Goal: Task Accomplishment & Management: Manage account settings

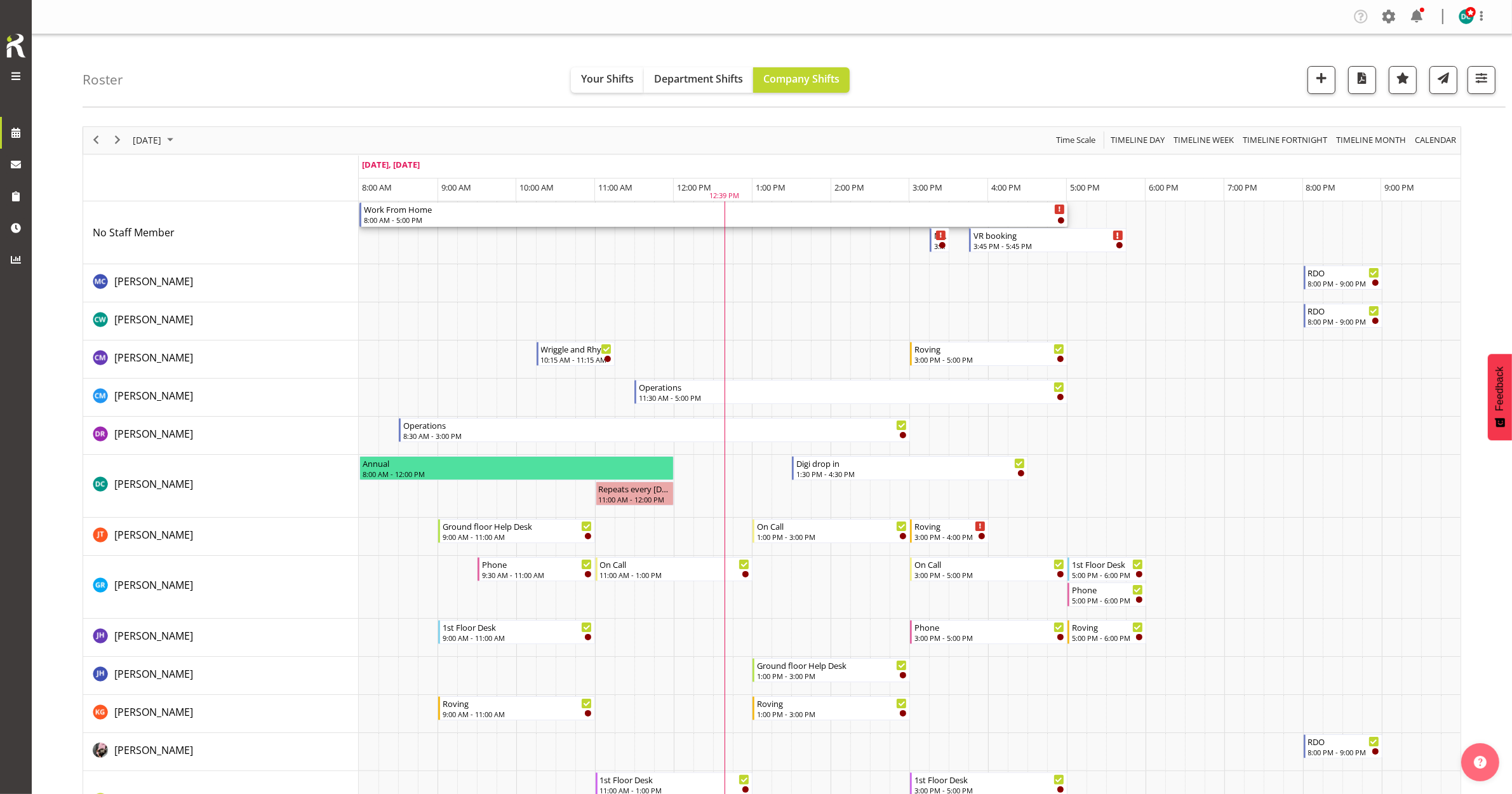
click at [479, 208] on div "Work From Home" at bounding box center [715, 208] width 701 height 13
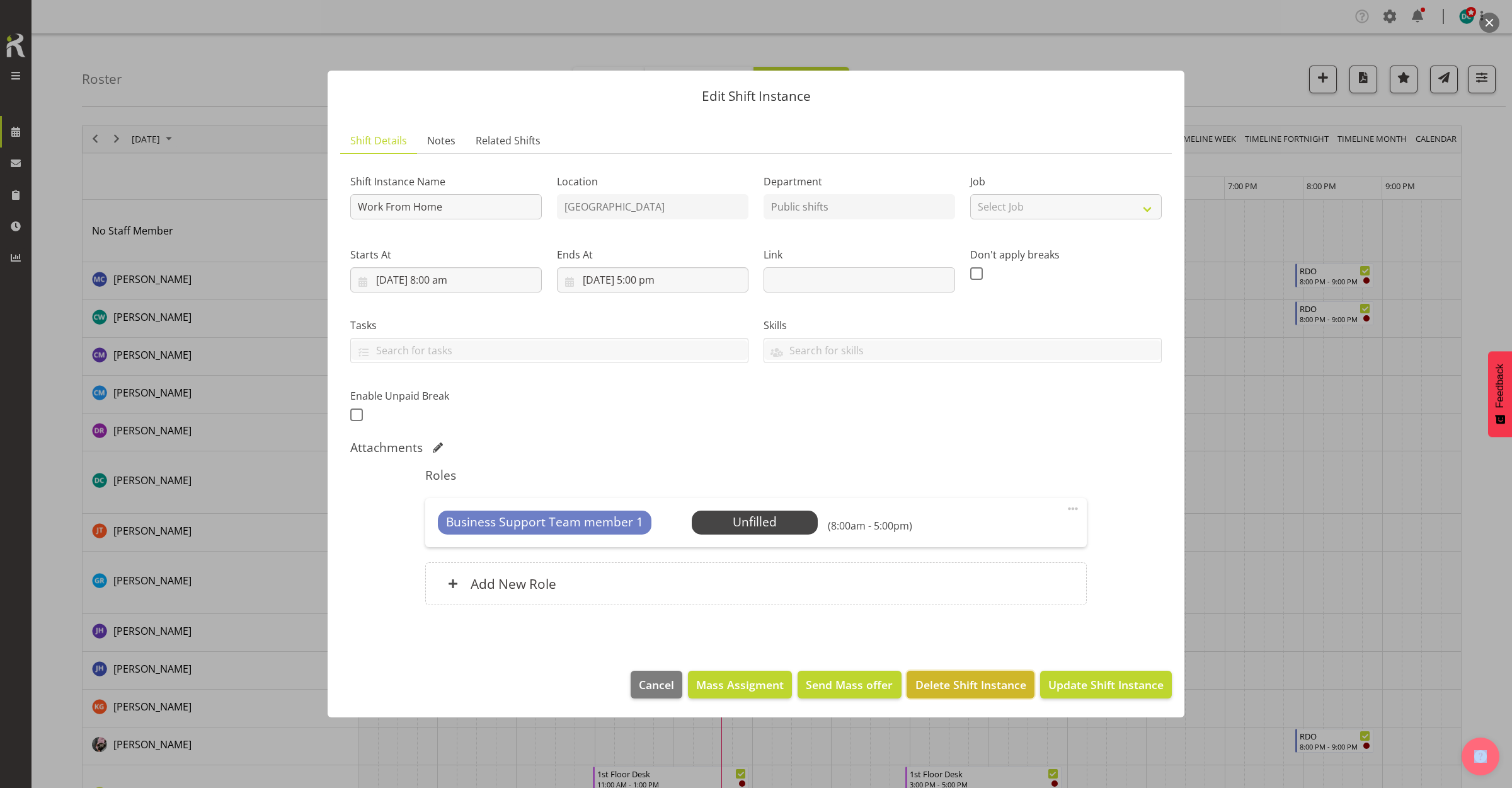
click at [972, 690] on span "Delete Shift Instance" at bounding box center [970, 684] width 111 height 16
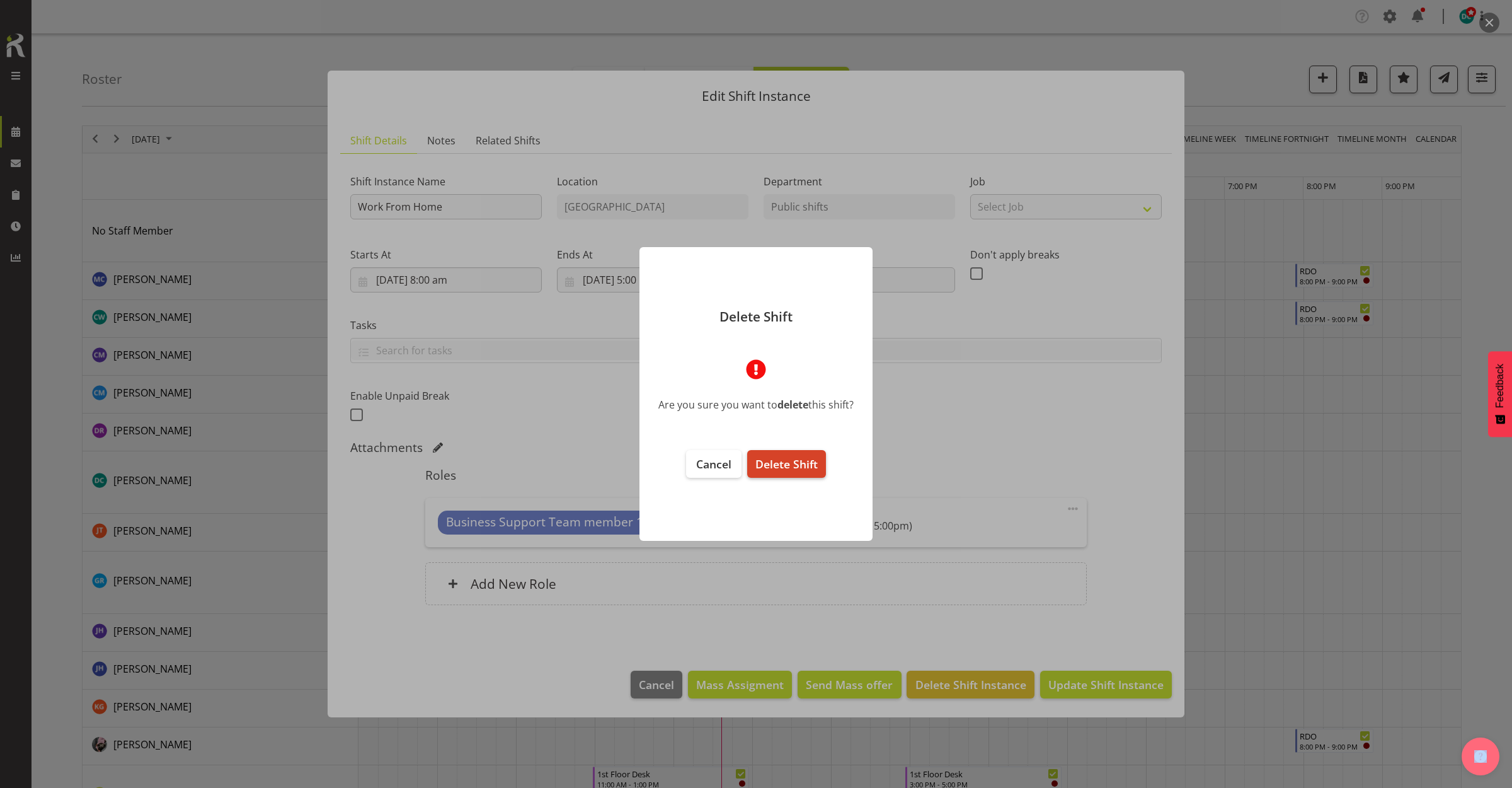
click at [779, 470] on span "Delete Shift" at bounding box center [787, 464] width 62 height 15
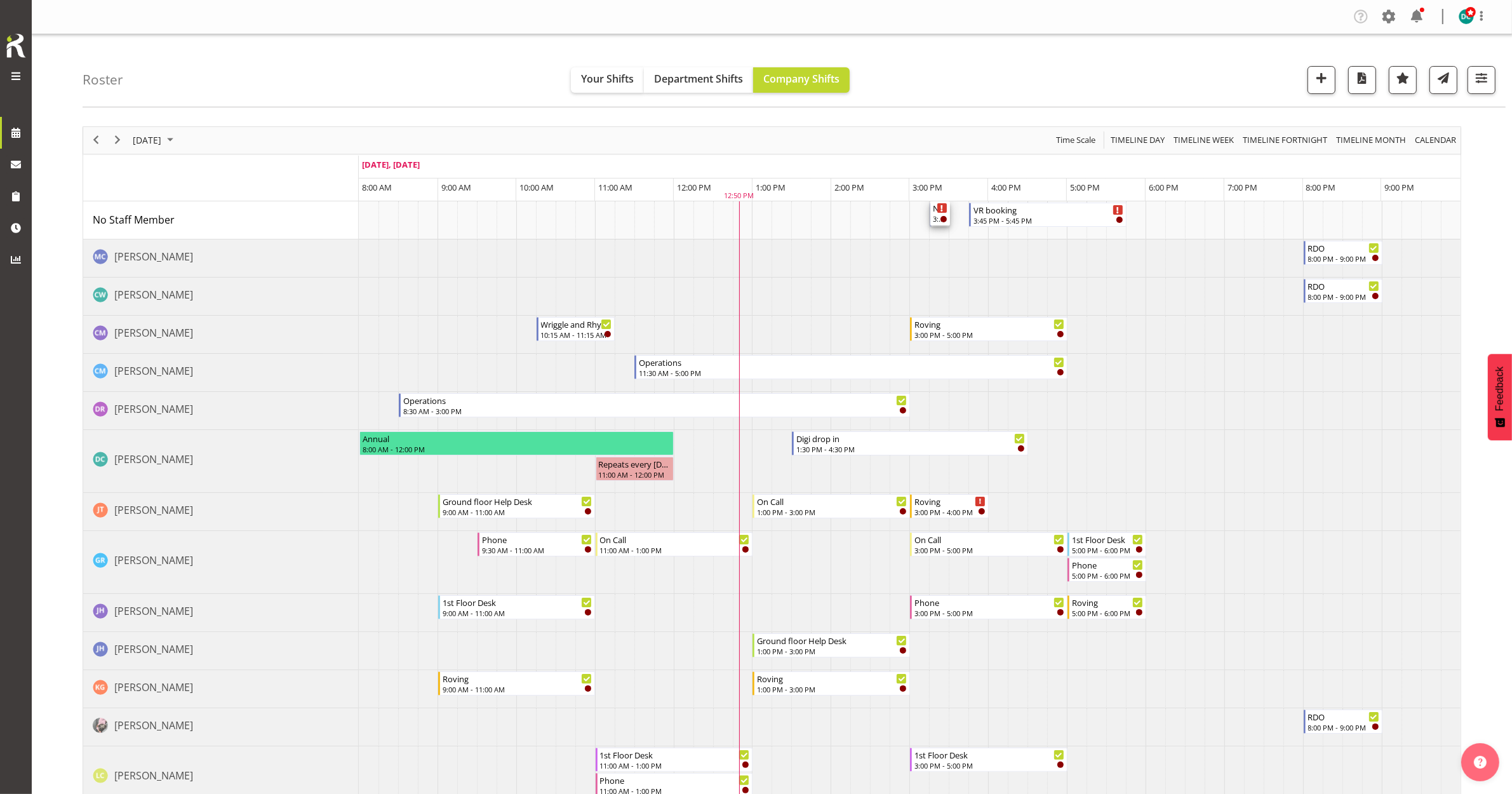
drag, startPoint x: 925, startPoint y: 277, endPoint x: 933, endPoint y: 224, distance: 53.6
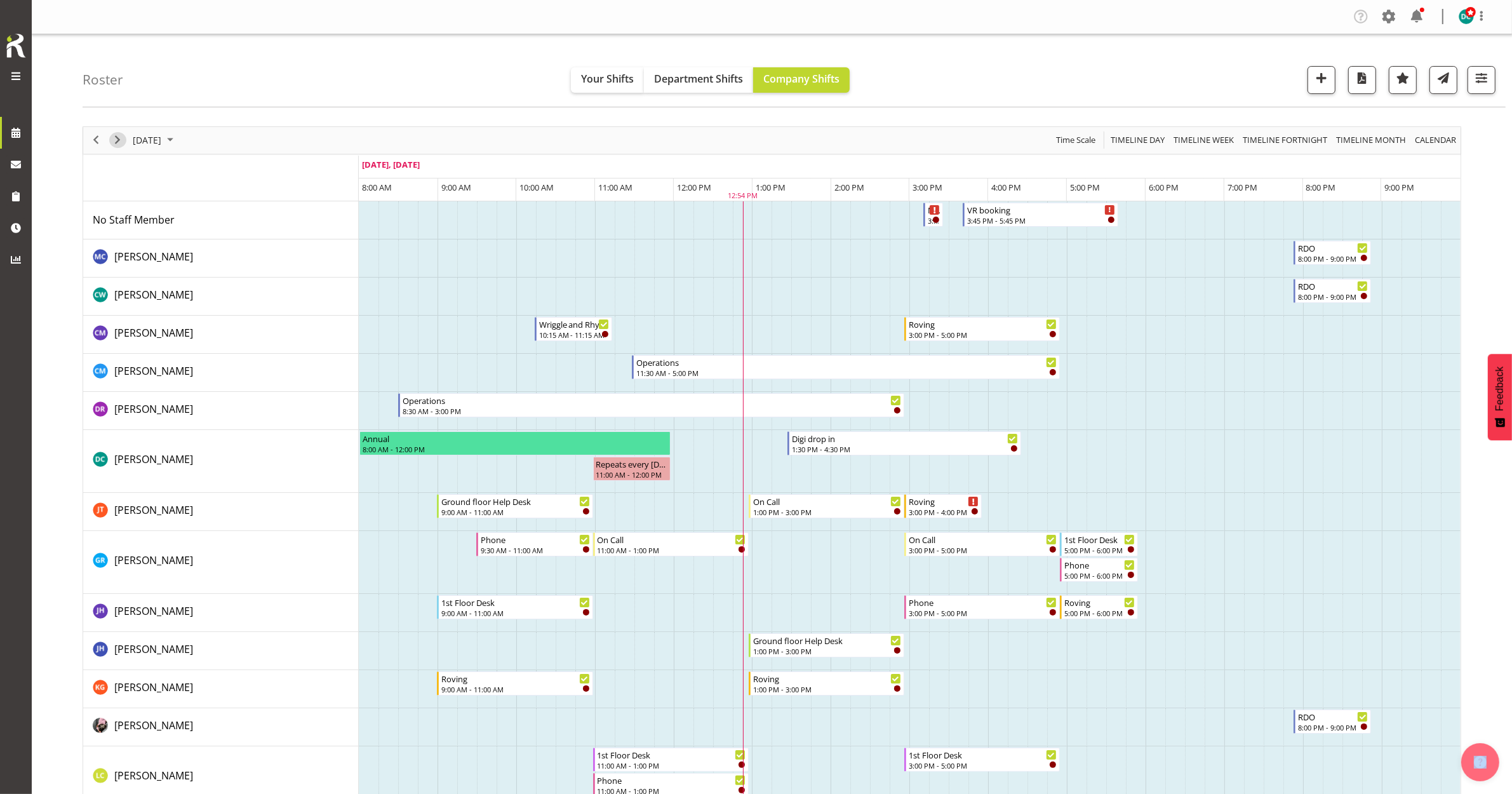
click at [113, 140] on span "Next" at bounding box center [117, 140] width 15 height 16
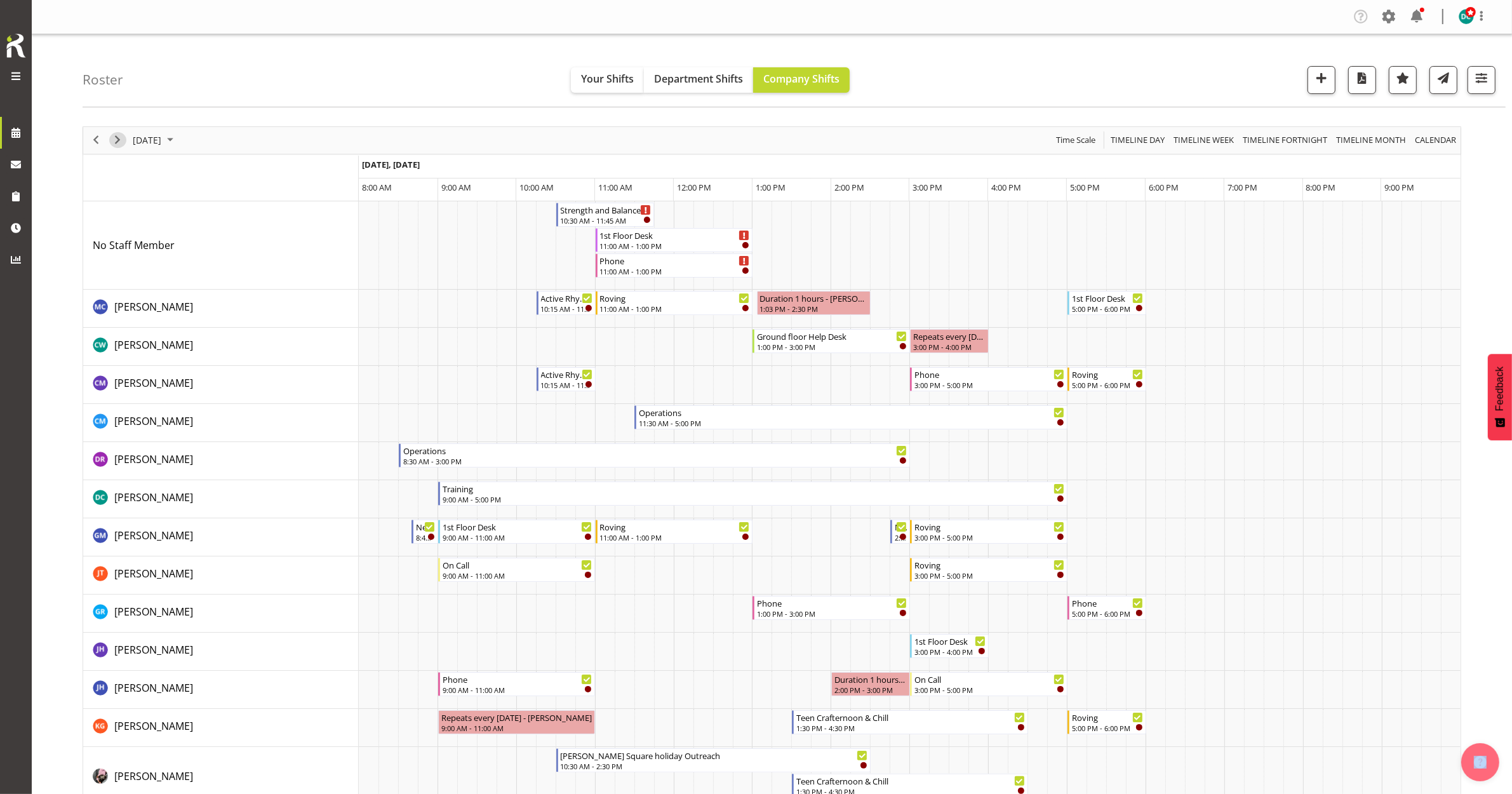
click at [121, 144] on span "Next" at bounding box center [117, 140] width 15 height 16
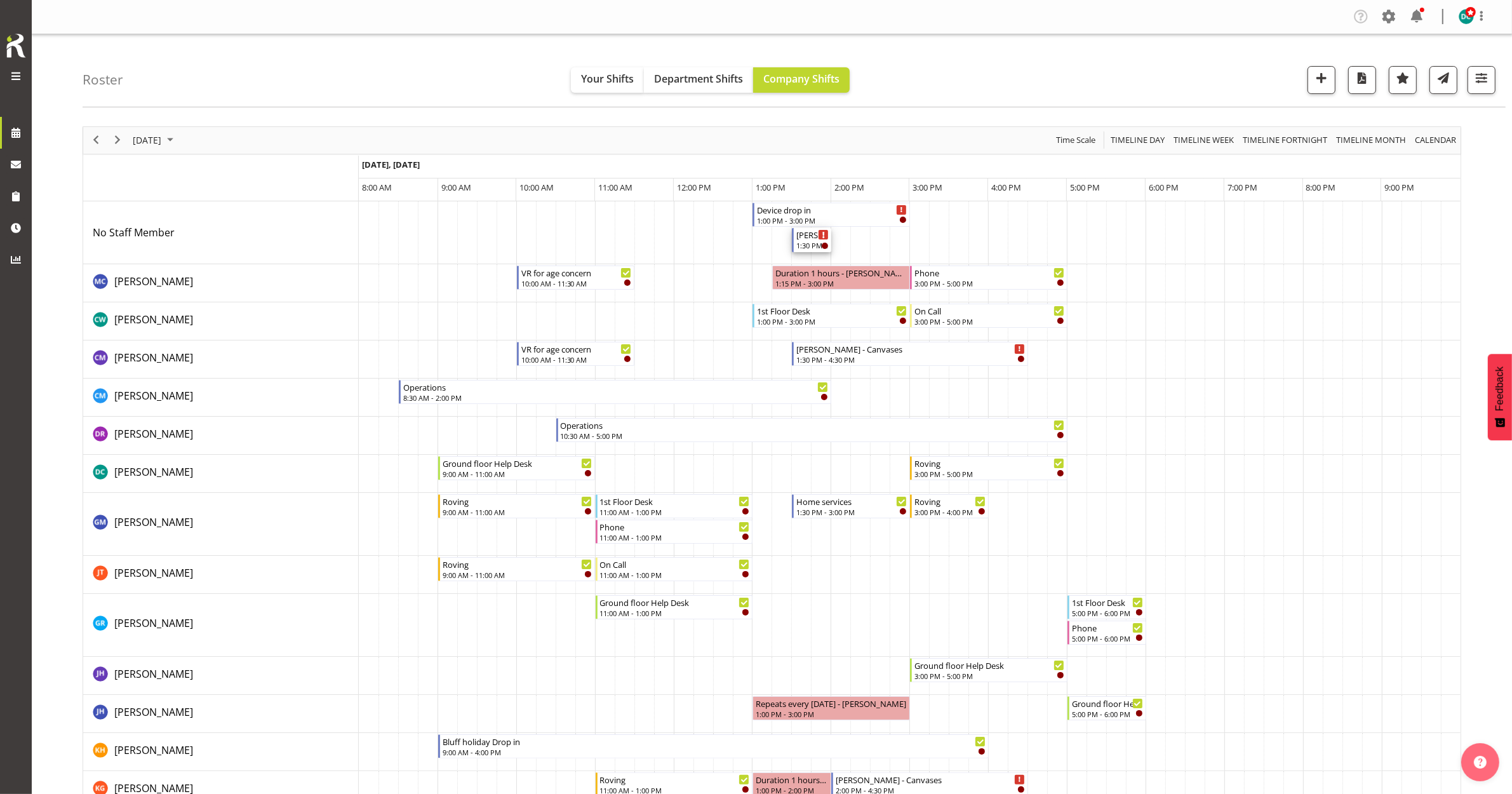
click at [805, 245] on div "1:30 PM - 2:00 PM" at bounding box center [813, 245] width 32 height 10
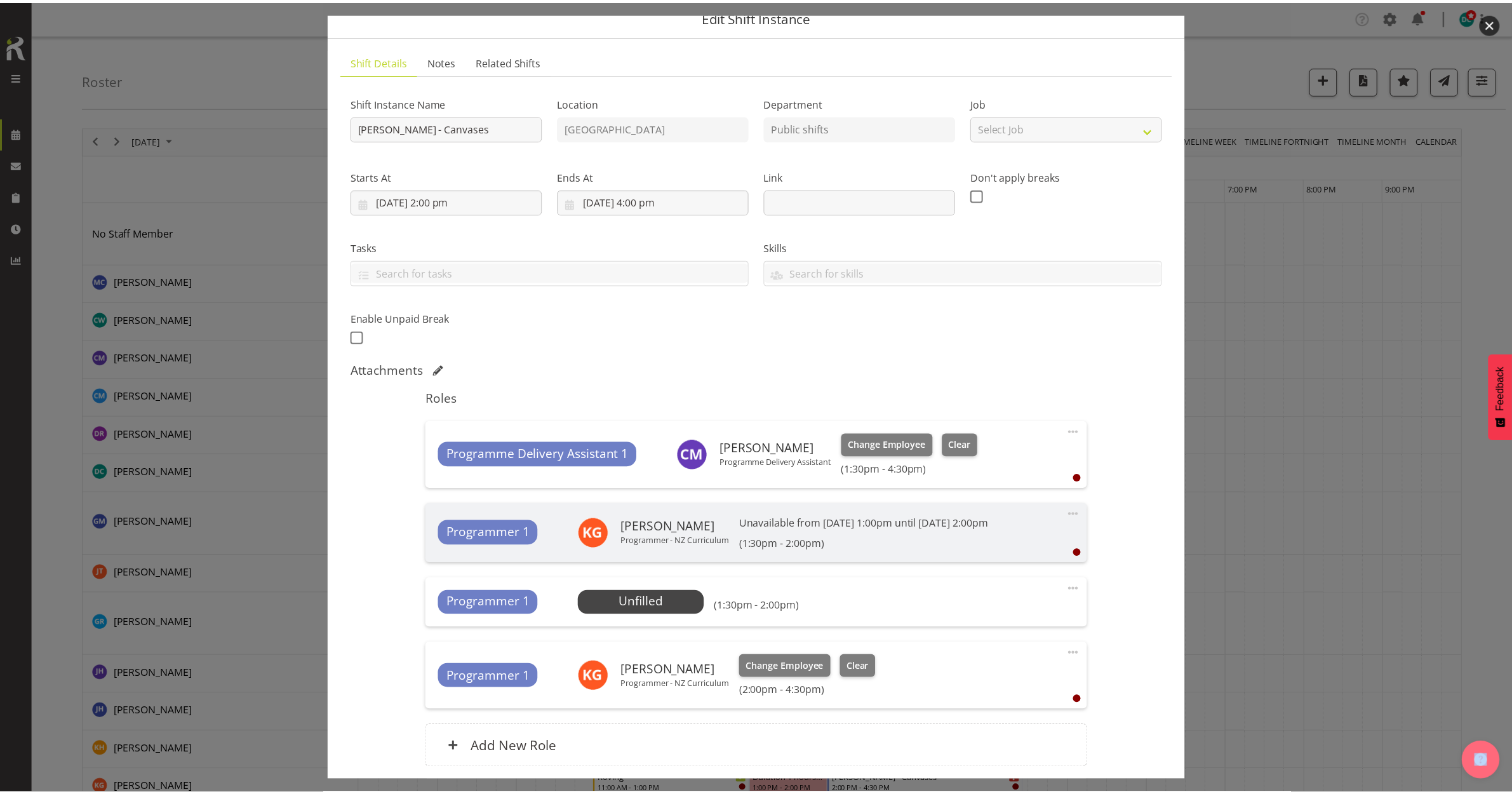
scroll to position [156, 0]
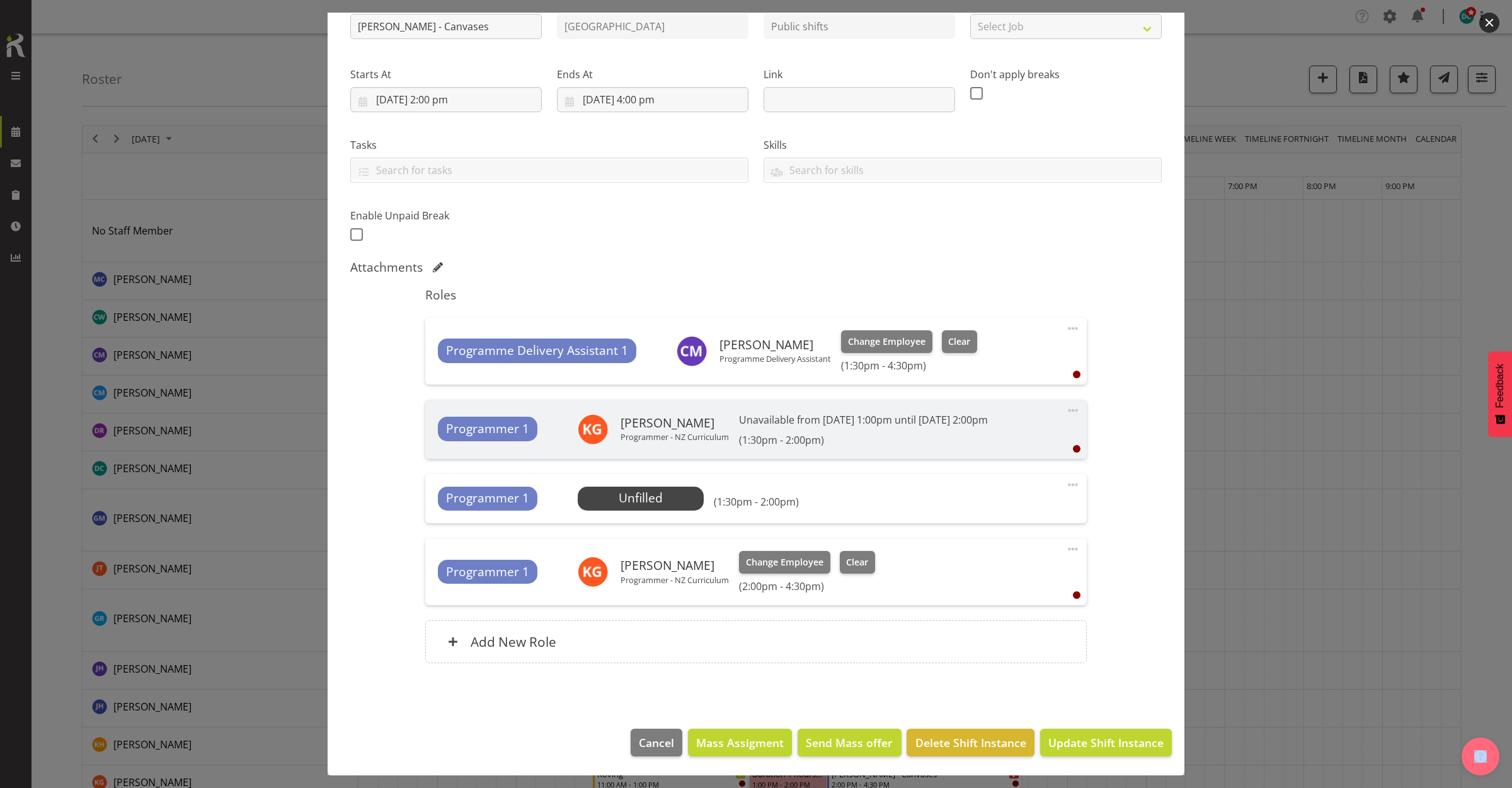
click at [1065, 486] on span at bounding box center [1073, 485] width 15 height 15
click at [1490, 17] on button "button" at bounding box center [1489, 23] width 20 height 20
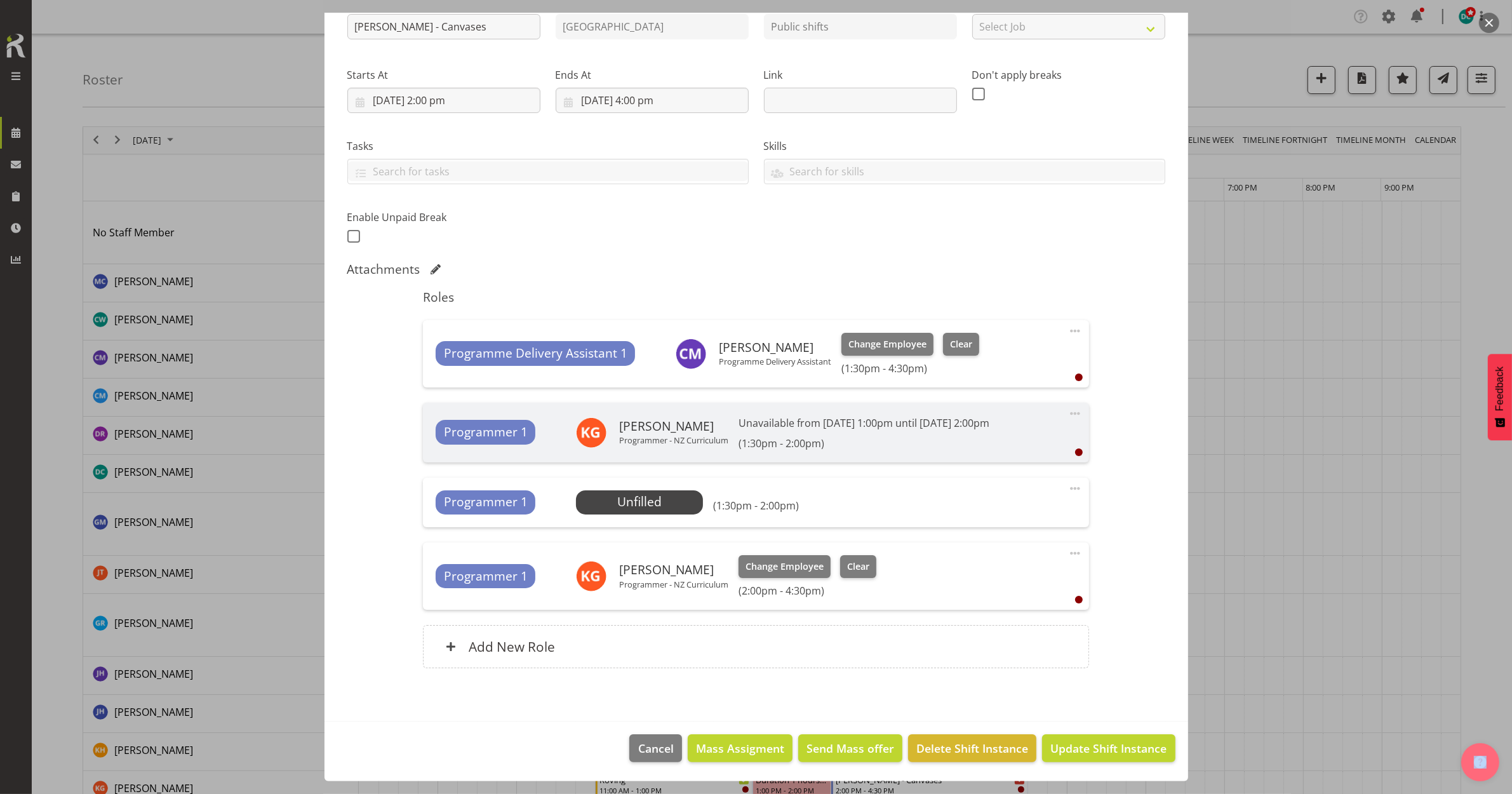
click at [1067, 483] on span at bounding box center [1075, 488] width 15 height 15
click at [992, 559] on link "Delete" at bounding box center [1021, 562] width 122 height 23
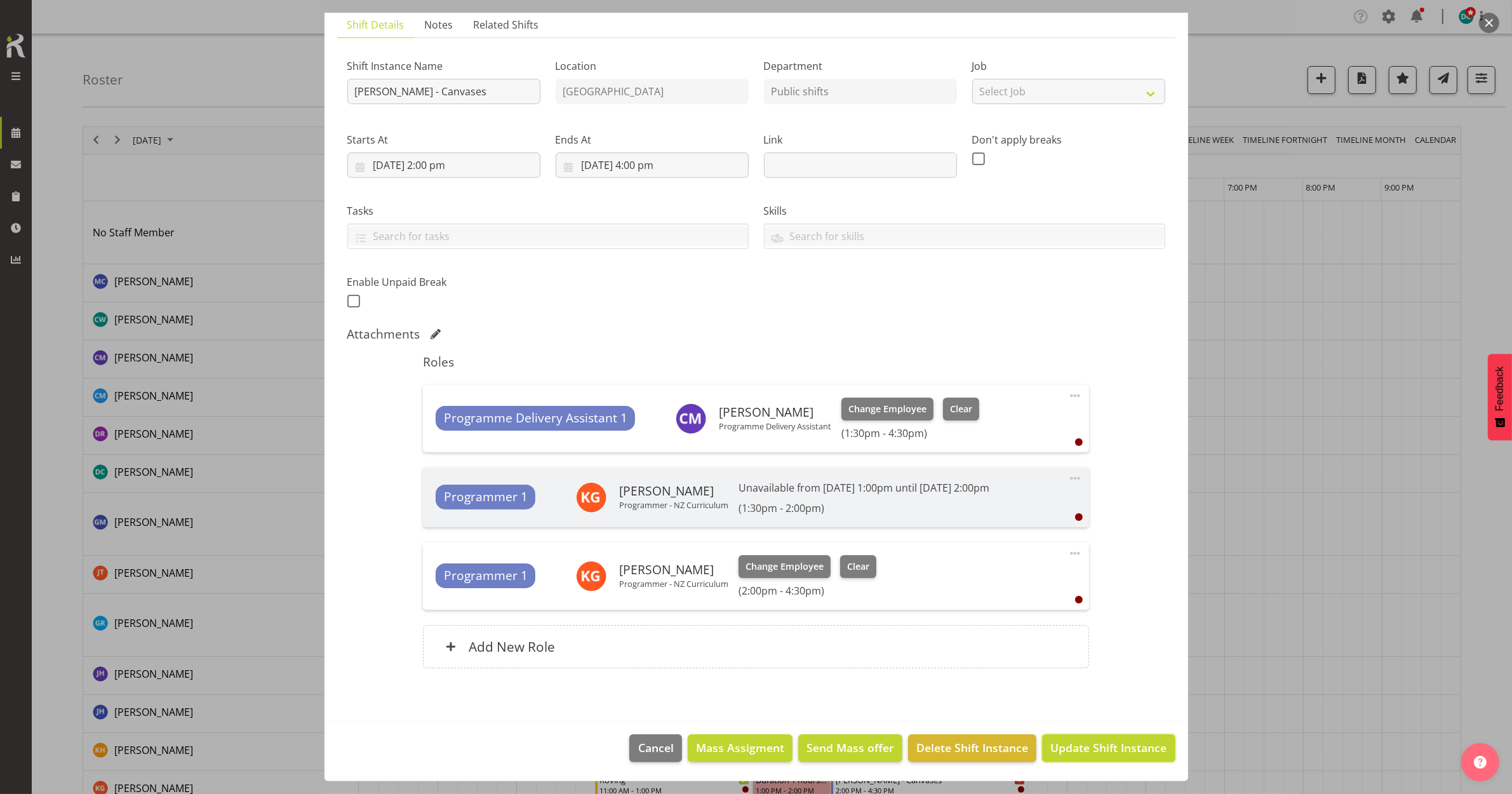
click at [1076, 757] on button "Update Shift Instance" at bounding box center [1108, 748] width 133 height 28
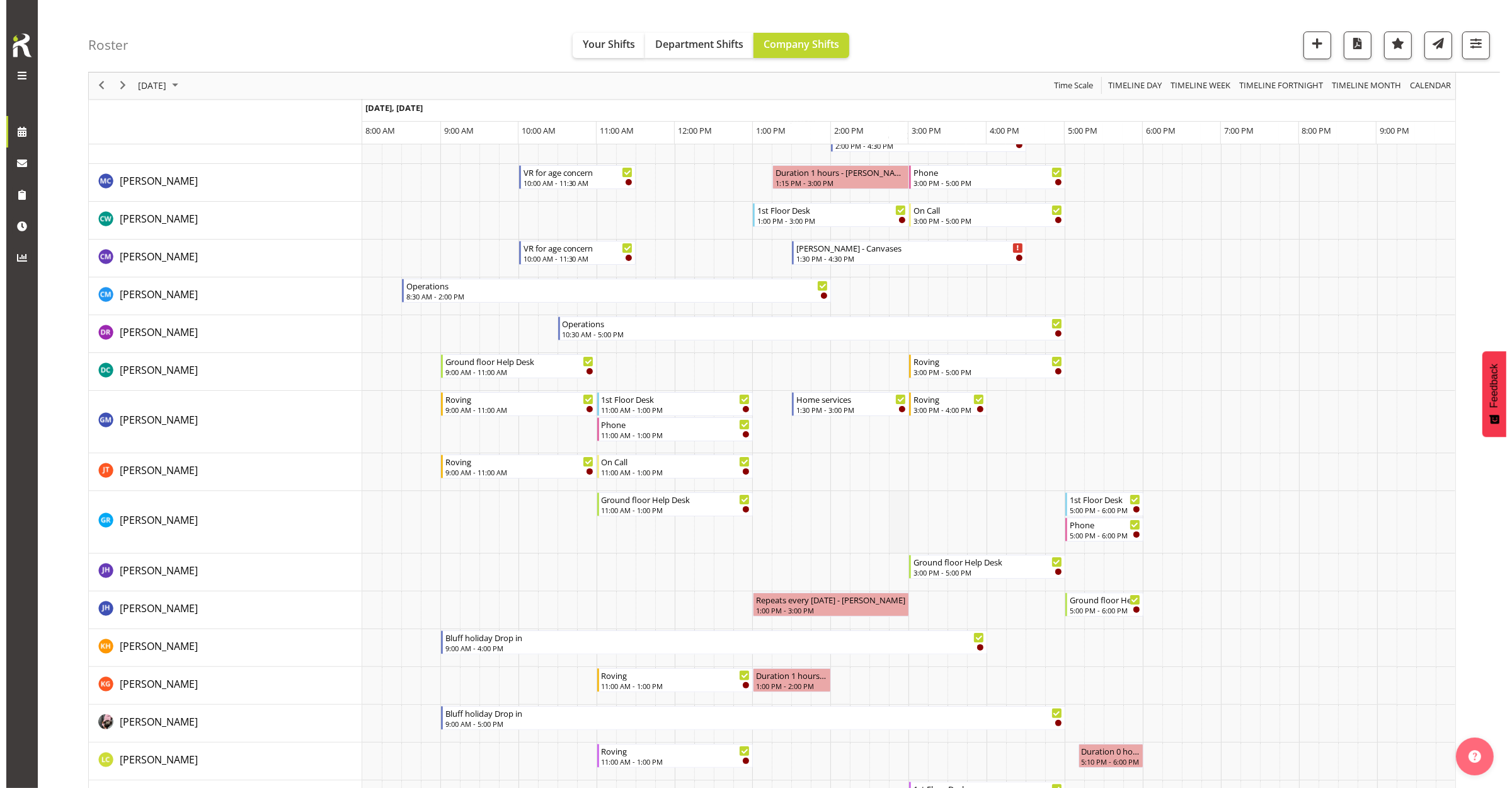
scroll to position [0, 0]
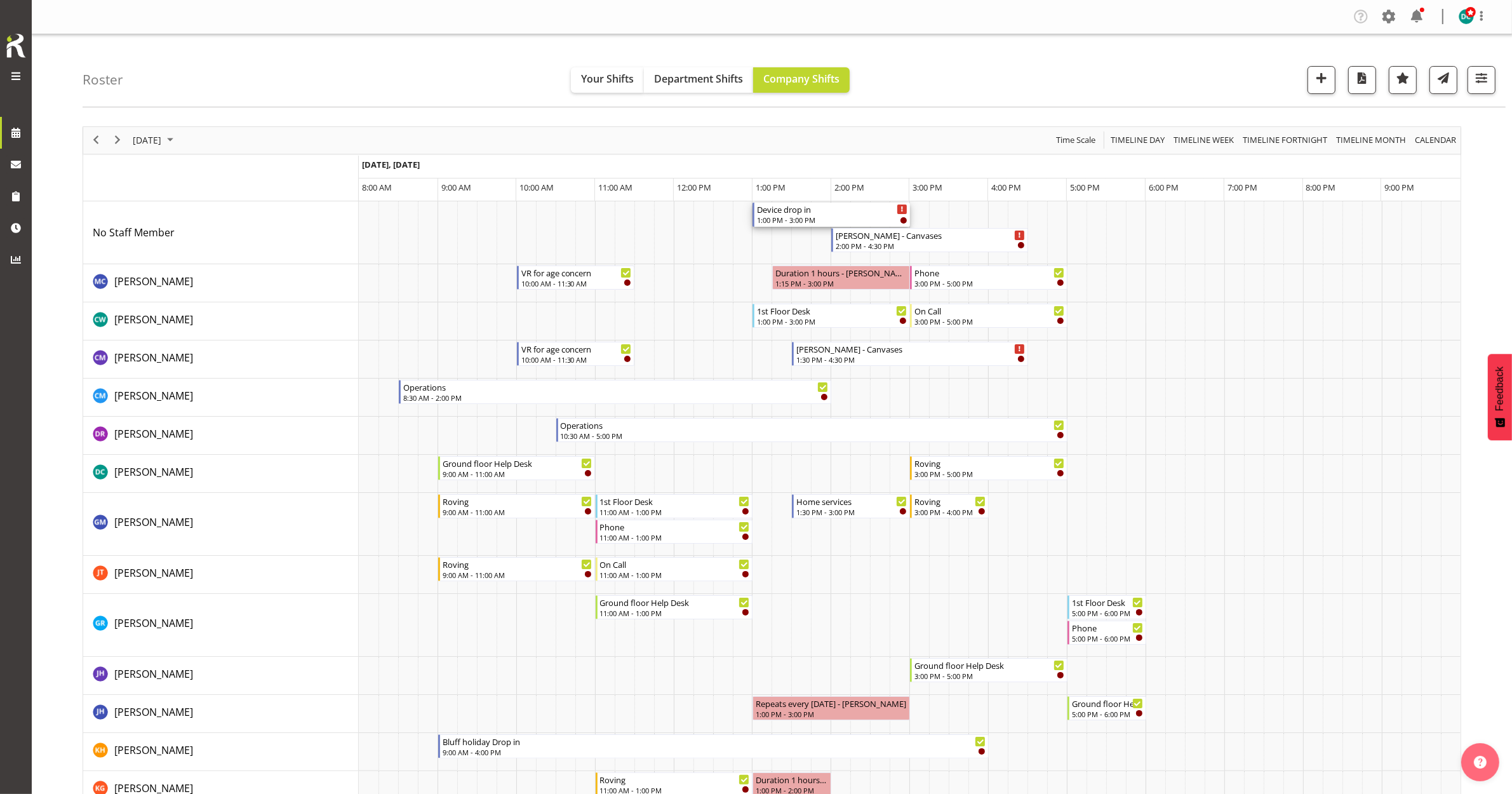
click at [807, 224] on div "1:00 PM - 3:00 PM" at bounding box center [831, 220] width 151 height 10
click at [0, 0] on div at bounding box center [0, 0] width 0 height 0
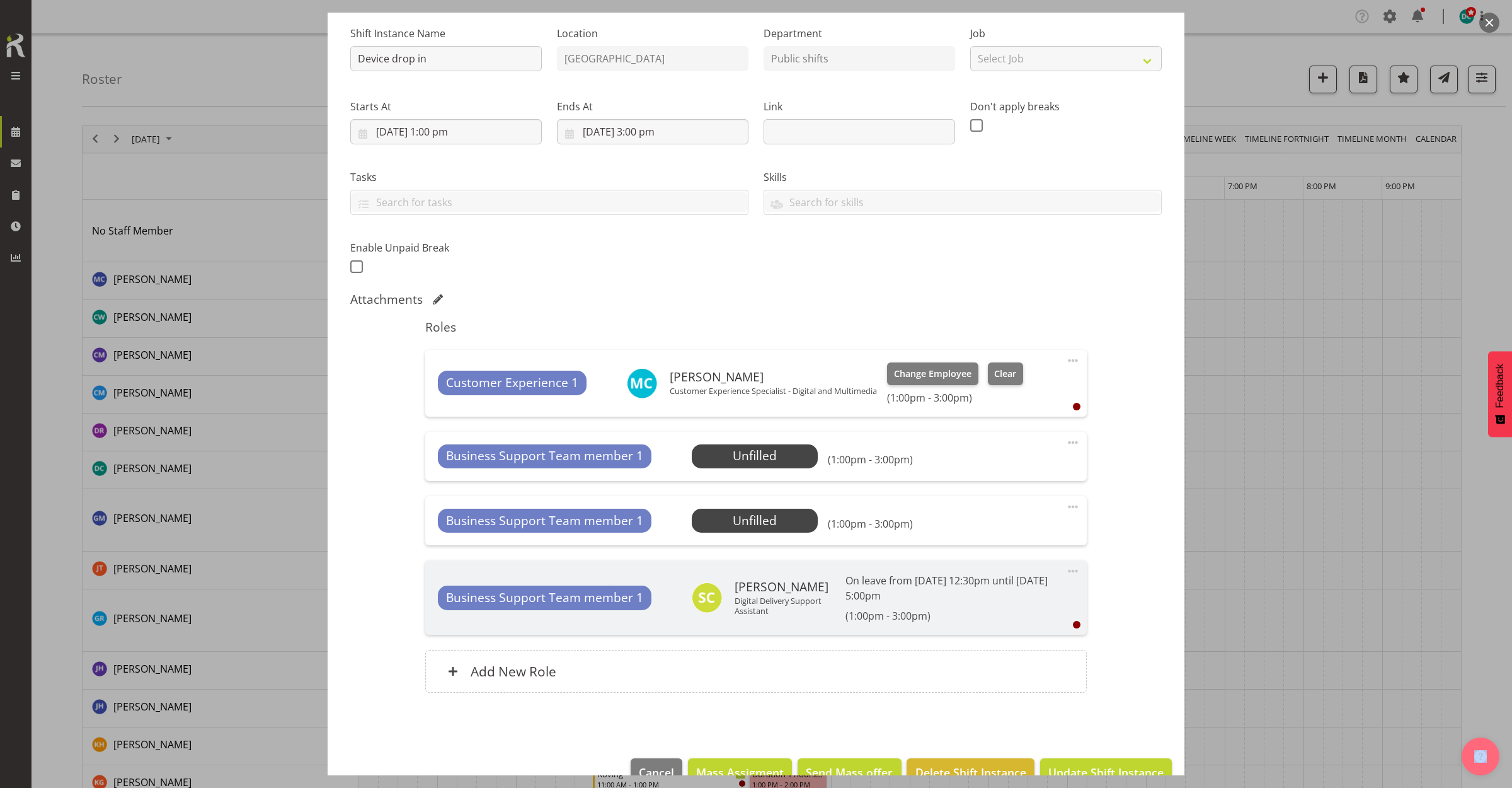
scroll to position [153, 0]
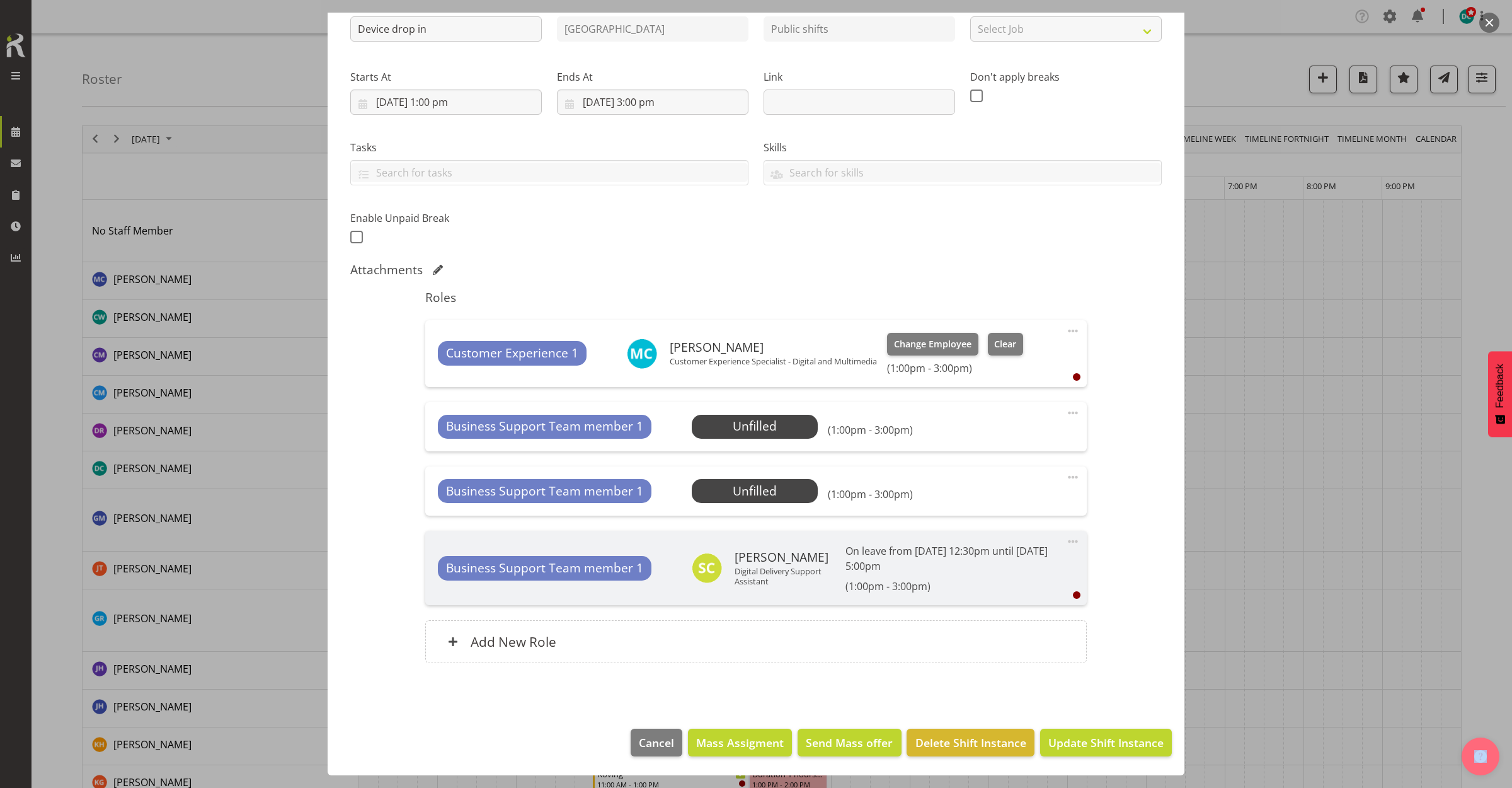
click at [1065, 410] on span at bounding box center [1073, 413] width 15 height 15
click at [979, 487] on link "Delete" at bounding box center [1019, 486] width 121 height 23
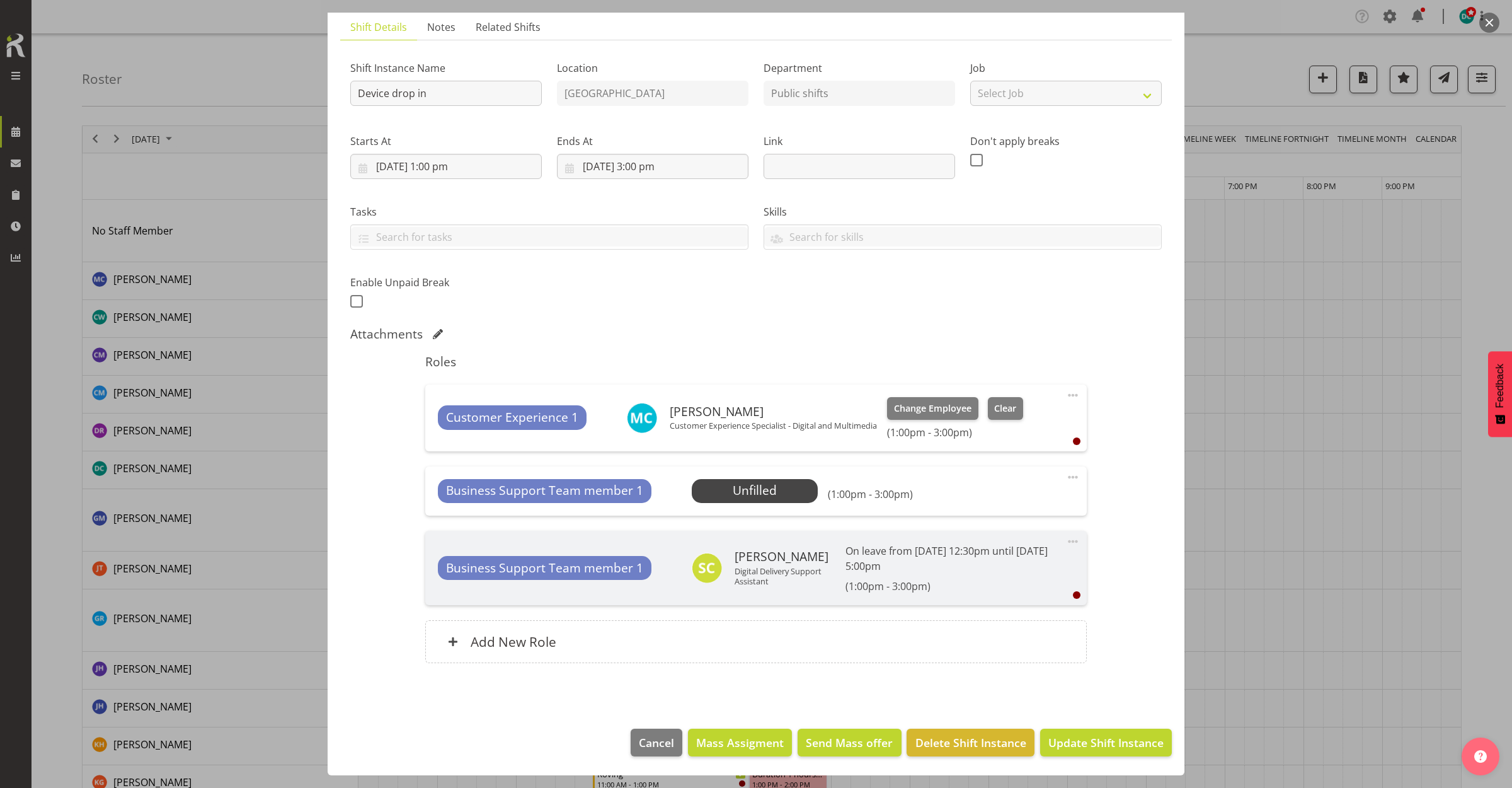
scroll to position [88, 0]
click at [1065, 474] on span at bounding box center [1073, 477] width 15 height 15
click at [988, 542] on link "Delete" at bounding box center [1019, 550] width 121 height 23
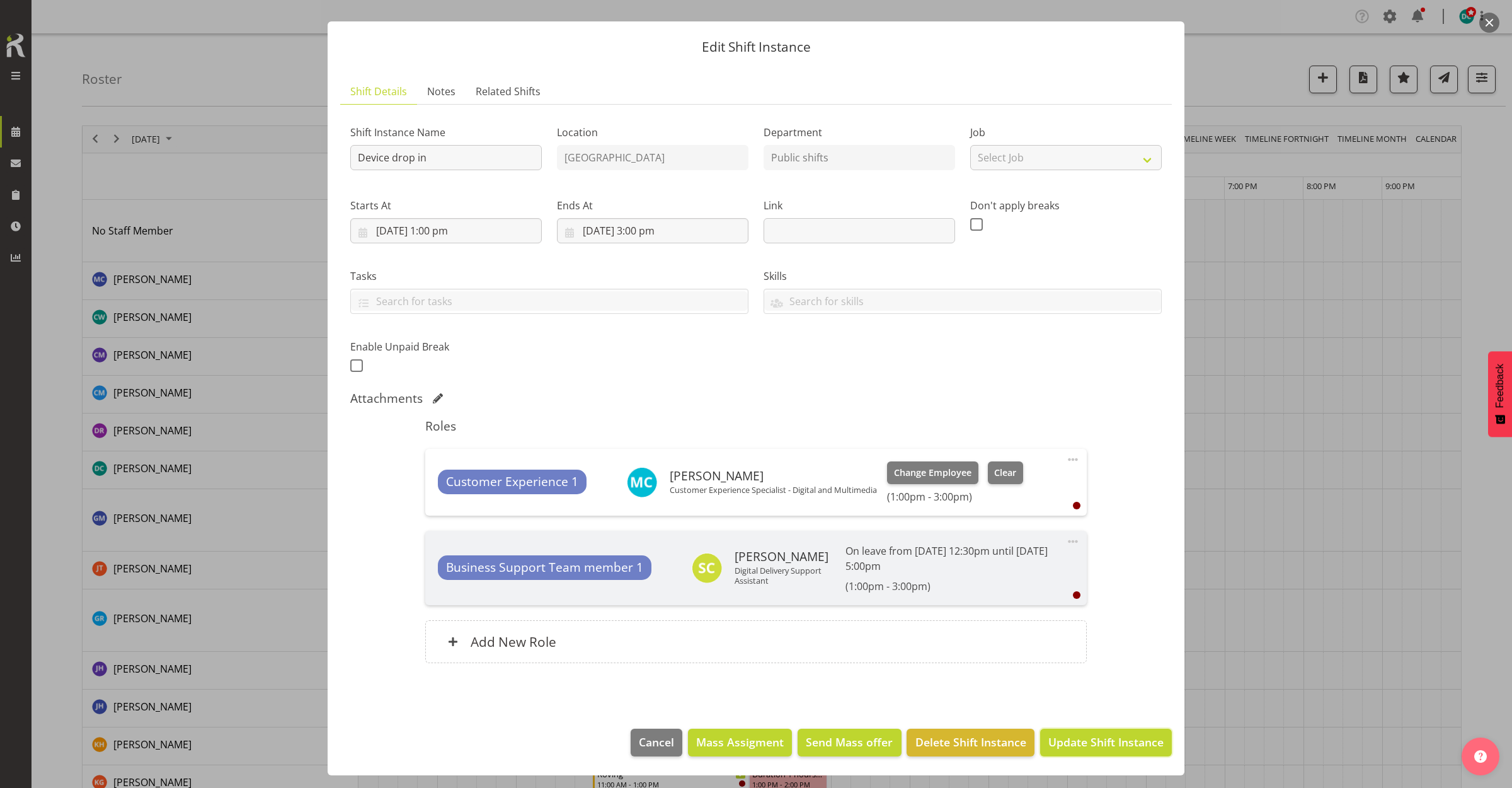
click at [1064, 747] on span "Update Shift Instance" at bounding box center [1106, 742] width 116 height 16
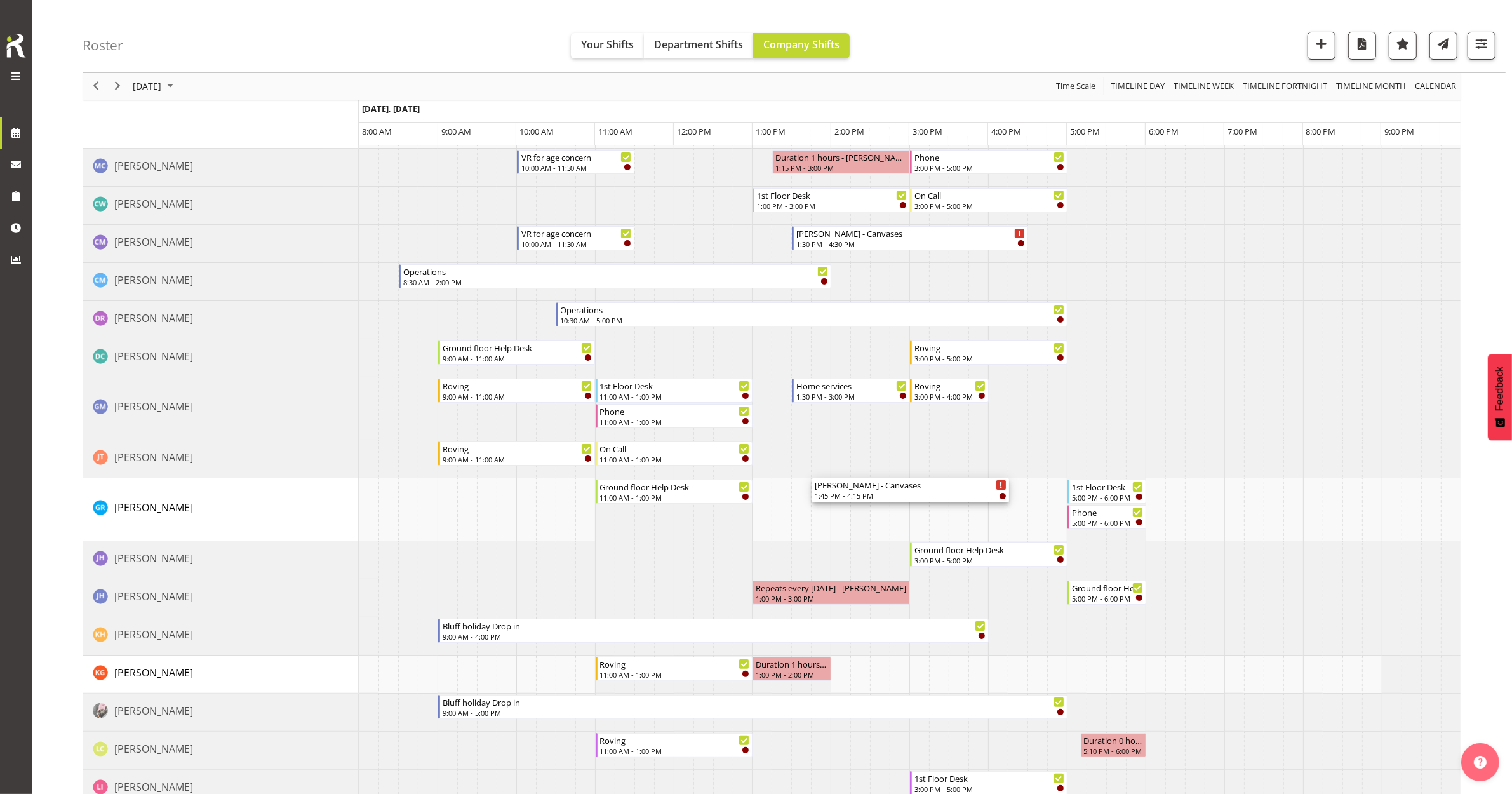
scroll to position [159, 0]
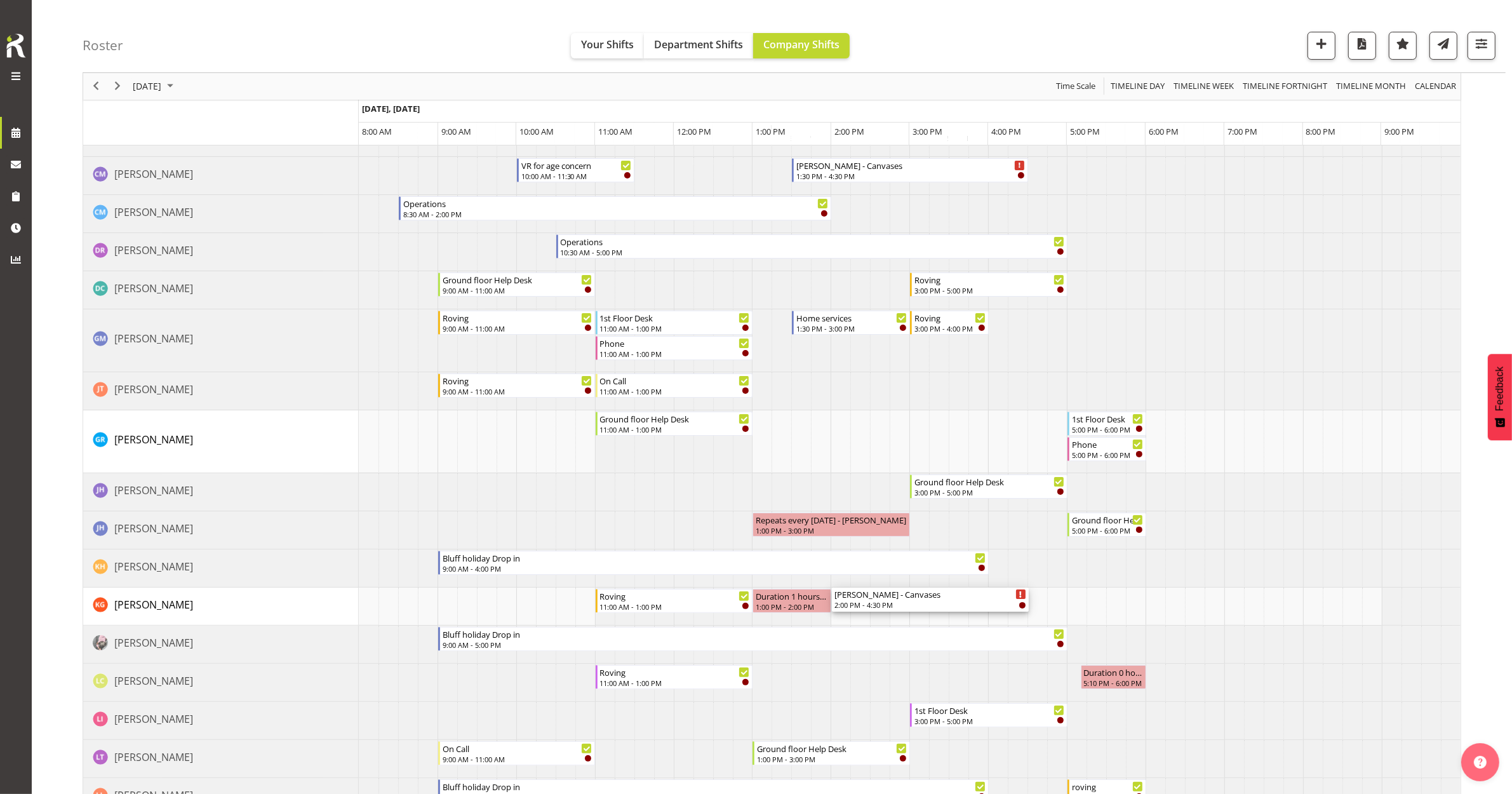
drag, startPoint x: 907, startPoint y: 237, endPoint x: 882, endPoint y: 617, distance: 380.8
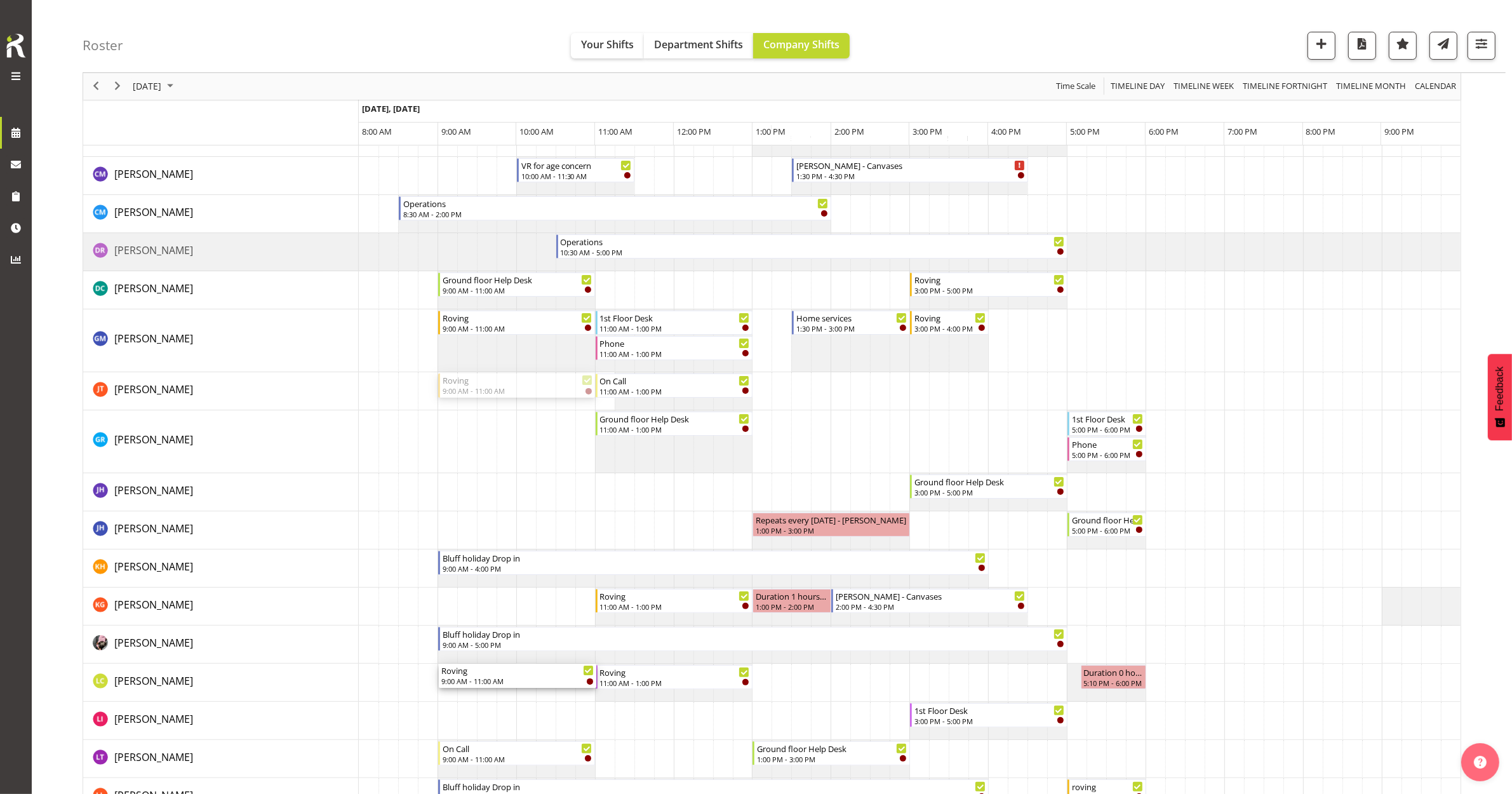
drag, startPoint x: 510, startPoint y: 384, endPoint x: 493, endPoint y: 683, distance: 299.5
drag, startPoint x: 481, startPoint y: 658, endPoint x: 477, endPoint y: 618, distance: 40.2
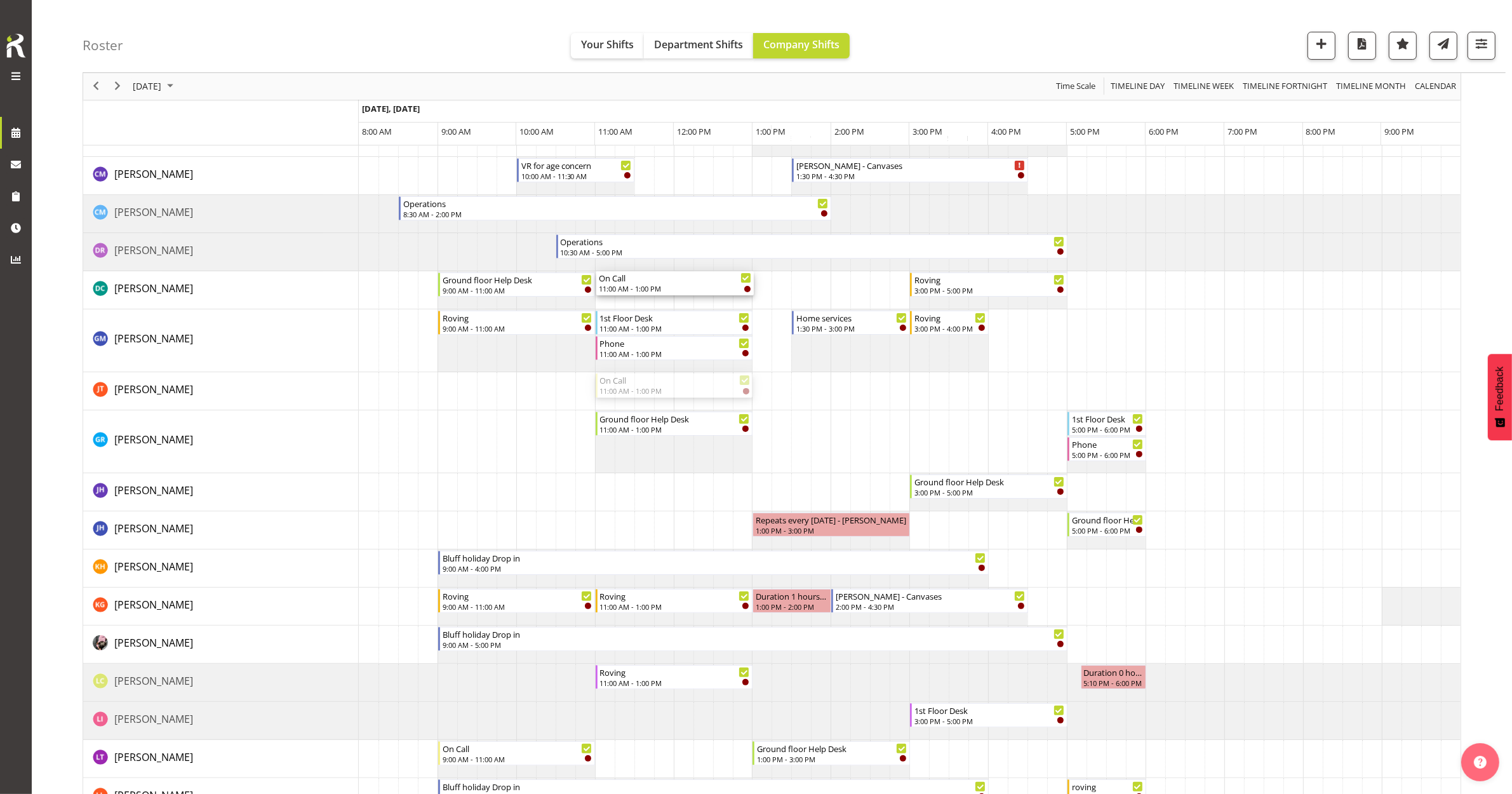
drag, startPoint x: 665, startPoint y: 389, endPoint x: 639, endPoint y: 280, distance: 112.1
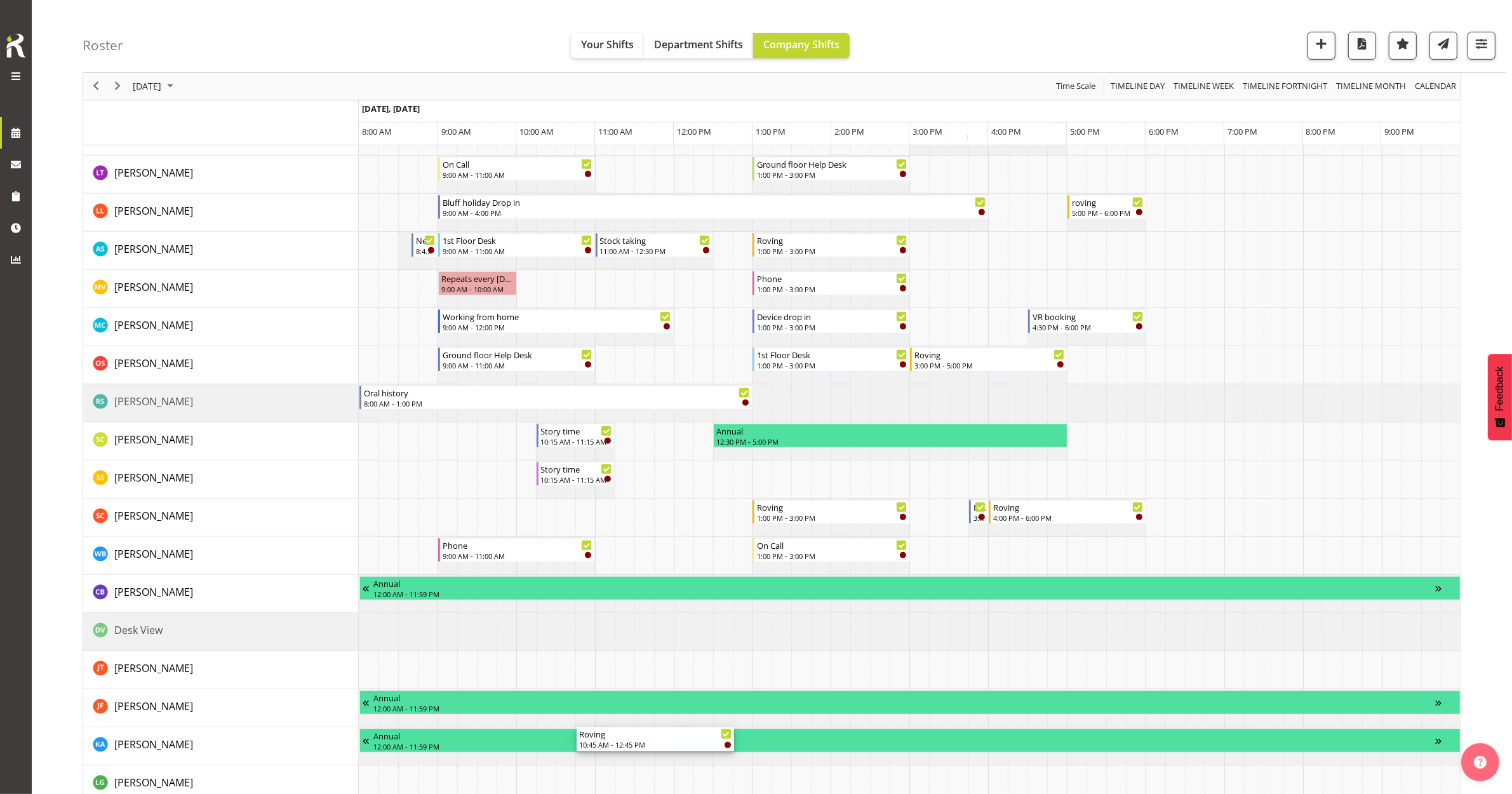
scroll to position [794, 0]
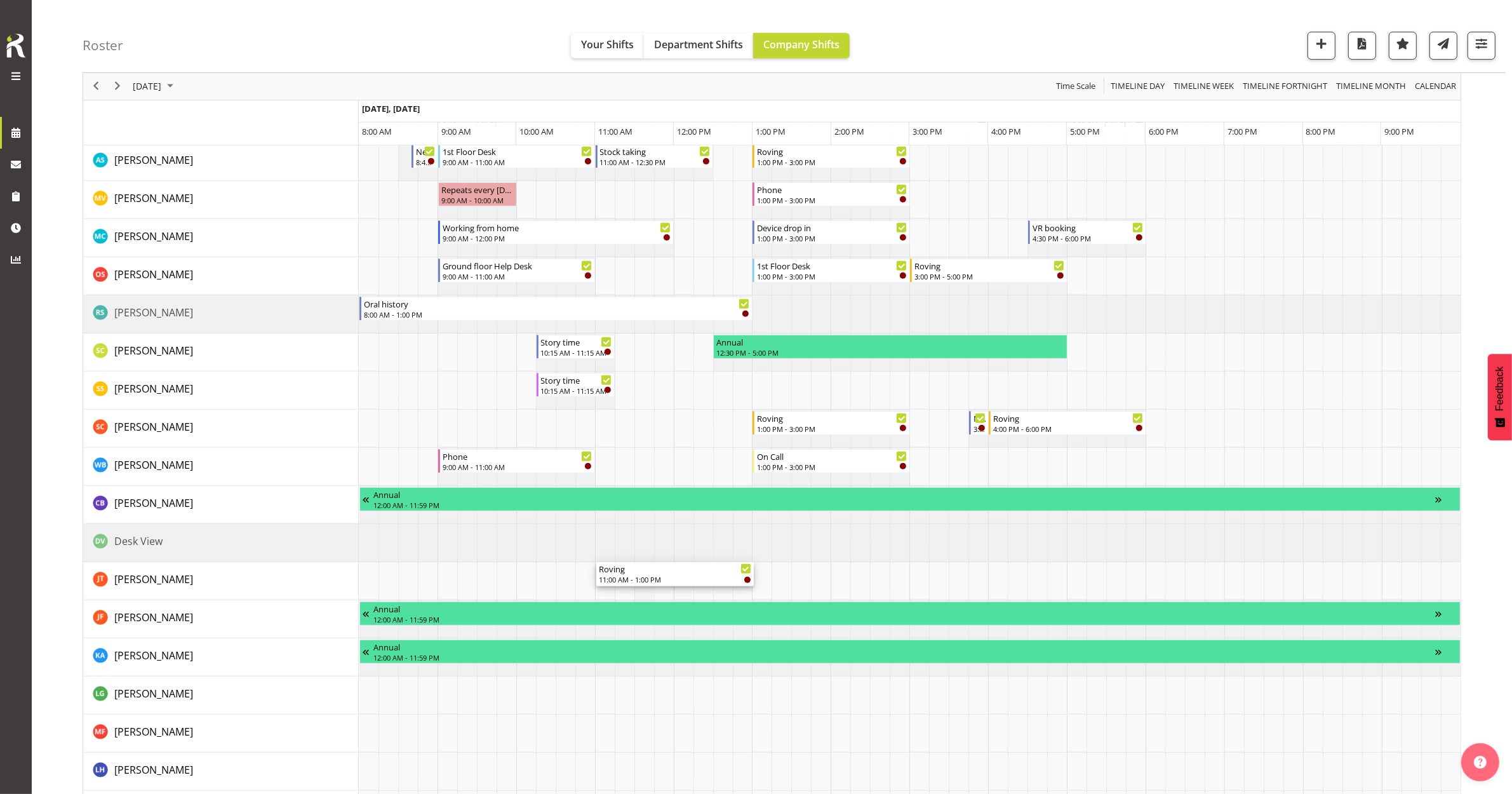
drag, startPoint x: 667, startPoint y: 640, endPoint x: 640, endPoint y: 591, distance: 55.9
click at [640, 591] on div "VR for age concern 10:00 AM - 11:30 AM Duration 1 hours - Aurora Catu 1:15 PM -…" at bounding box center [910, 207] width 1102 height 1598
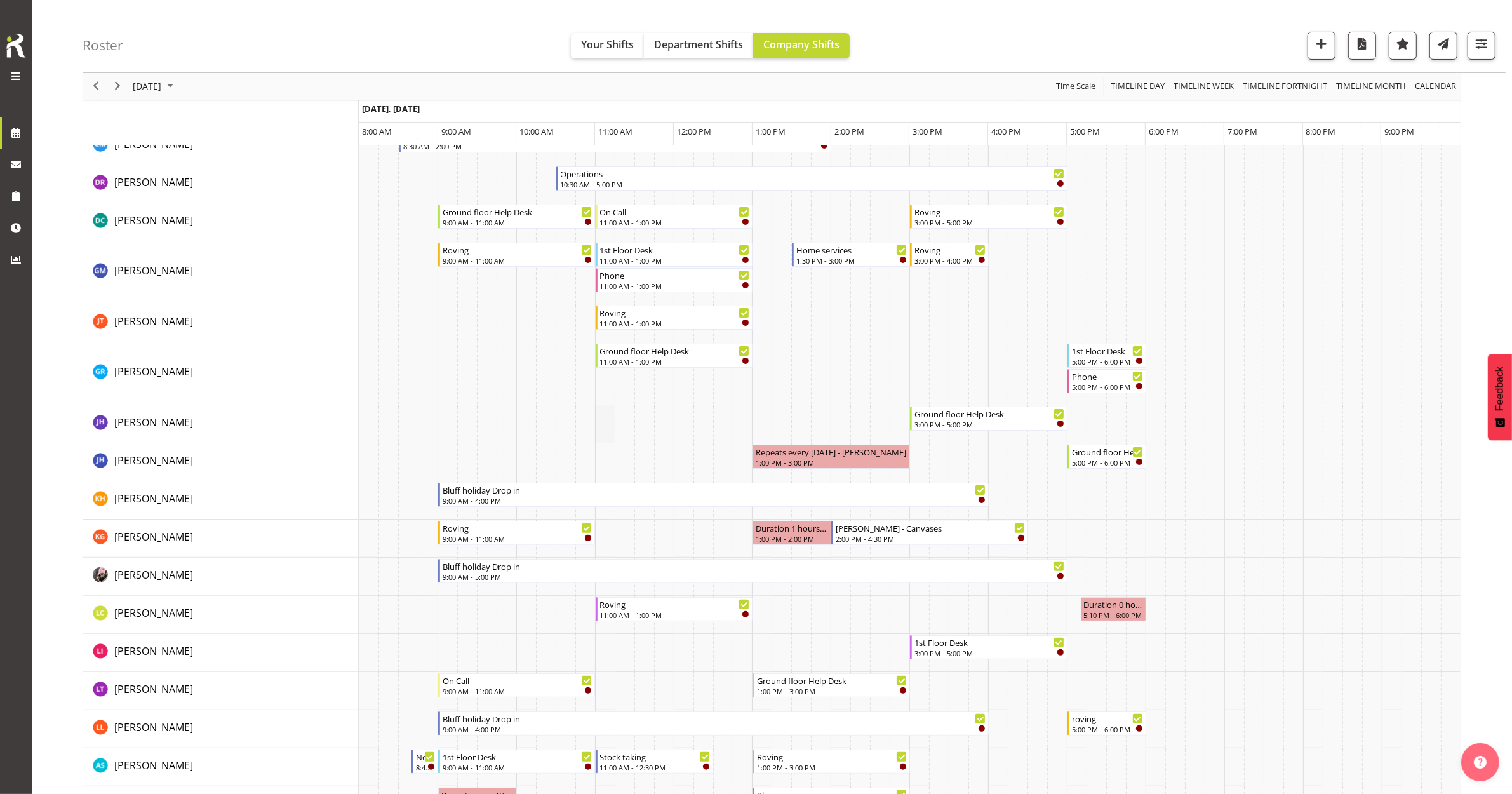
scroll to position [0, 0]
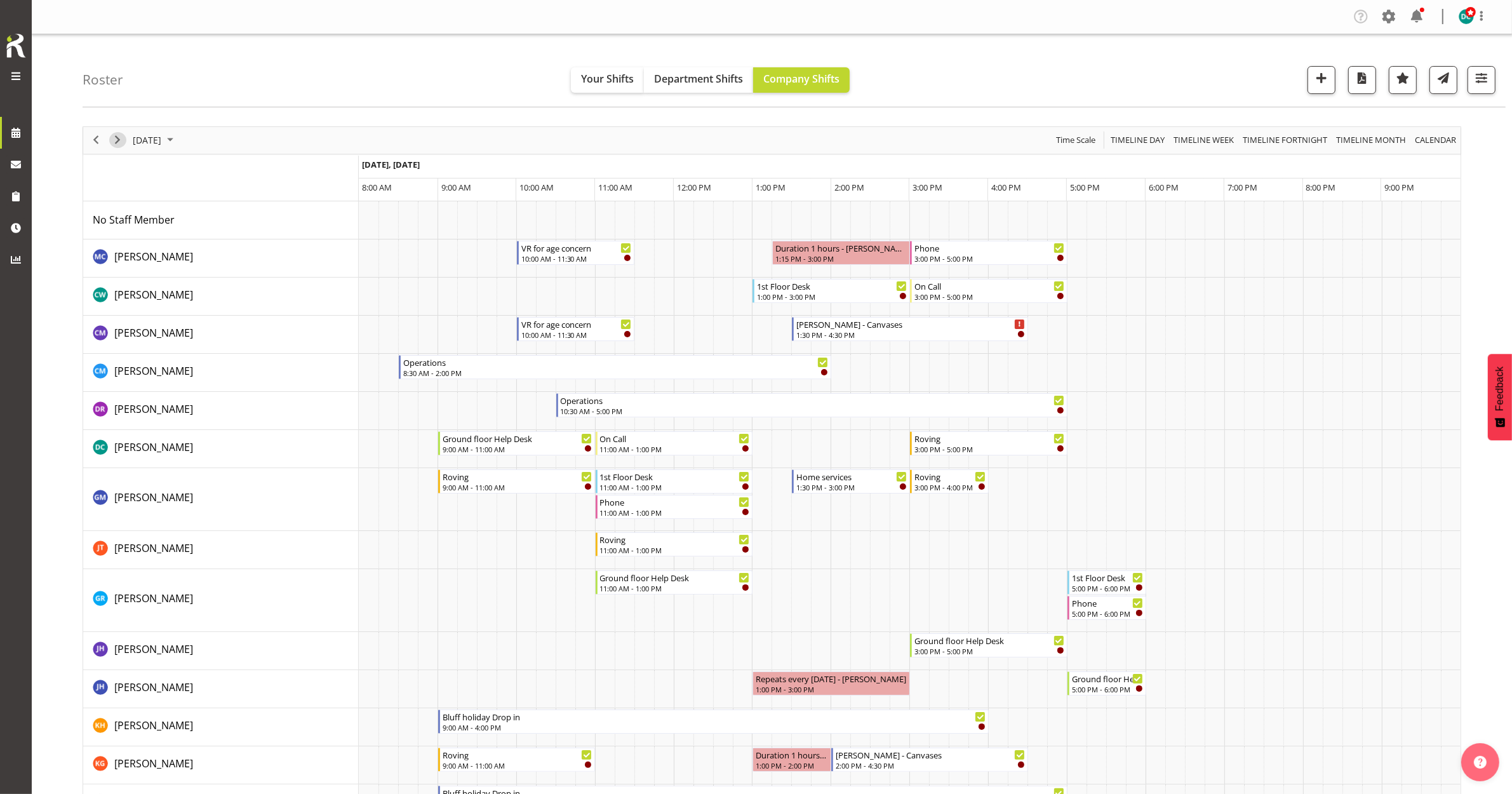
drag, startPoint x: 117, startPoint y: 144, endPoint x: 126, endPoint y: 144, distance: 9.0
click at [117, 144] on span "Next" at bounding box center [117, 140] width 15 height 16
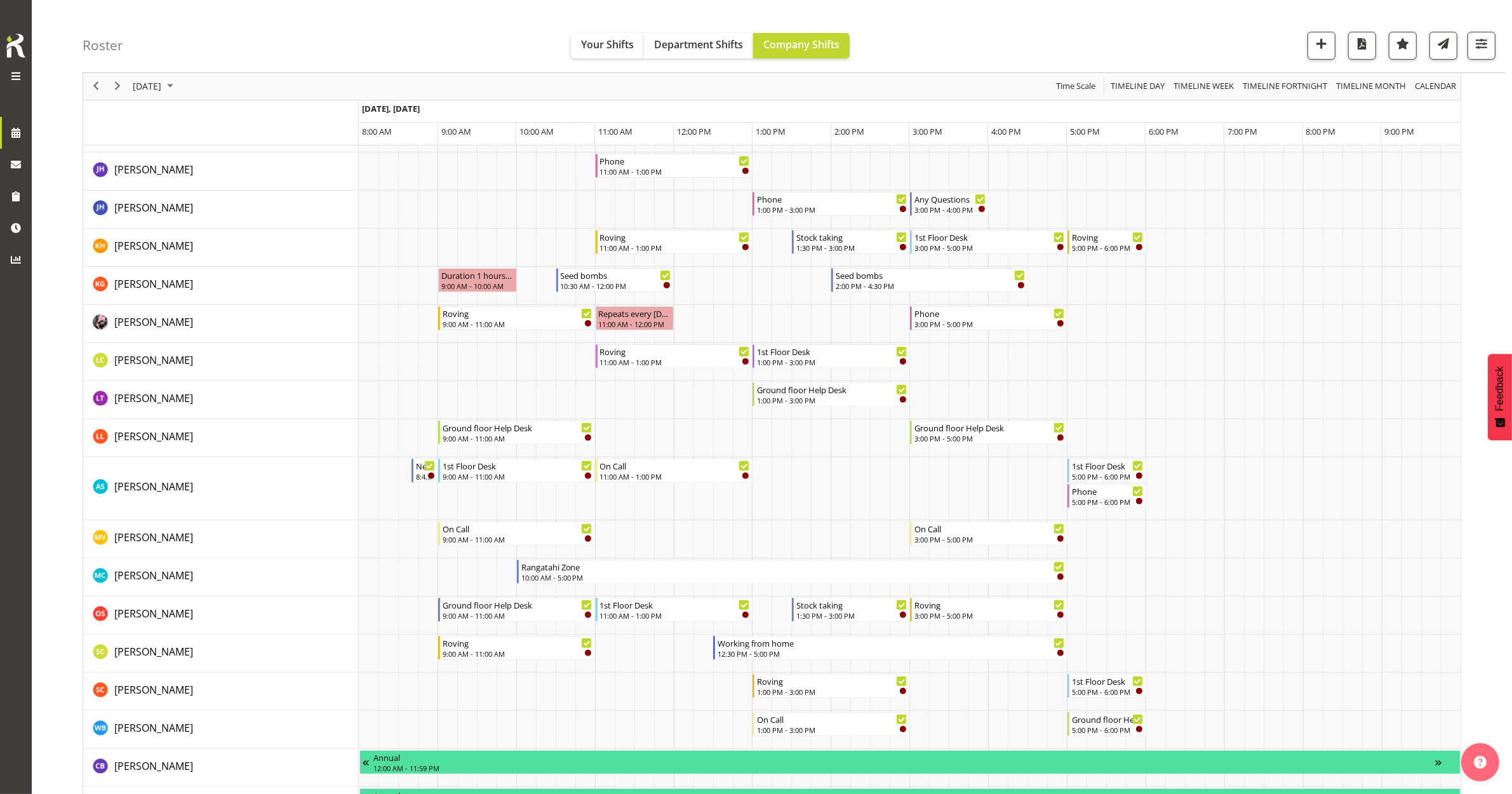
scroll to position [397, 0]
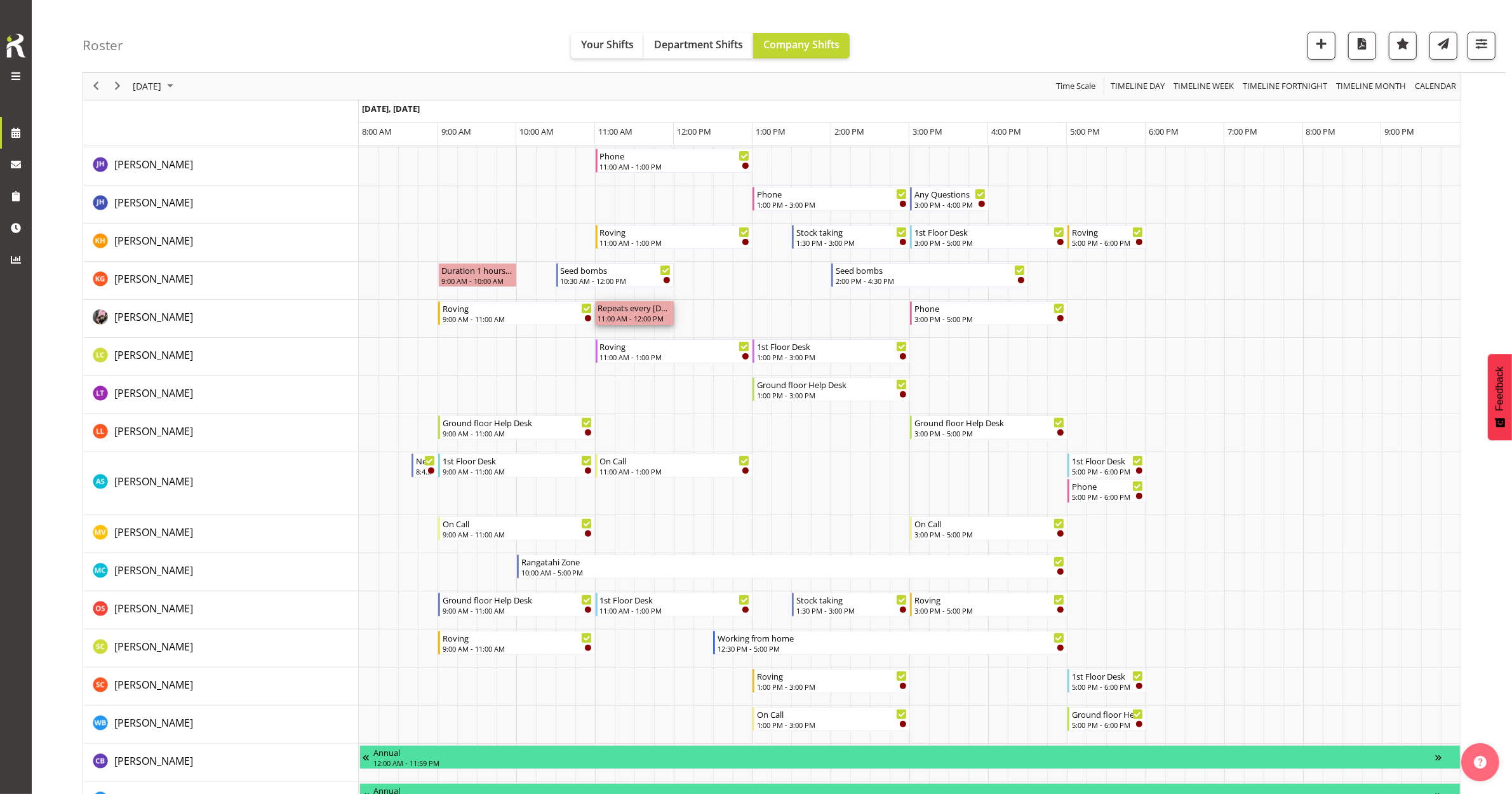
click at [646, 317] on div "11:00 AM - 12:00 PM" at bounding box center [635, 318] width 74 height 10
click at [884, 312] on td "Timeline Day of September 25, 2025" at bounding box center [879, 318] width 20 height 38
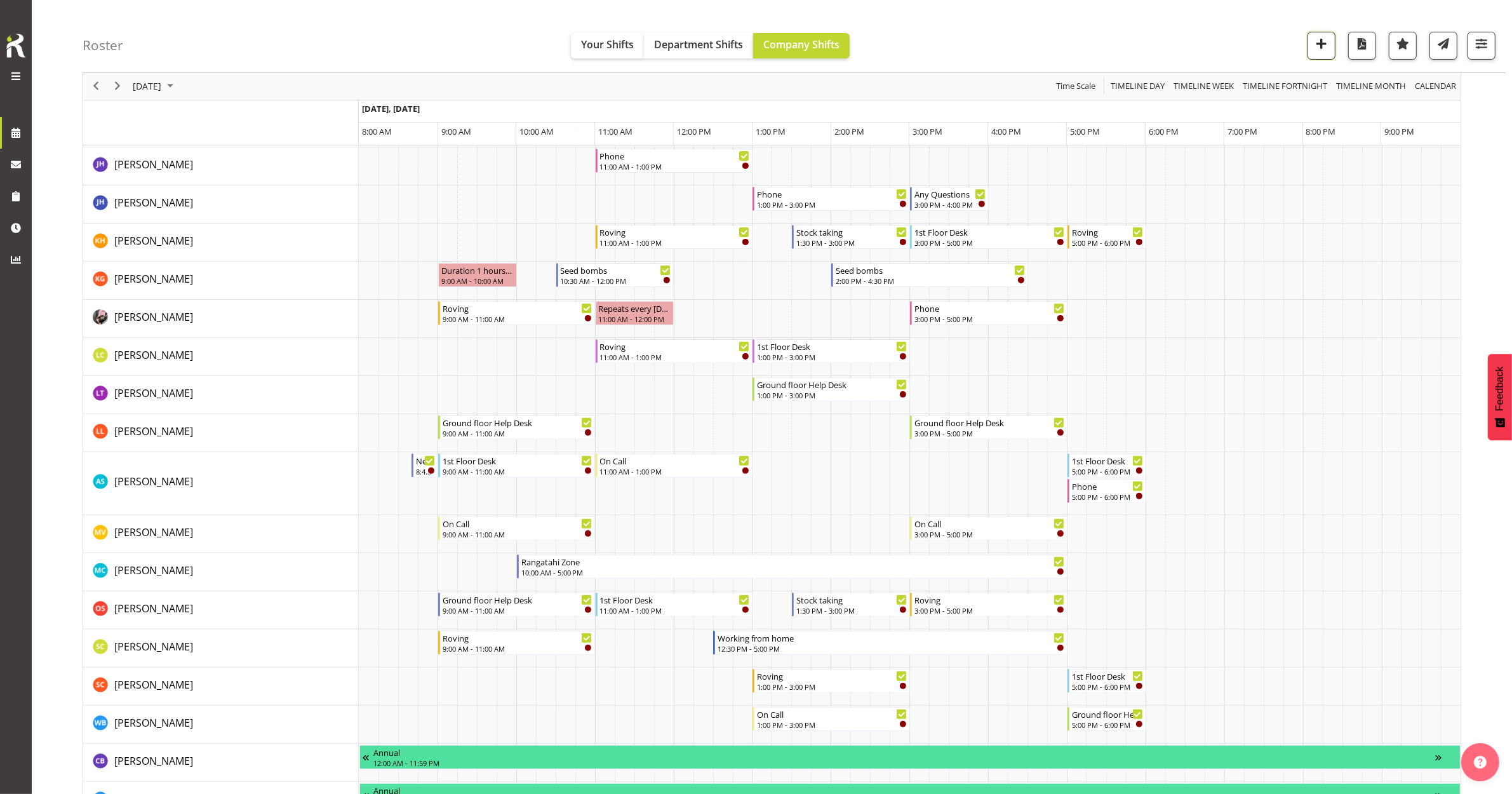
click at [1321, 43] on span "button" at bounding box center [1321, 43] width 16 height 16
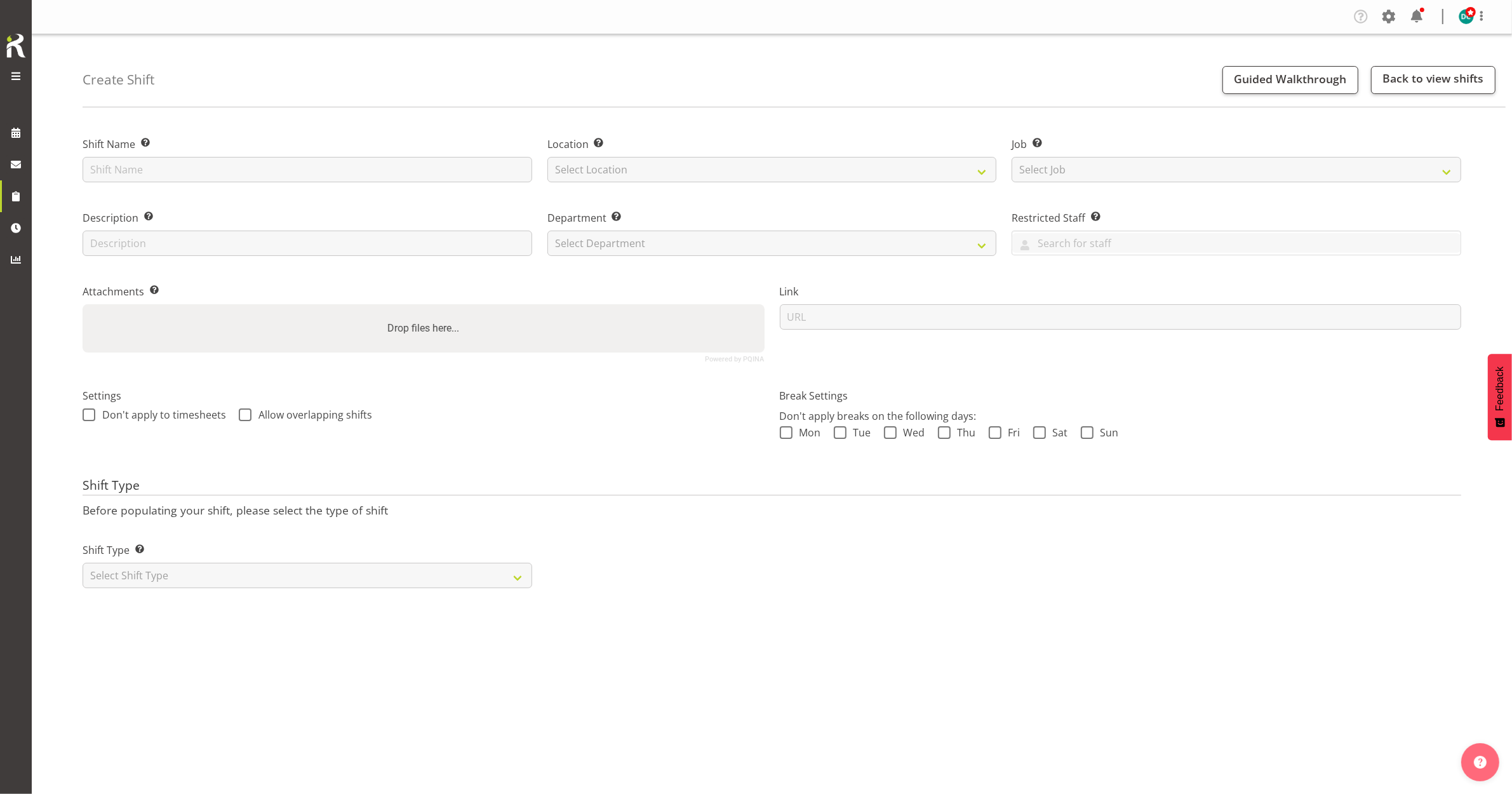
click at [282, 156] on div "Shift Name Enter a name for the shift (e.g. Day Shift)." at bounding box center [307, 159] width 449 height 46
click at [282, 159] on input "text" at bounding box center [307, 169] width 449 height 26
type input "Crafternoon tea"
click at [585, 167] on select "Select Location Bluff Library Invercargill Library" at bounding box center [772, 169] width 449 height 26
select select "1276"
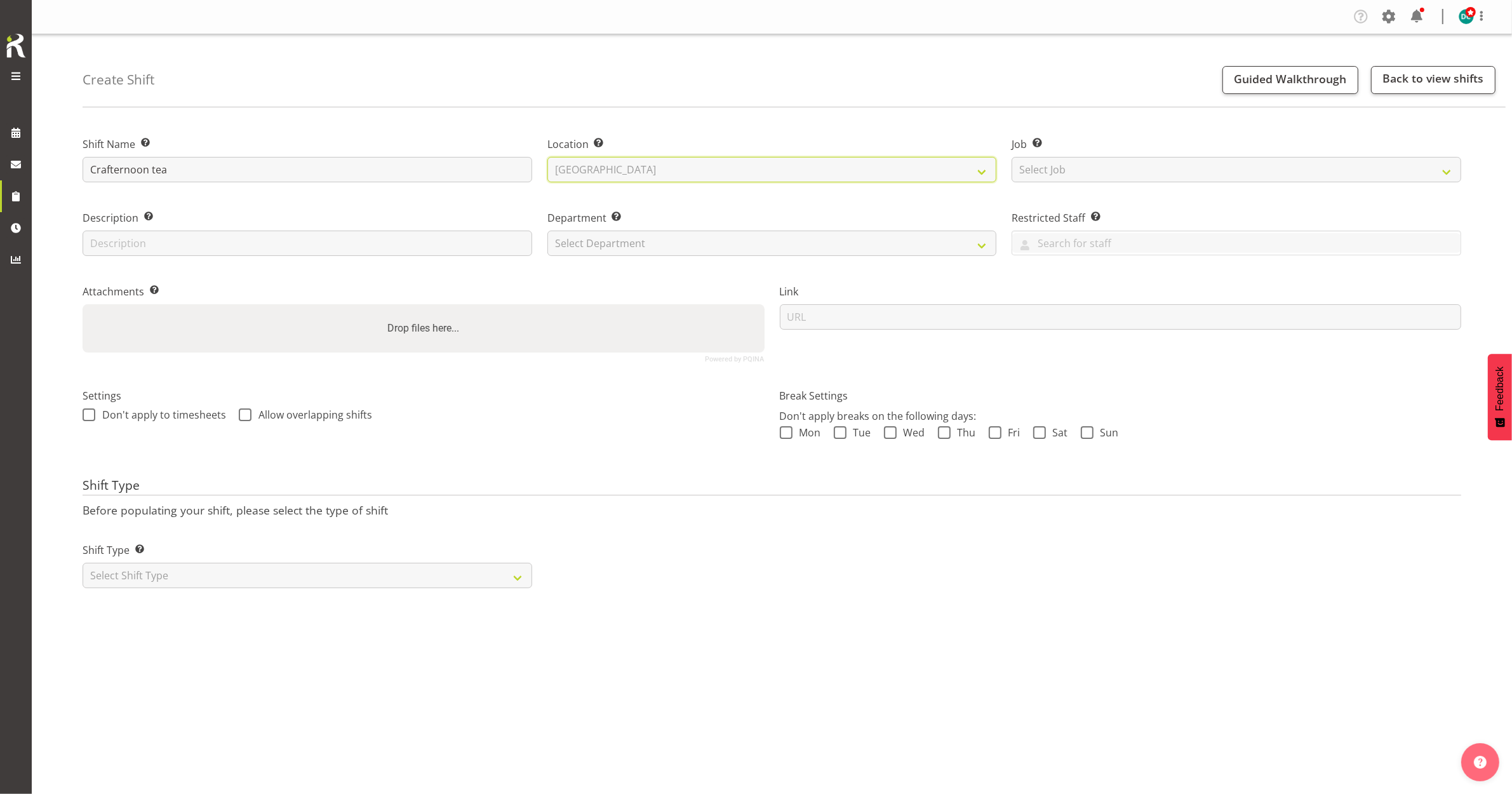
click at [547, 157] on select "Select Location Bluff Library Invercargill Library" at bounding box center [772, 169] width 449 height 26
click at [594, 242] on select "Select Department Off Desk Public shifts" at bounding box center [772, 243] width 449 height 26
select select "920"
click at [547, 231] on select "Select Department Off Desk Public shifts" at bounding box center [772, 243] width 449 height 26
drag, startPoint x: 81, startPoint y: 414, endPoint x: 151, endPoint y: 429, distance: 71.6
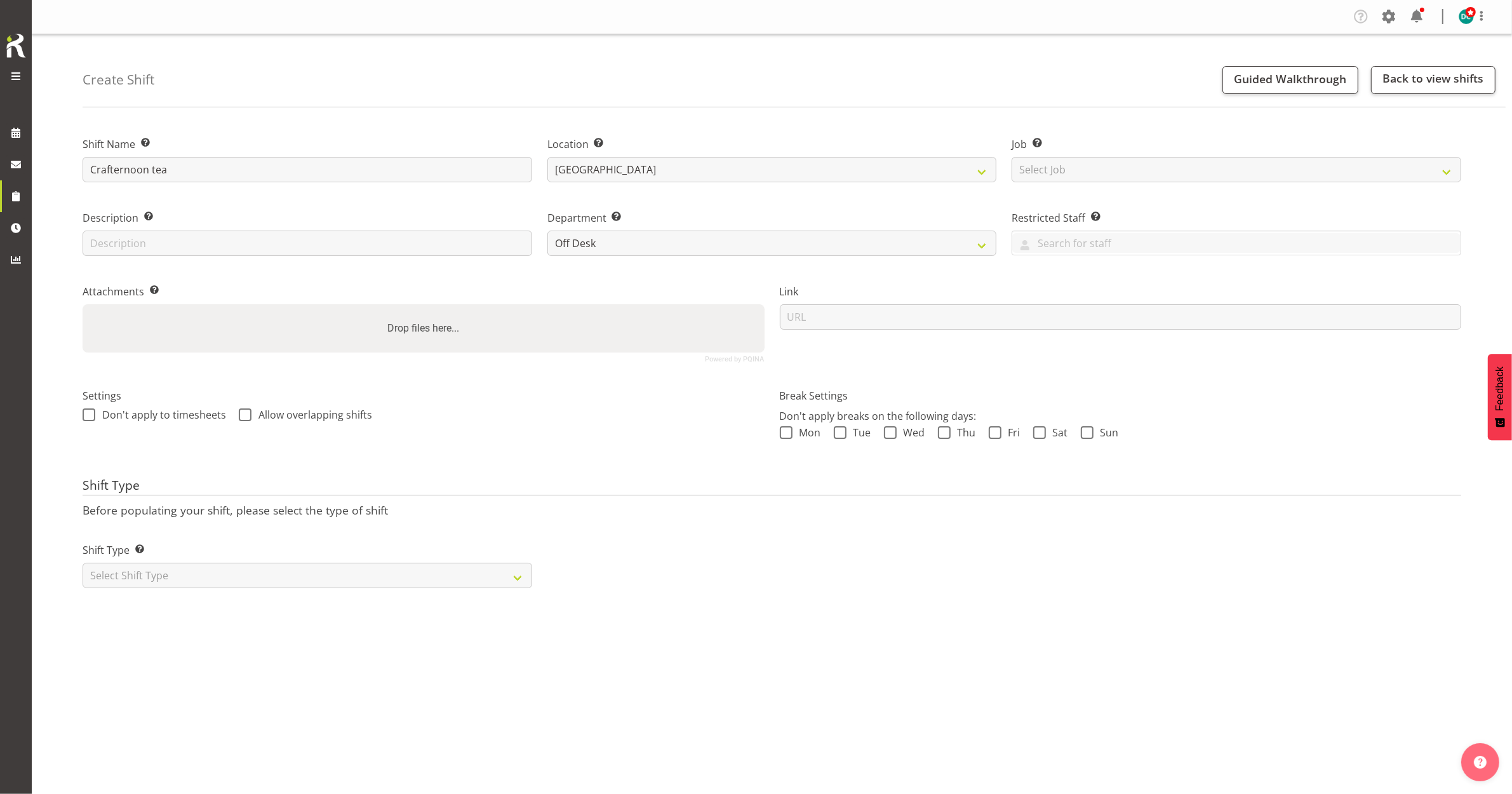
click at [106, 414] on div "Settings Don't apply to timesheets Allow overlapping shifts" at bounding box center [423, 420] width 697 height 100
drag, startPoint x: 242, startPoint y: 413, endPoint x: 141, endPoint y: 417, distance: 101.1
click at [235, 411] on div "Don't apply to timesheets Allow overlapping shifts" at bounding box center [423, 416] width 682 height 16
click at [90, 413] on span at bounding box center [88, 414] width 13 height 13
click at [90, 413] on input "Don't apply to timesheets" at bounding box center [87, 414] width 9 height 9
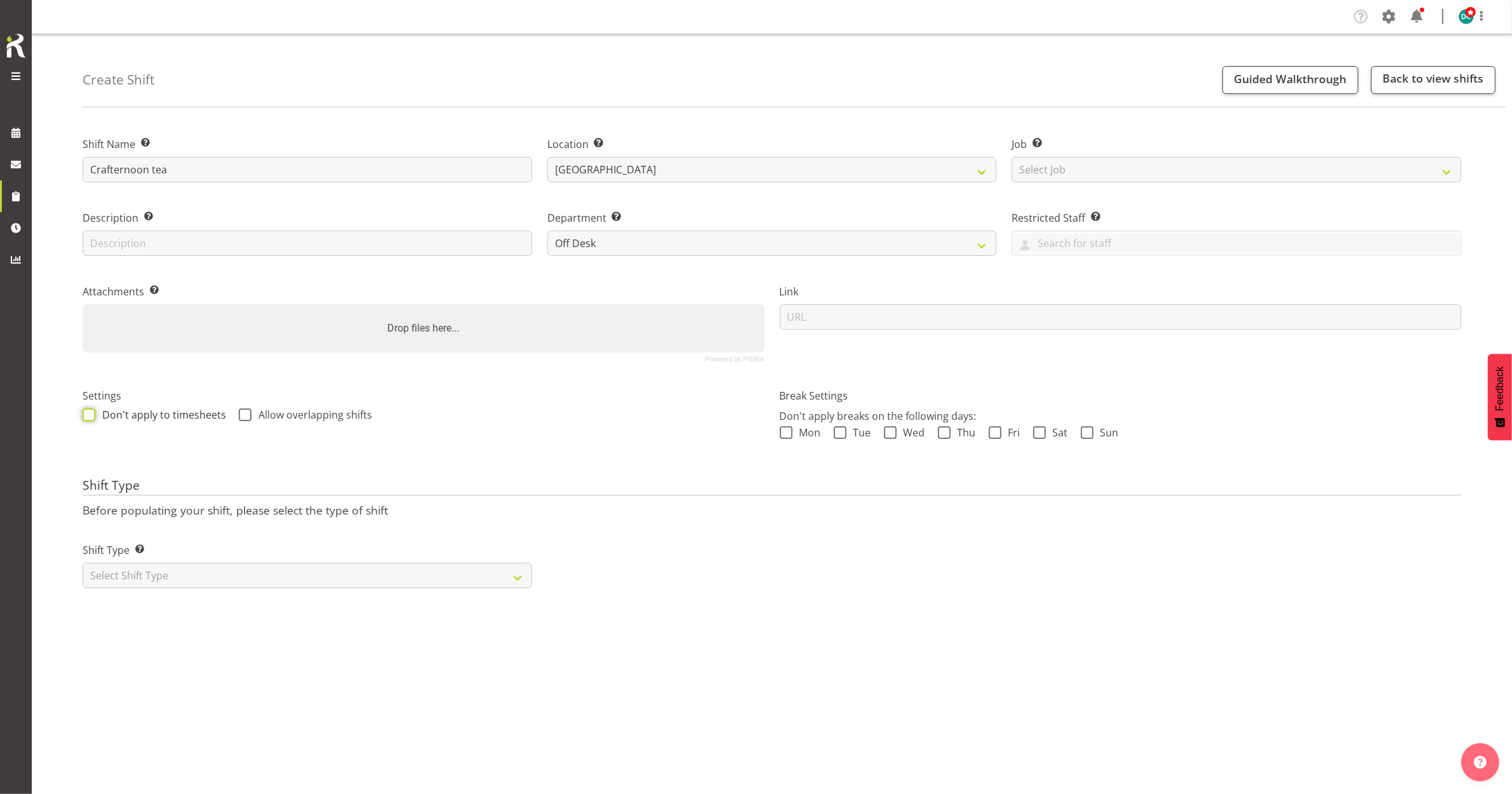
checkbox input "true"
click at [239, 414] on span at bounding box center [245, 414] width 13 height 13
click at [239, 414] on input "Allow overlapping shifts" at bounding box center [243, 414] width 9 height 9
checkbox input "true"
click at [699, 243] on select "Off Desk Public shifts" at bounding box center [772, 243] width 449 height 26
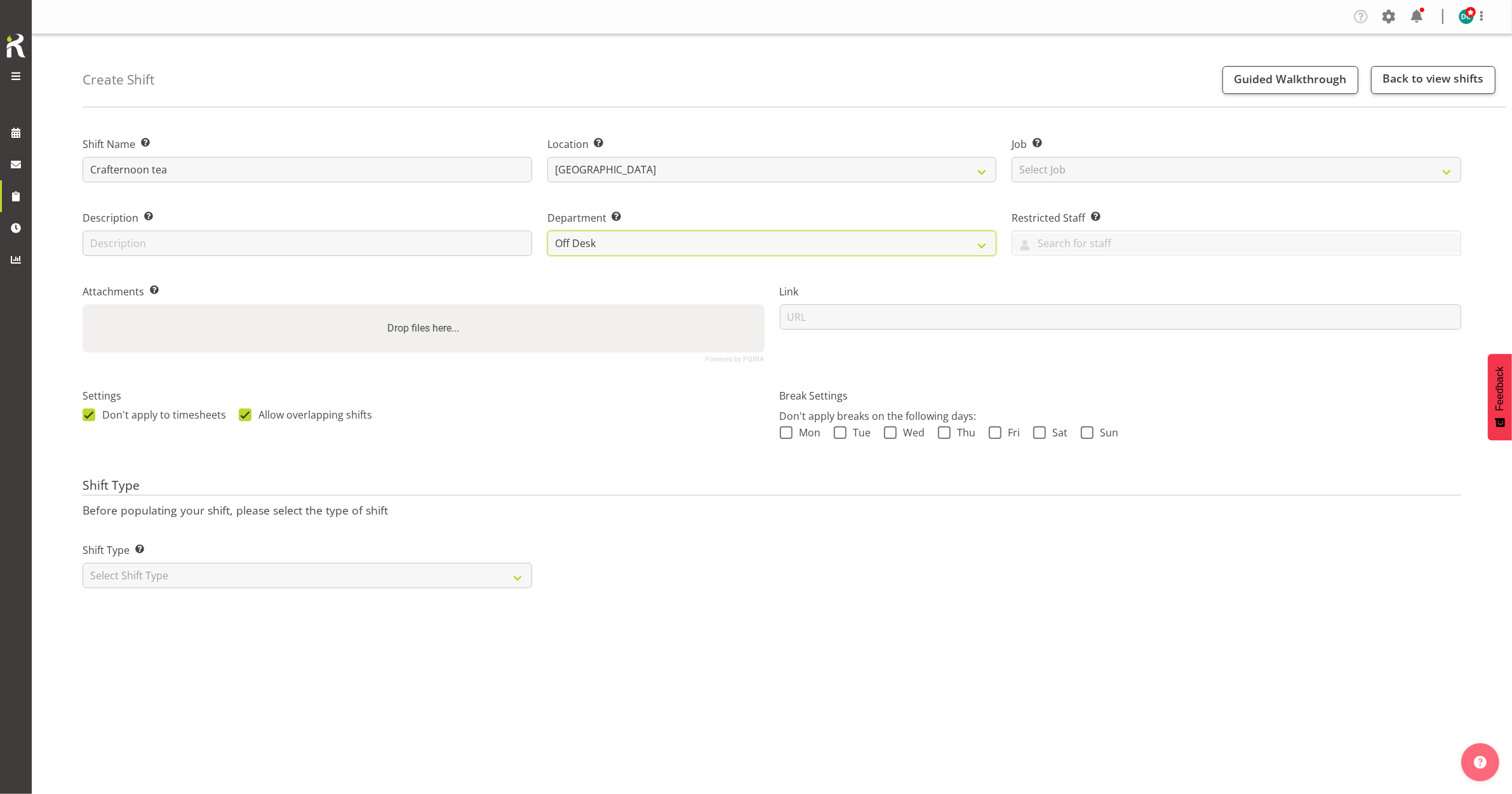
select select "921"
click at [547, 231] on select "Off Desk Public shifts" at bounding box center [772, 243] width 449 height 26
drag, startPoint x: 185, startPoint y: 574, endPoint x: 174, endPoint y: 581, distance: 13.0
click at [179, 572] on select "Select Shift Type One Off Shift Recurring Shift Rotating Shift" at bounding box center [307, 575] width 449 height 26
select select "one_off"
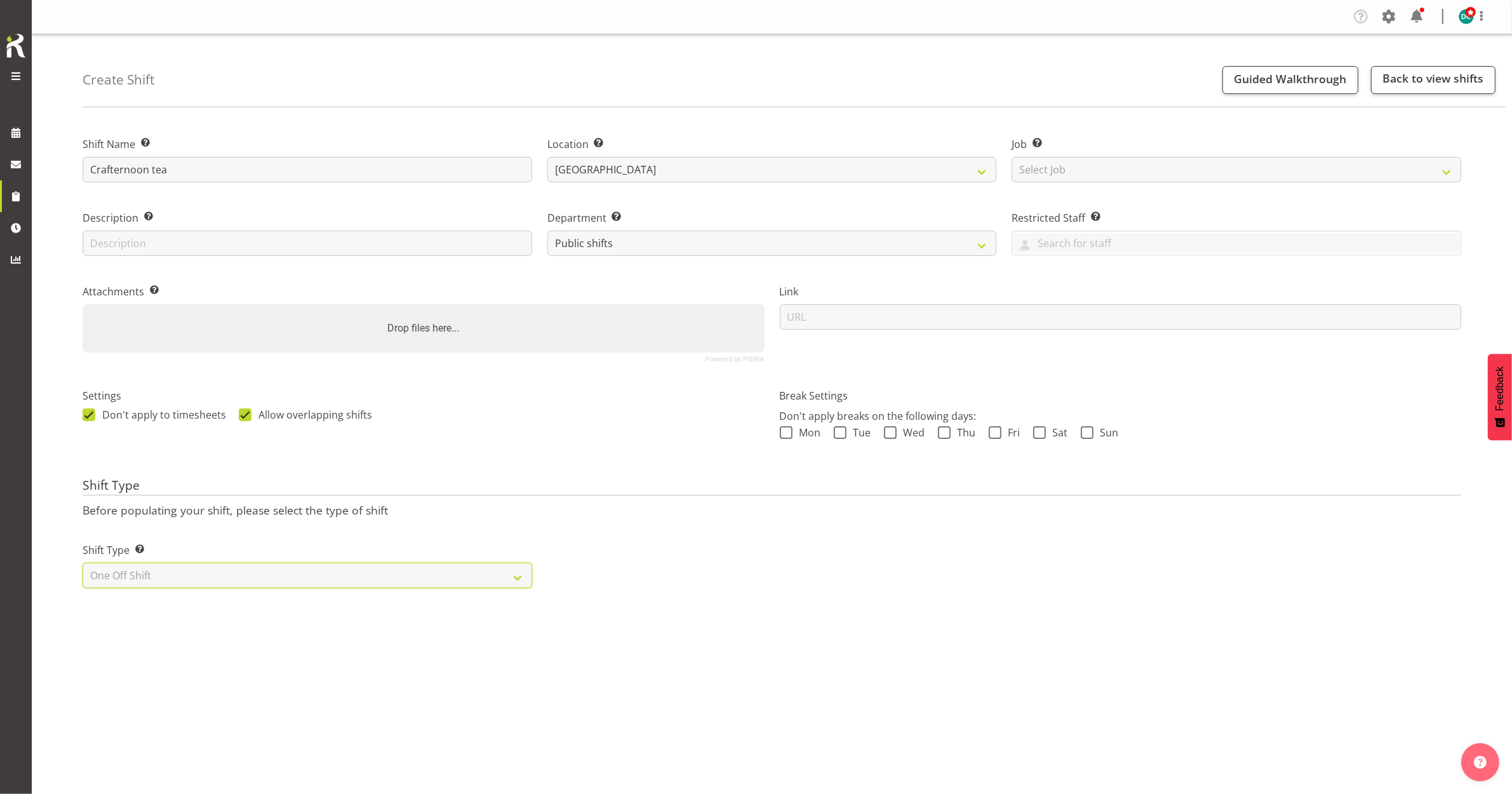
click at [83, 563] on select "Select Shift Type One Off Shift Recurring Shift Rotating Shift" at bounding box center [307, 575] width 449 height 26
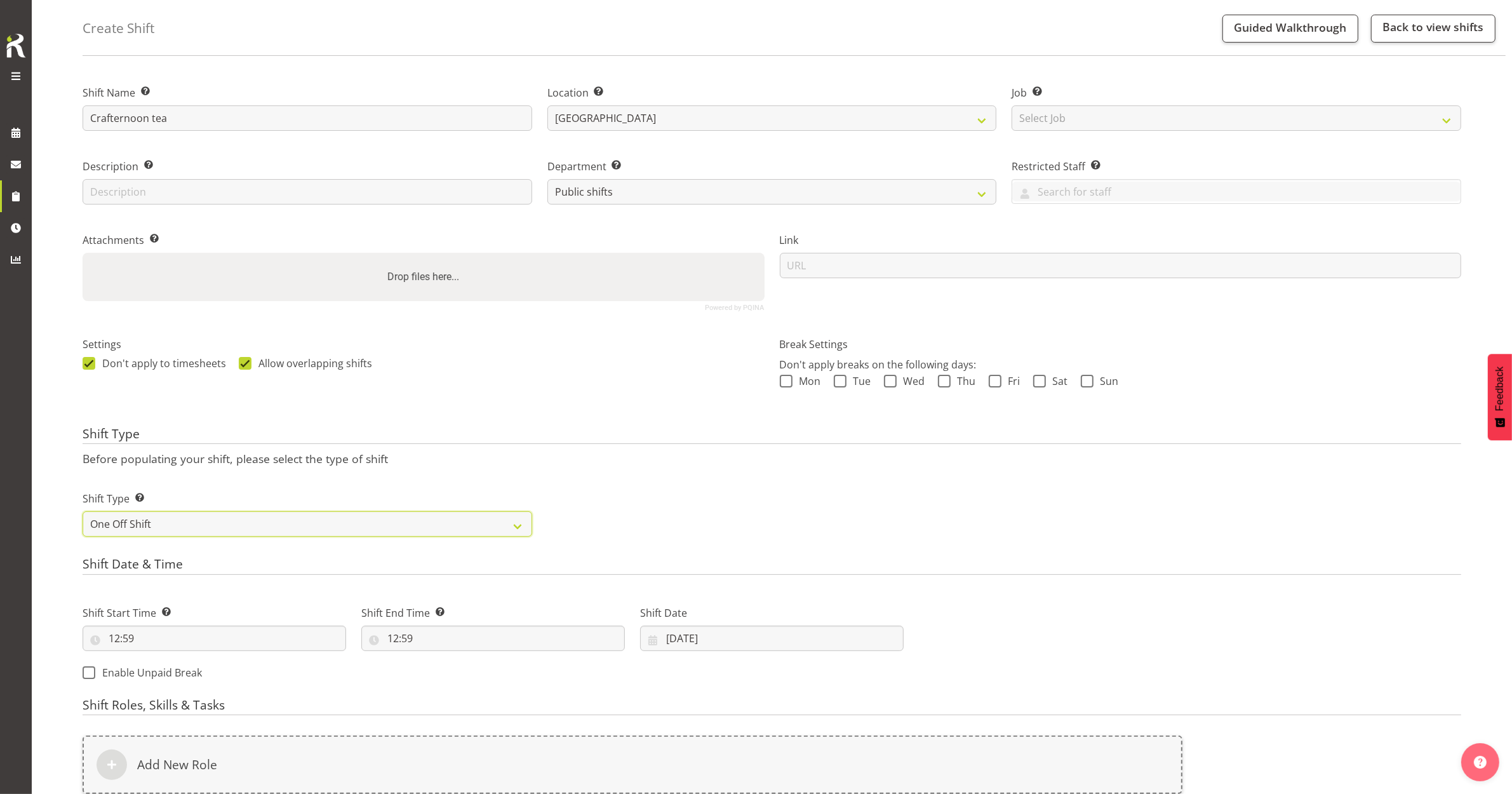
scroll to position [238, 0]
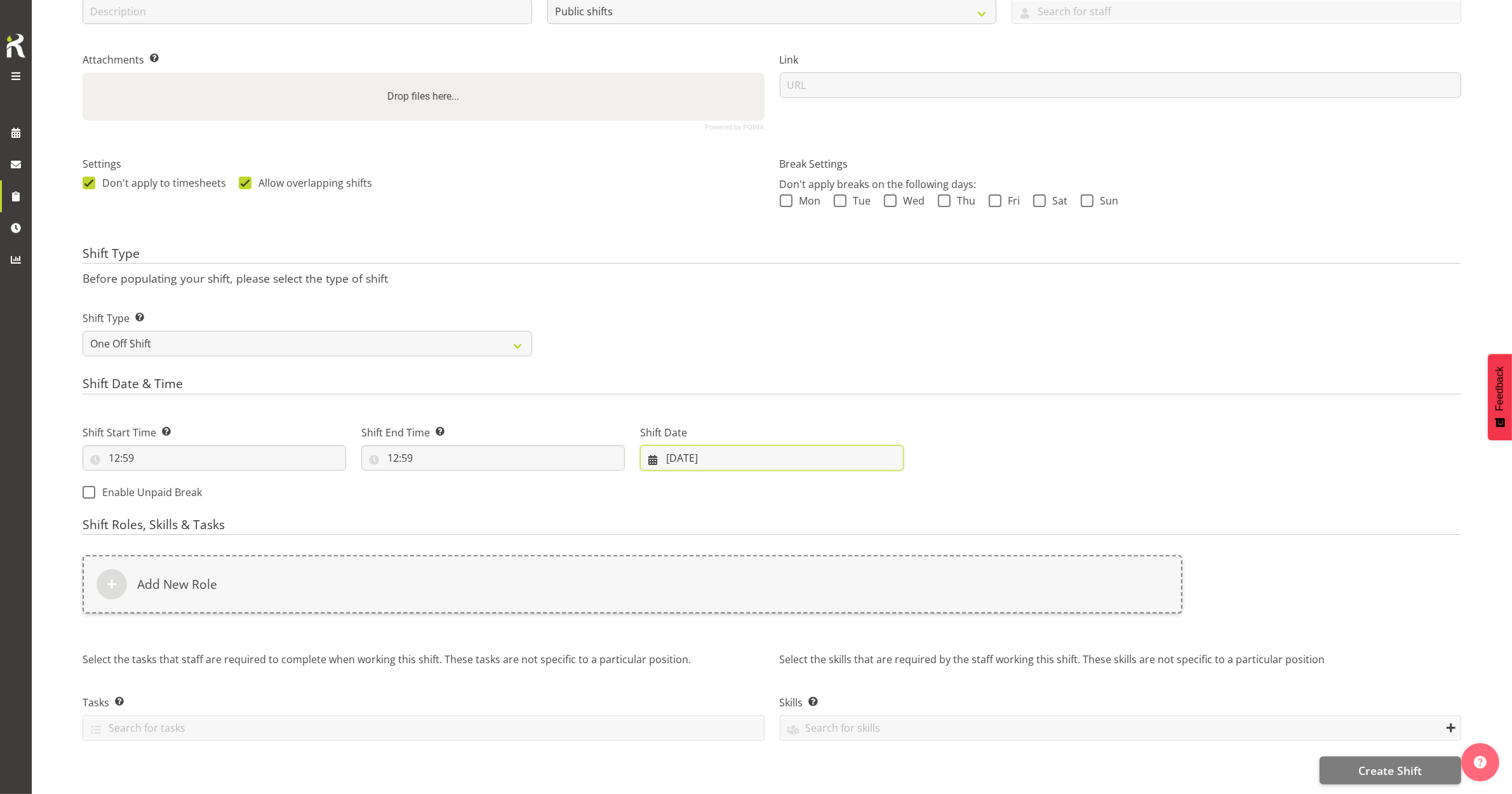
click at [794, 453] on input "22/09/2025" at bounding box center [772, 458] width 264 height 26
click at [789, 622] on link "25" at bounding box center [782, 631] width 26 height 25
type input "25/09/2025"
click at [139, 445] on input "12:59" at bounding box center [214, 458] width 264 height 26
click at [166, 489] on select "00 01 02 03 04 05 06 07 08 09 10 11 12 13 14 15 16 17 18 19 20 21 22 23" at bounding box center [169, 491] width 29 height 26
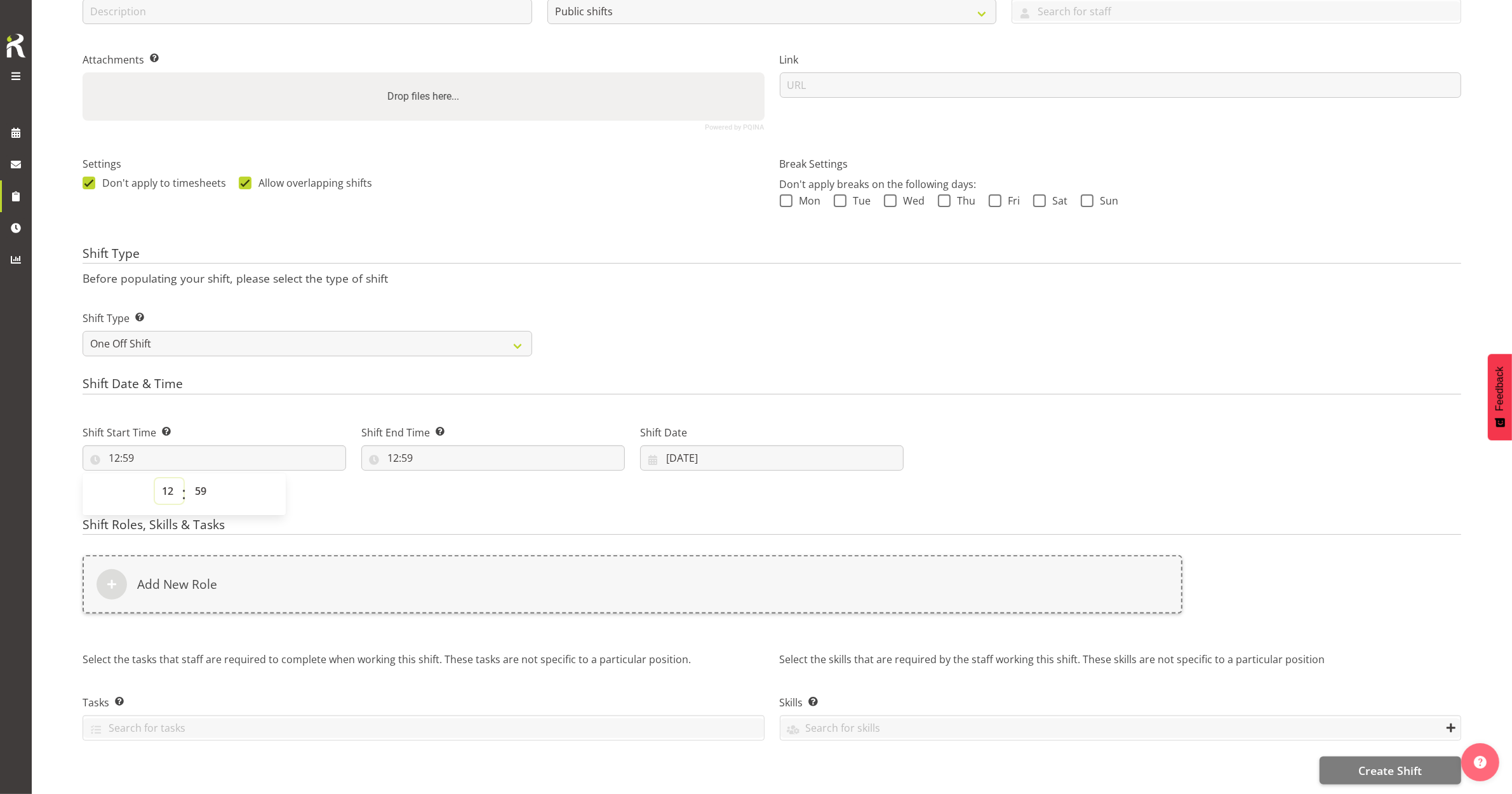
select select "13"
type input "13:59"
click at [207, 484] on select "00 01 02 03 04 05 06 07 08 09 10 11 12 13 14 15 16 17 18 19 20 21 22 23 24 25 2…" at bounding box center [203, 491] width 29 height 26
select select "0"
type input "13:00"
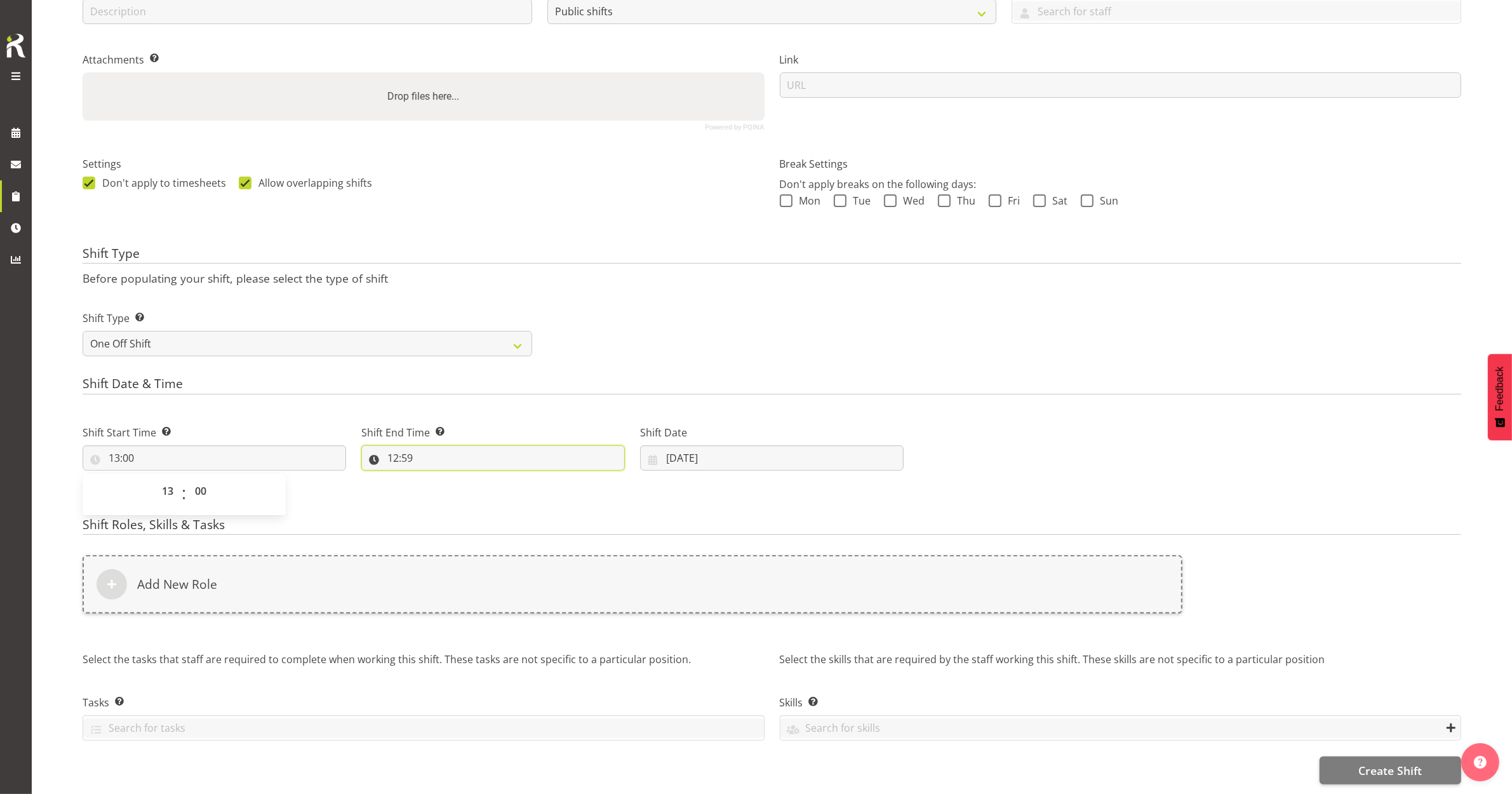
click at [389, 452] on input "12:59" at bounding box center [494, 458] width 264 height 26
click at [449, 492] on select "00 01 02 03 04 05 06 07 08 09 10 11 12 13 14 15 16 17 18 19 20 21 22 23" at bounding box center [448, 491] width 29 height 26
select select "15"
type input "15:59"
click at [490, 487] on select "00 01 02 03 04 05 06 07 08 09 10 11 12 13 14 15 16 17 18 19 20 21 22 23 24 25 2…" at bounding box center [481, 491] width 29 height 26
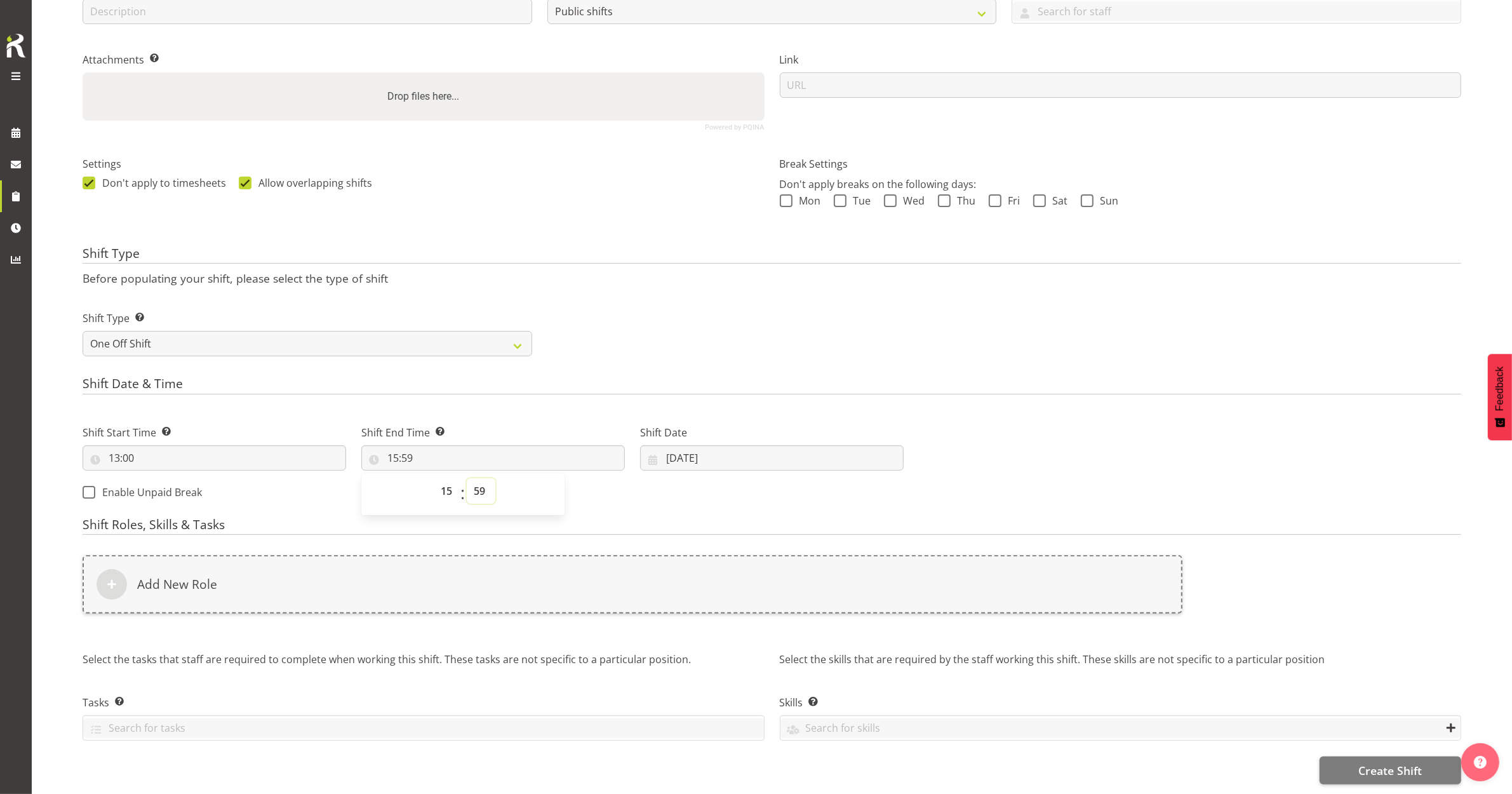
select select "0"
type input "15:00"
drag, startPoint x: 728, startPoint y: 519, endPoint x: 722, endPoint y: 511, distance: 10.0
click at [728, 519] on h4 "Shift Roles, Skills & Tasks" at bounding box center [772, 526] width 1378 height 18
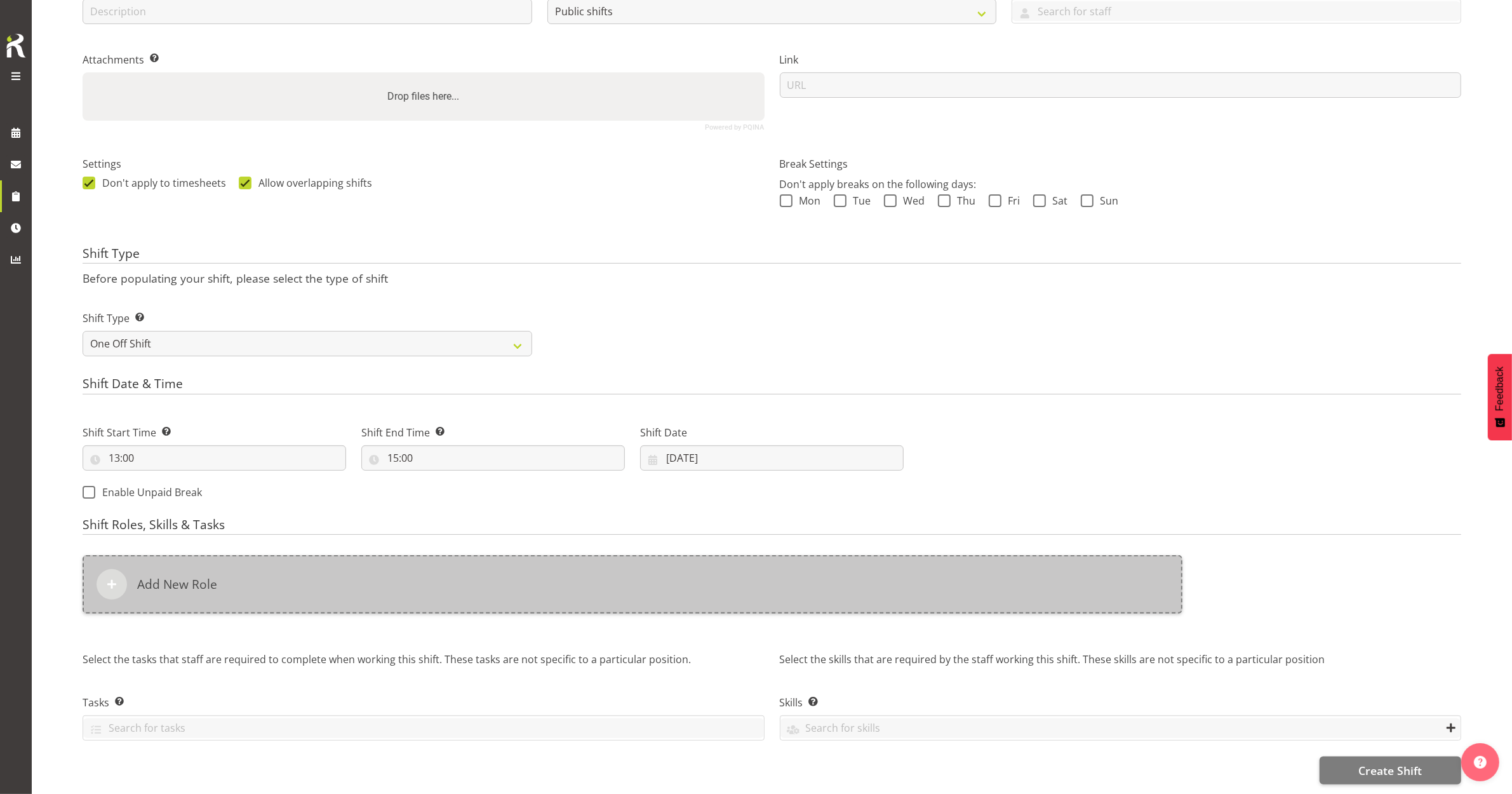
click at [224, 580] on div "Add New Role" at bounding box center [632, 584] width 1099 height 59
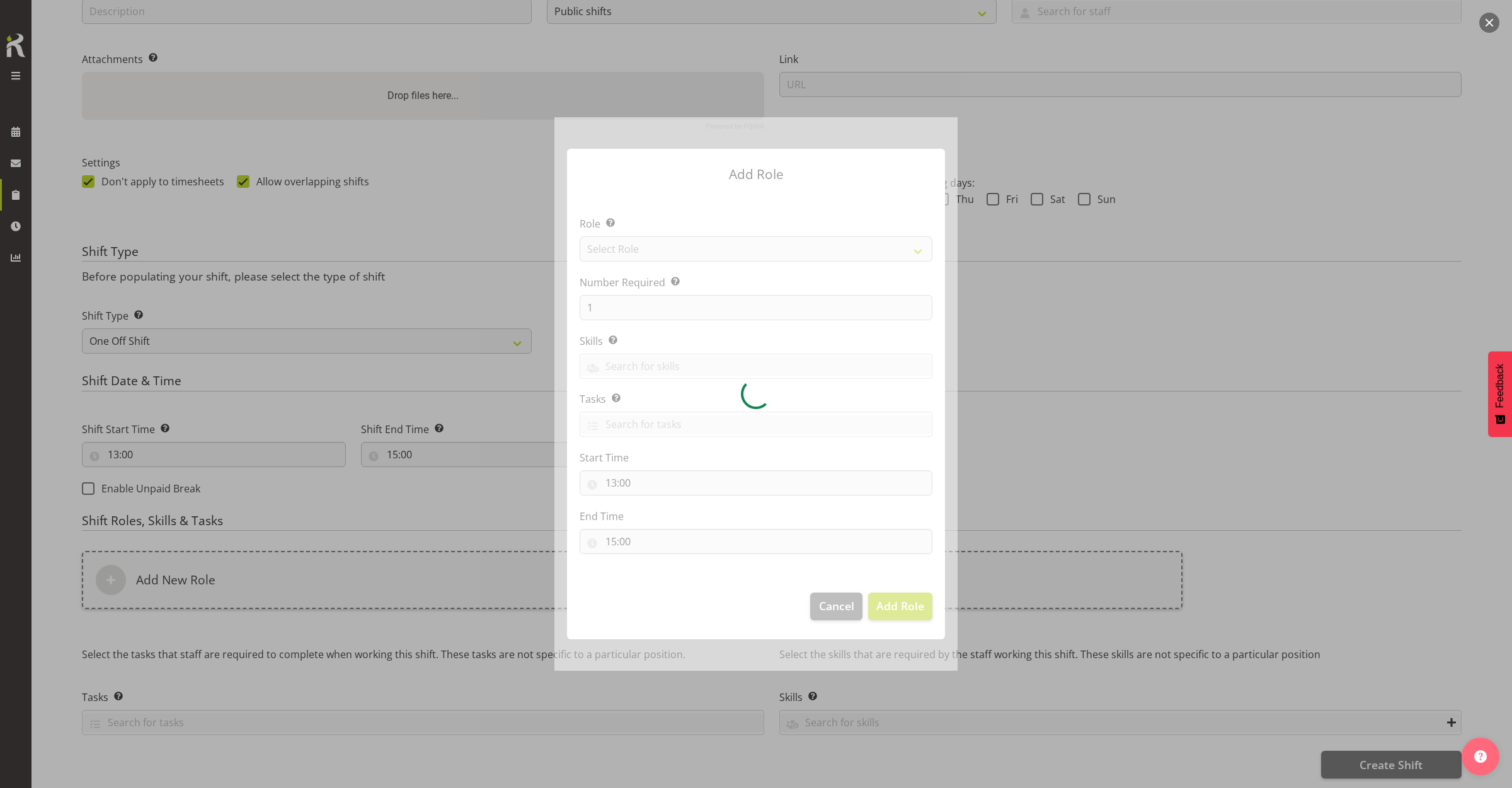
click at [631, 257] on div at bounding box center [756, 394] width 404 height 552
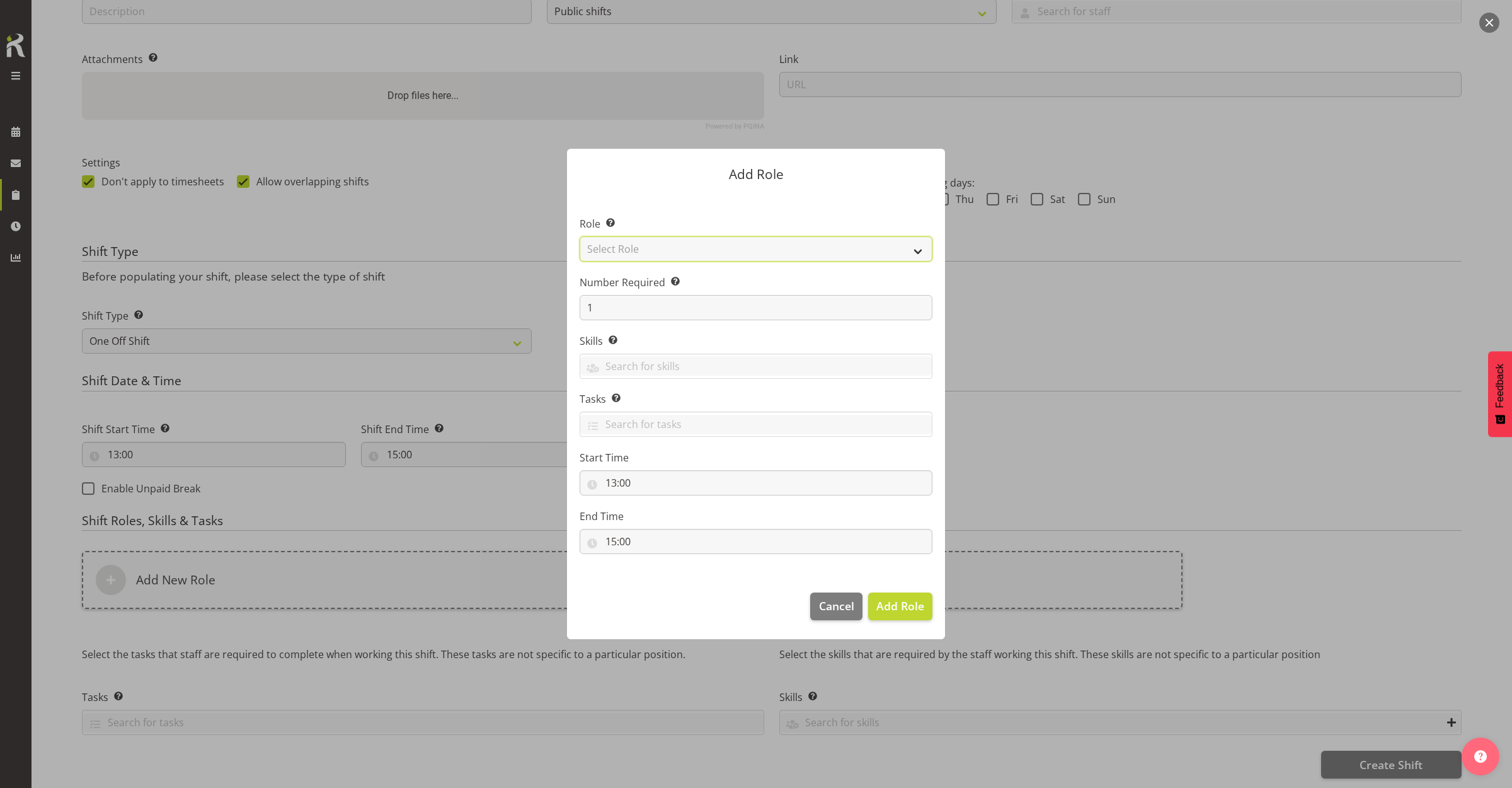
click at [642, 256] on select "Select Role 1st floor desk AQ operator Business Support Team member Casual Cust…" at bounding box center [756, 249] width 353 height 25
select select "1508"
click at [579, 236] on select "Select Role 1st floor desk AQ operator Business Support Team member Casual Cust…" at bounding box center [756, 249] width 353 height 25
click at [902, 594] on button "Add Role" at bounding box center [900, 606] width 64 height 28
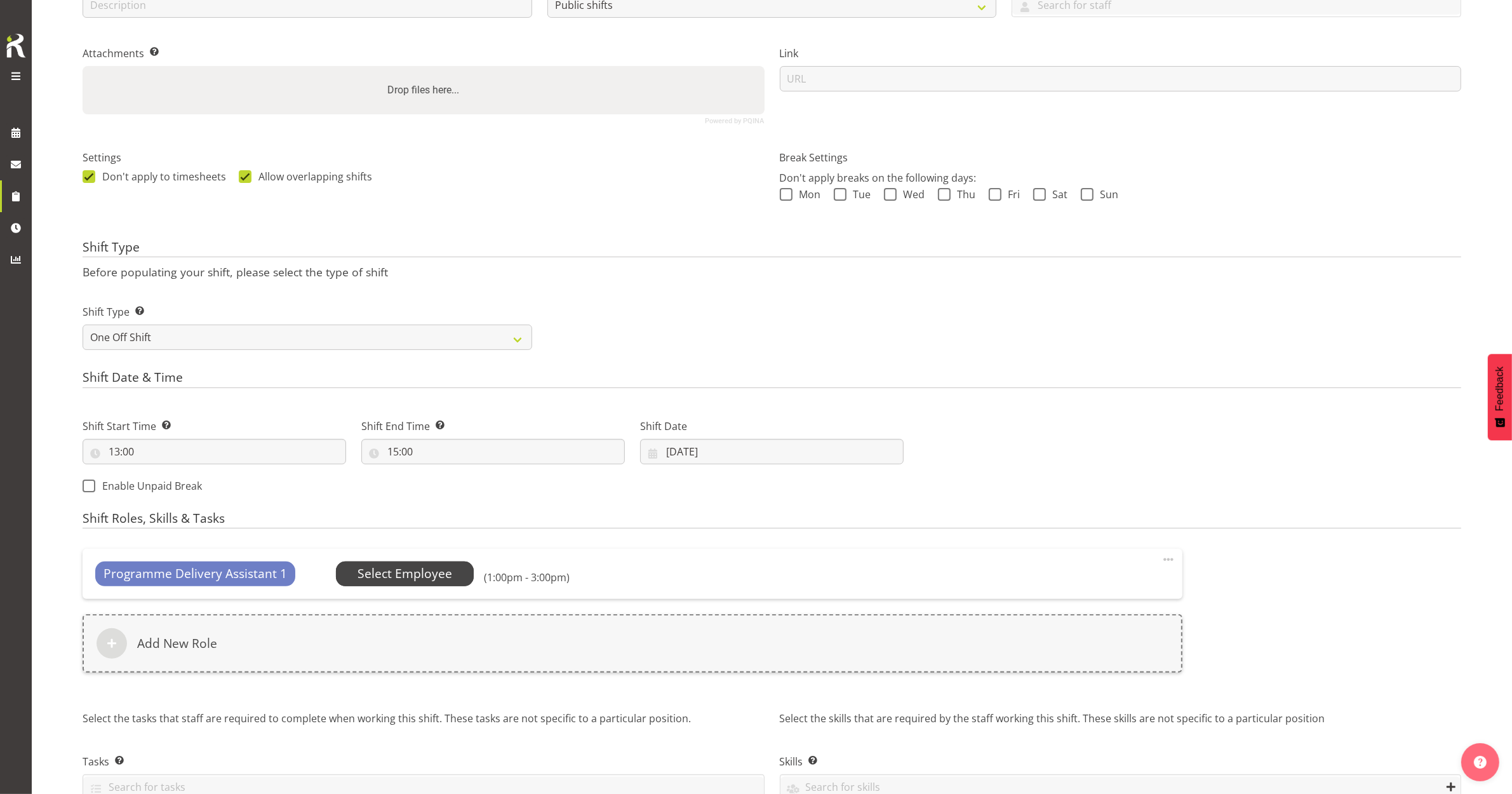
click at [376, 577] on span "Select Employee" at bounding box center [404, 574] width 94 height 19
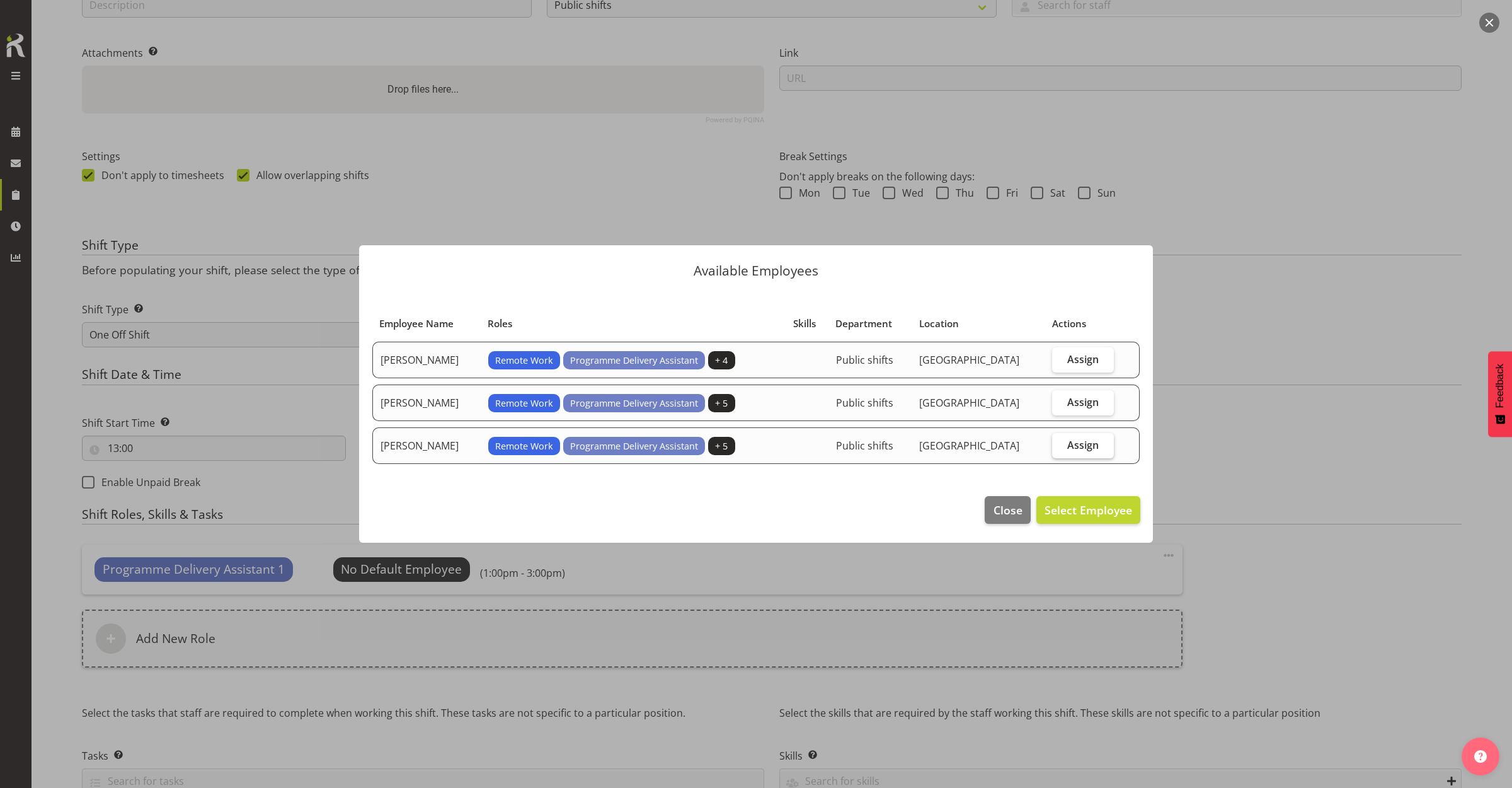
click at [1069, 446] on span "Assign" at bounding box center [1082, 444] width 31 height 13
click at [1060, 446] on input "Assign" at bounding box center [1056, 445] width 8 height 8
checkbox input "true"
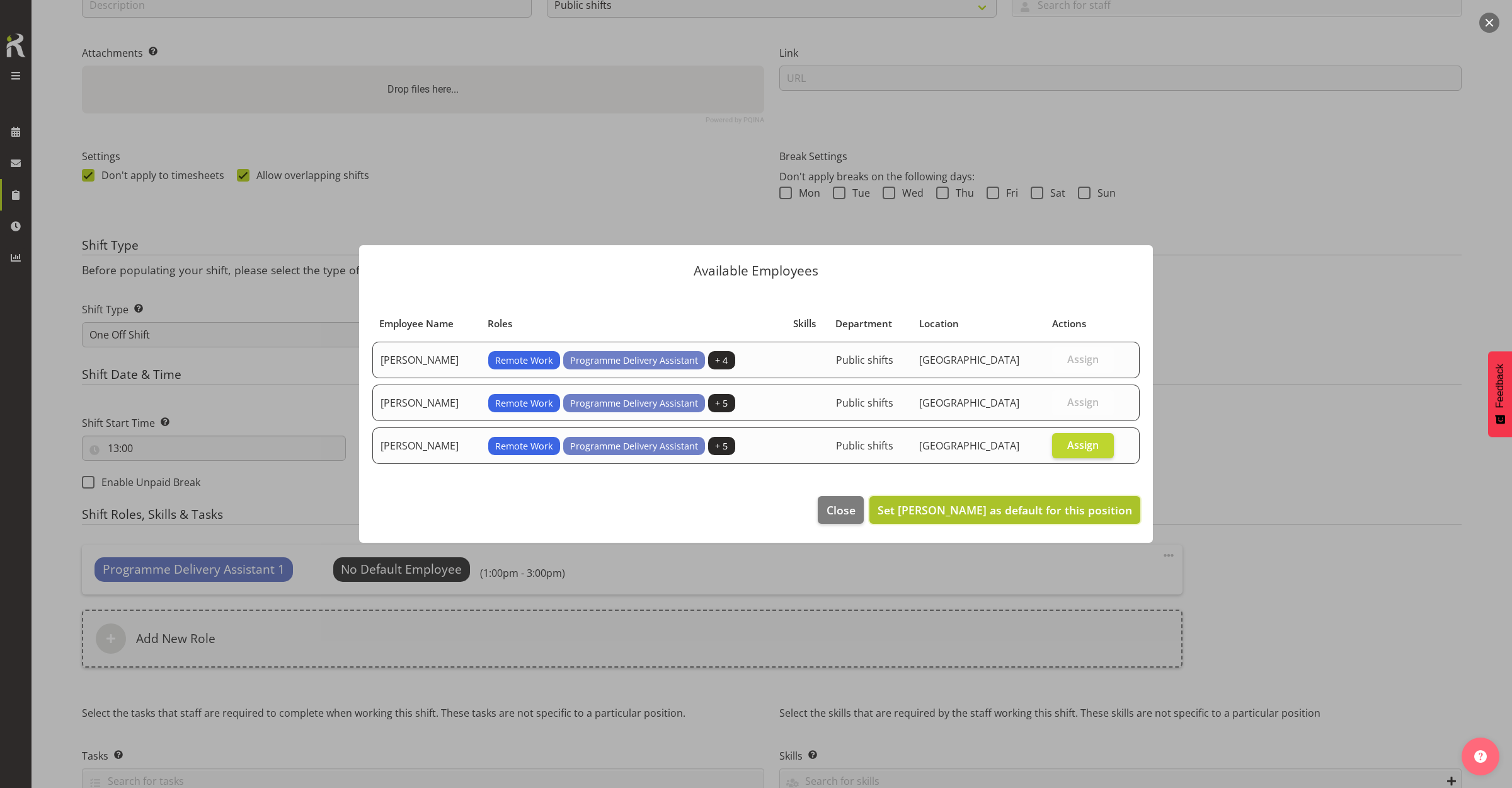
click at [1079, 500] on button "Set Keyu Chen as default for this position" at bounding box center [1005, 509] width 271 height 28
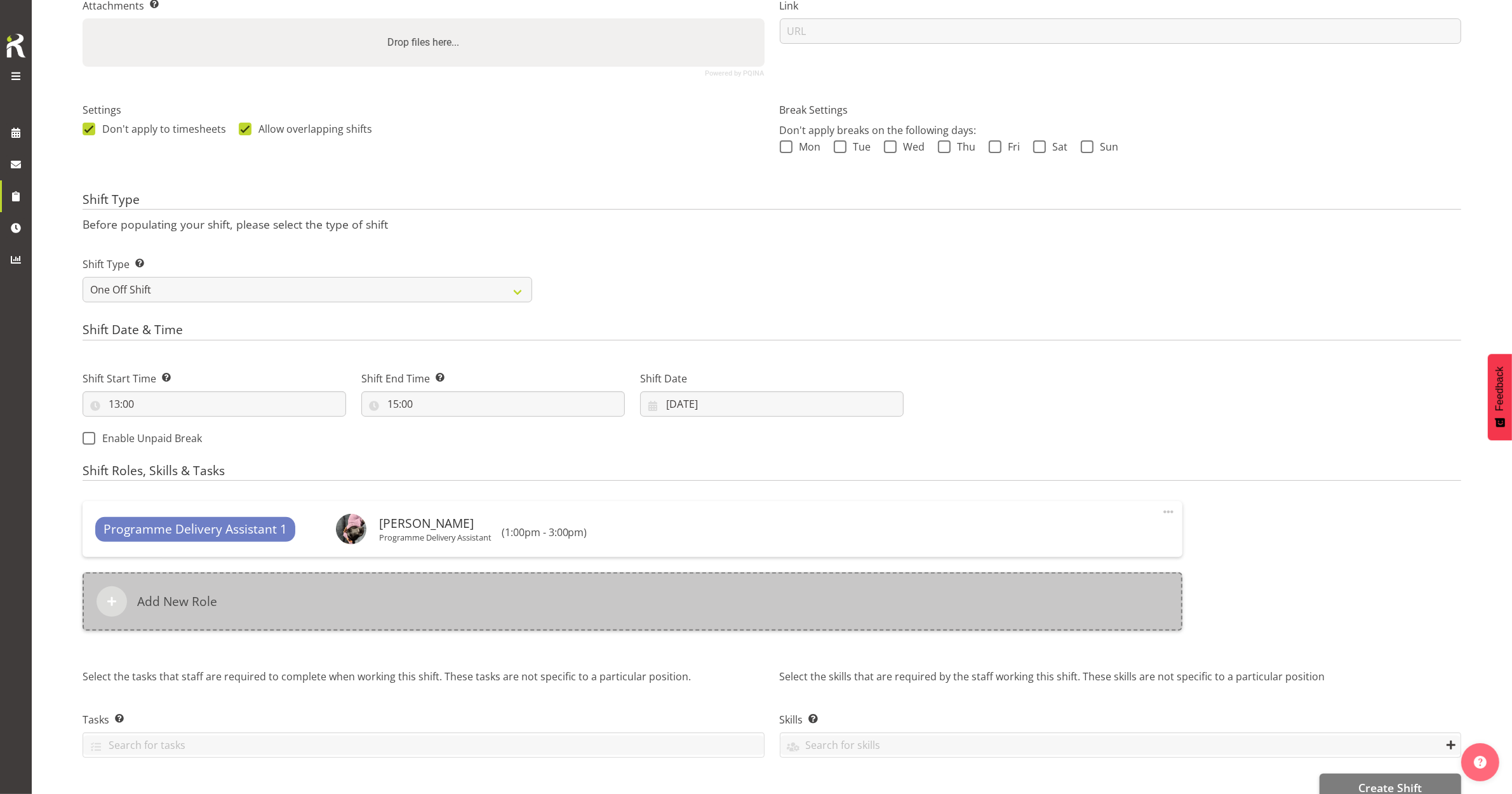
scroll to position [315, 0]
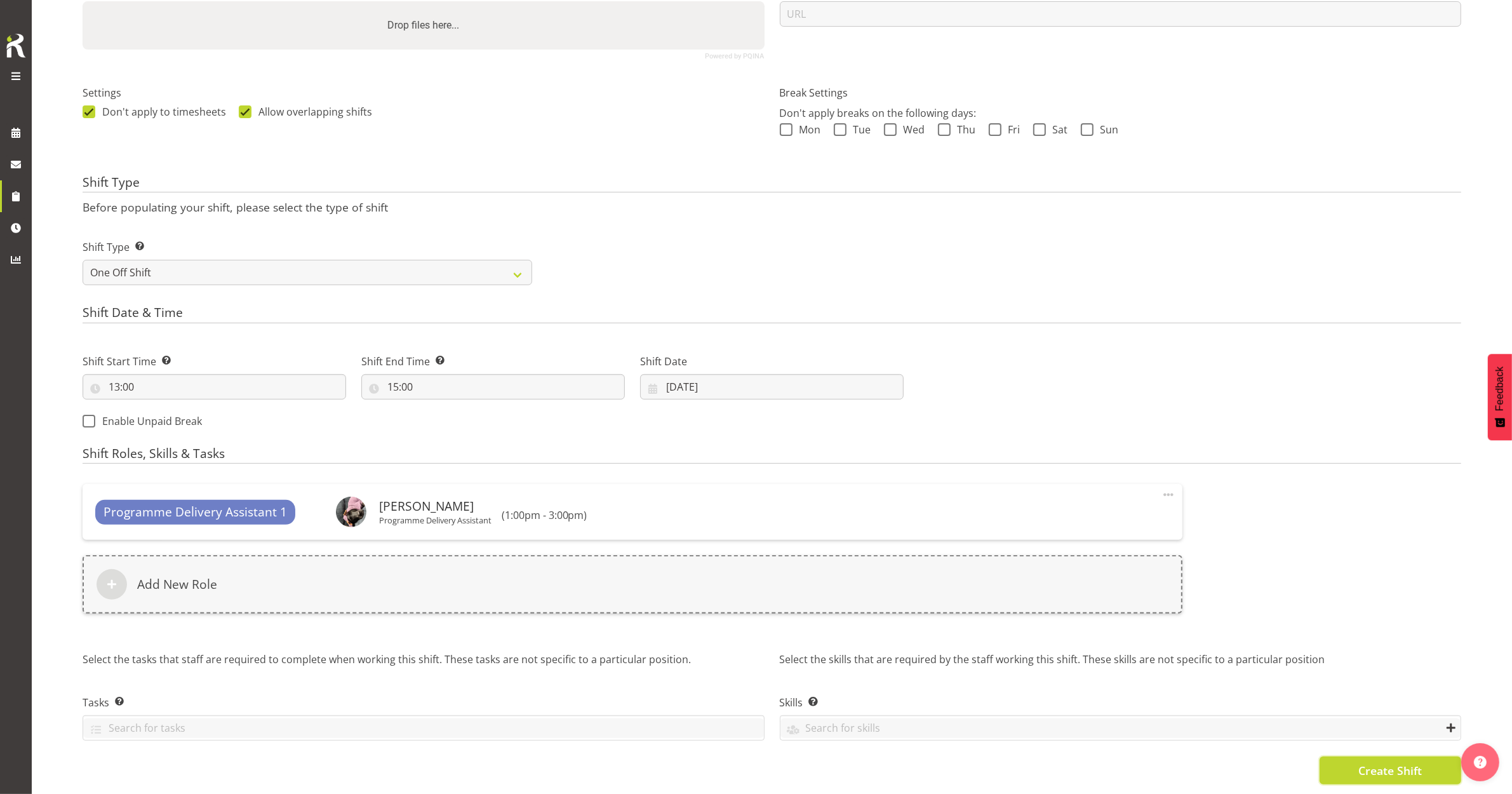
click at [1390, 762] on span "Create Shift" at bounding box center [1389, 769] width 64 height 16
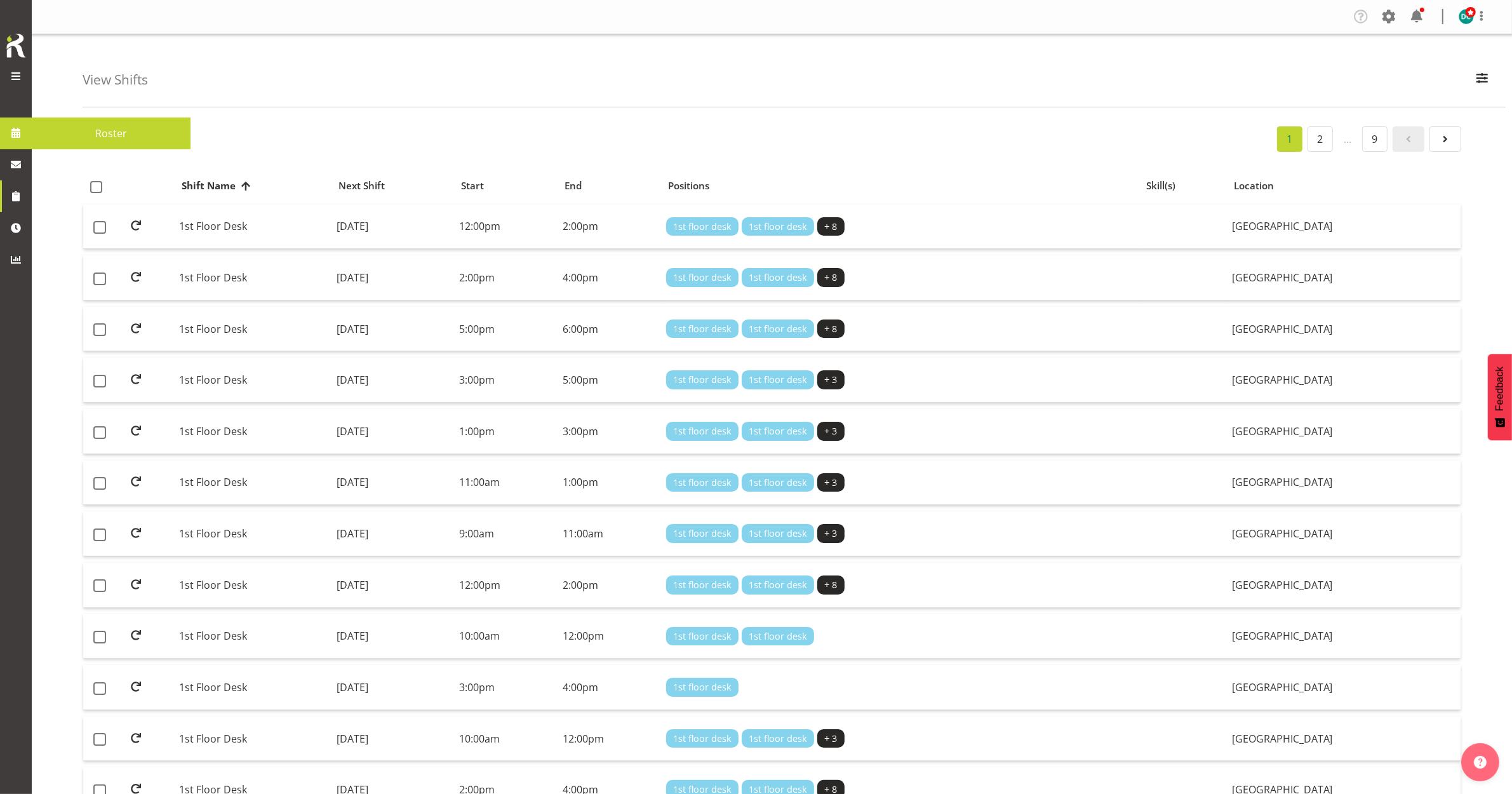
click at [20, 130] on span at bounding box center [15, 133] width 19 height 19
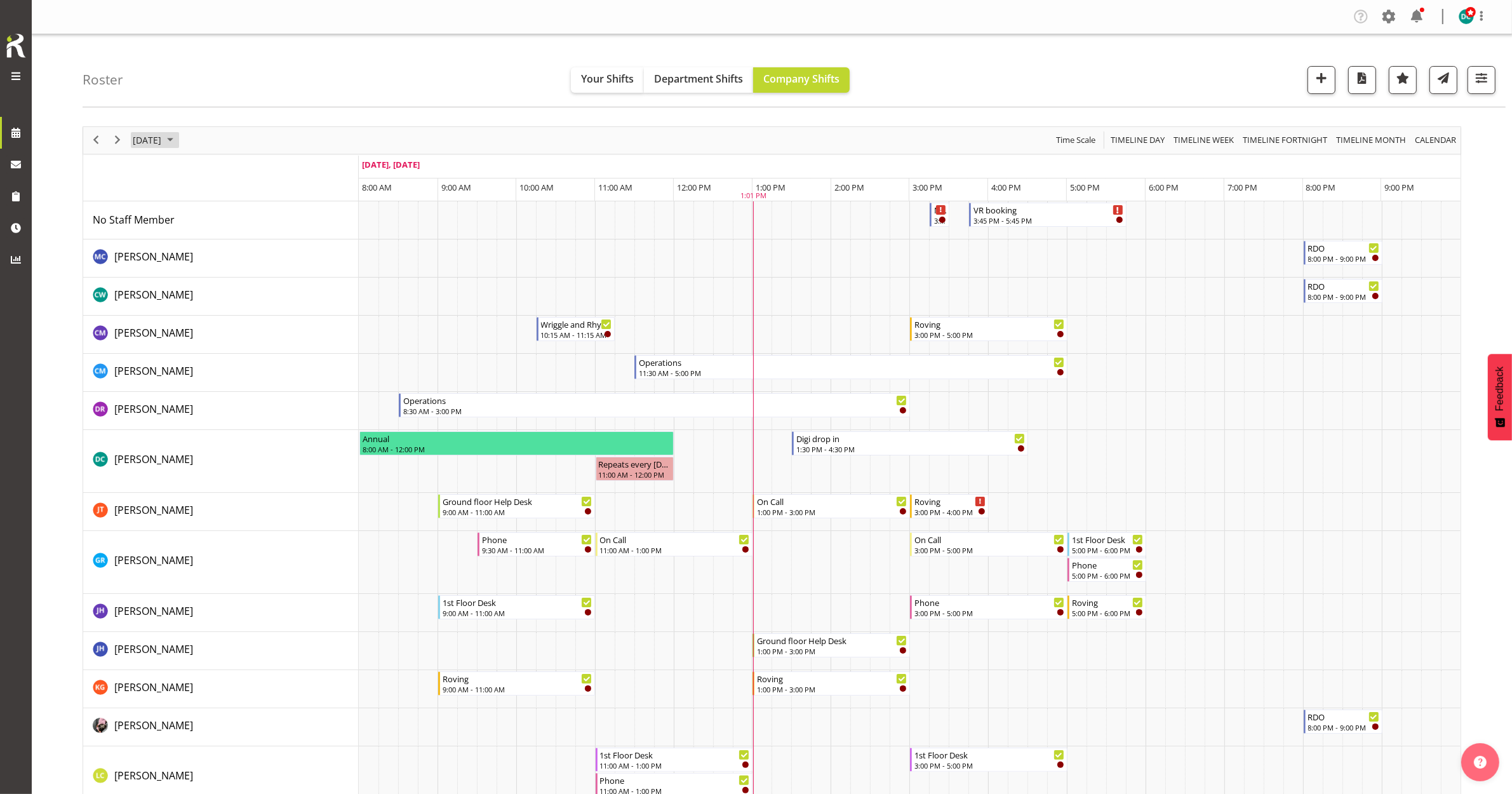
click at [163, 141] on span "[DATE]" at bounding box center [146, 140] width 31 height 16
click at [229, 275] on span "25" at bounding box center [227, 281] width 19 height 19
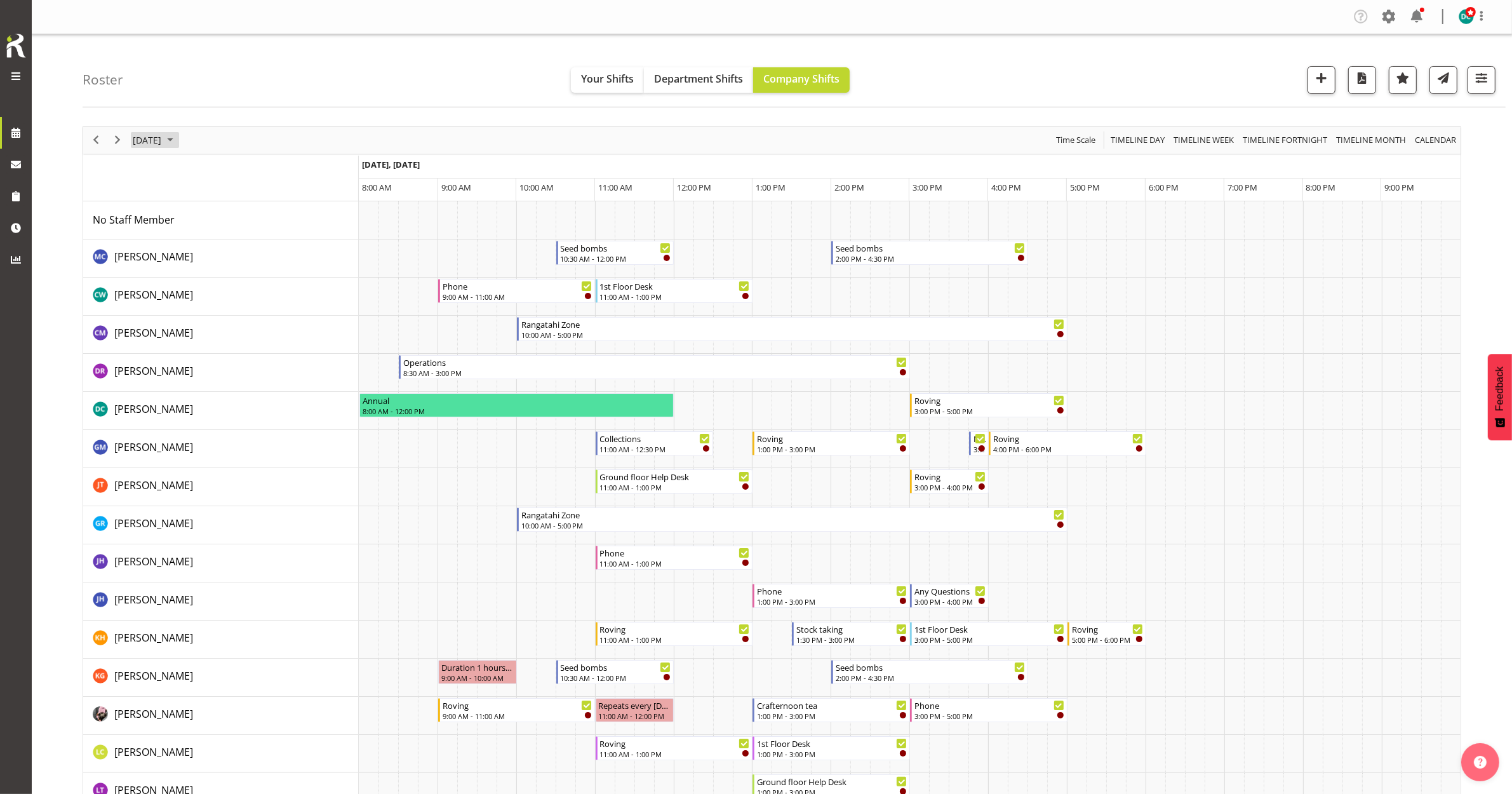
click at [154, 139] on span "September 25, 2025" at bounding box center [146, 140] width 31 height 16
click at [188, 282] on span "23" at bounding box center [186, 281] width 19 height 19
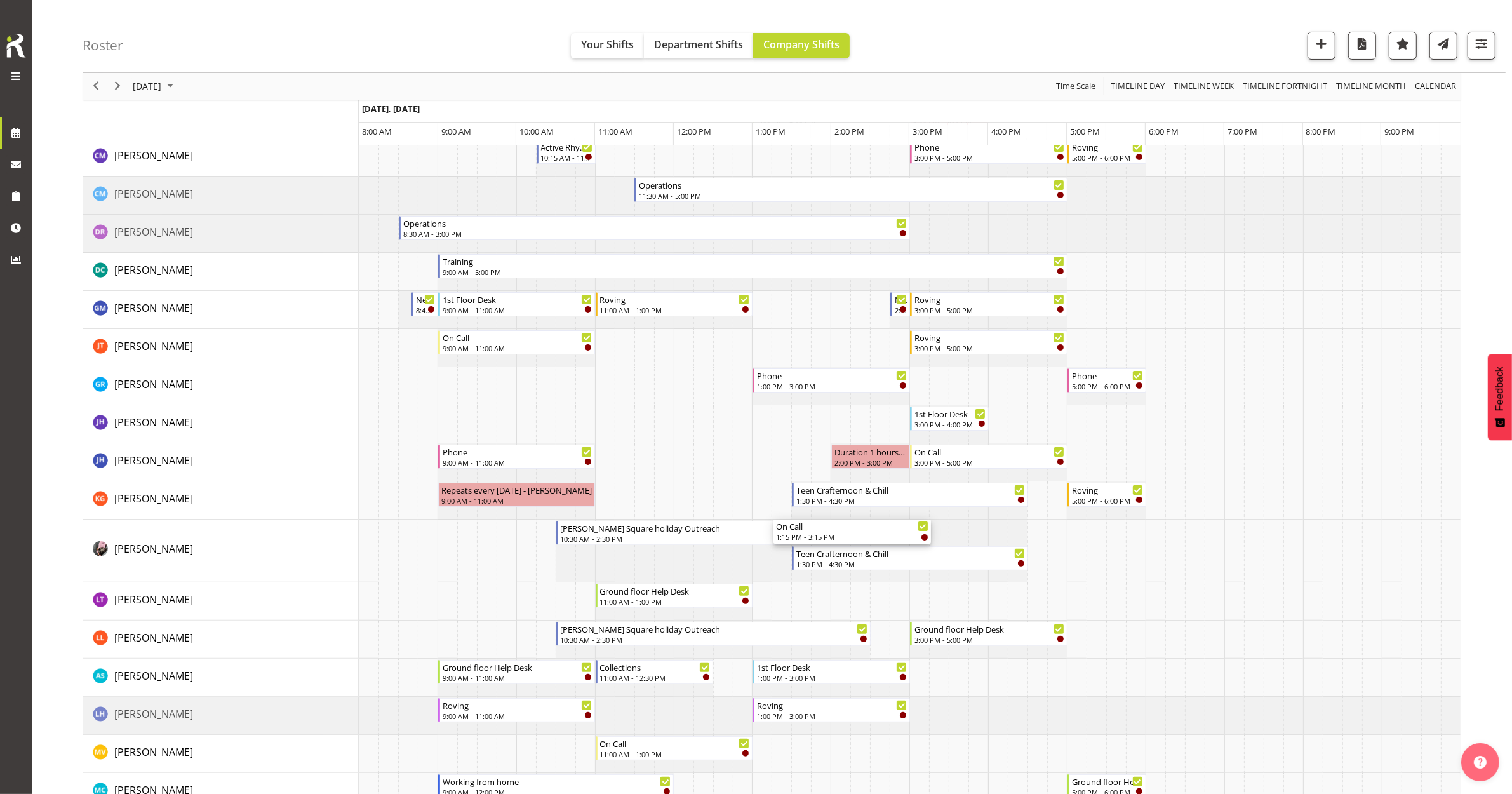
scroll to position [159, 0]
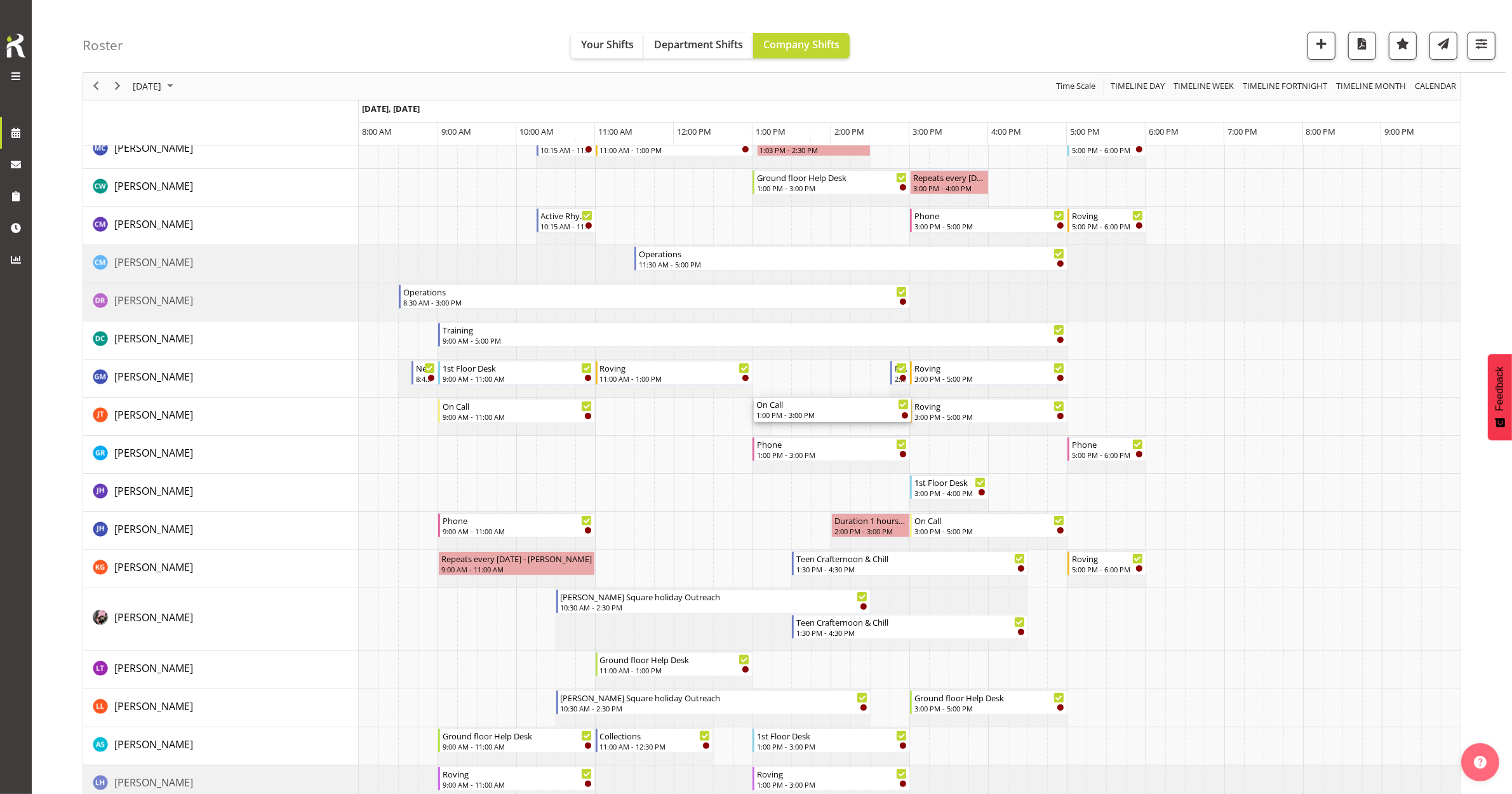
drag, startPoint x: 781, startPoint y: 424, endPoint x: 769, endPoint y: 421, distance: 12.4
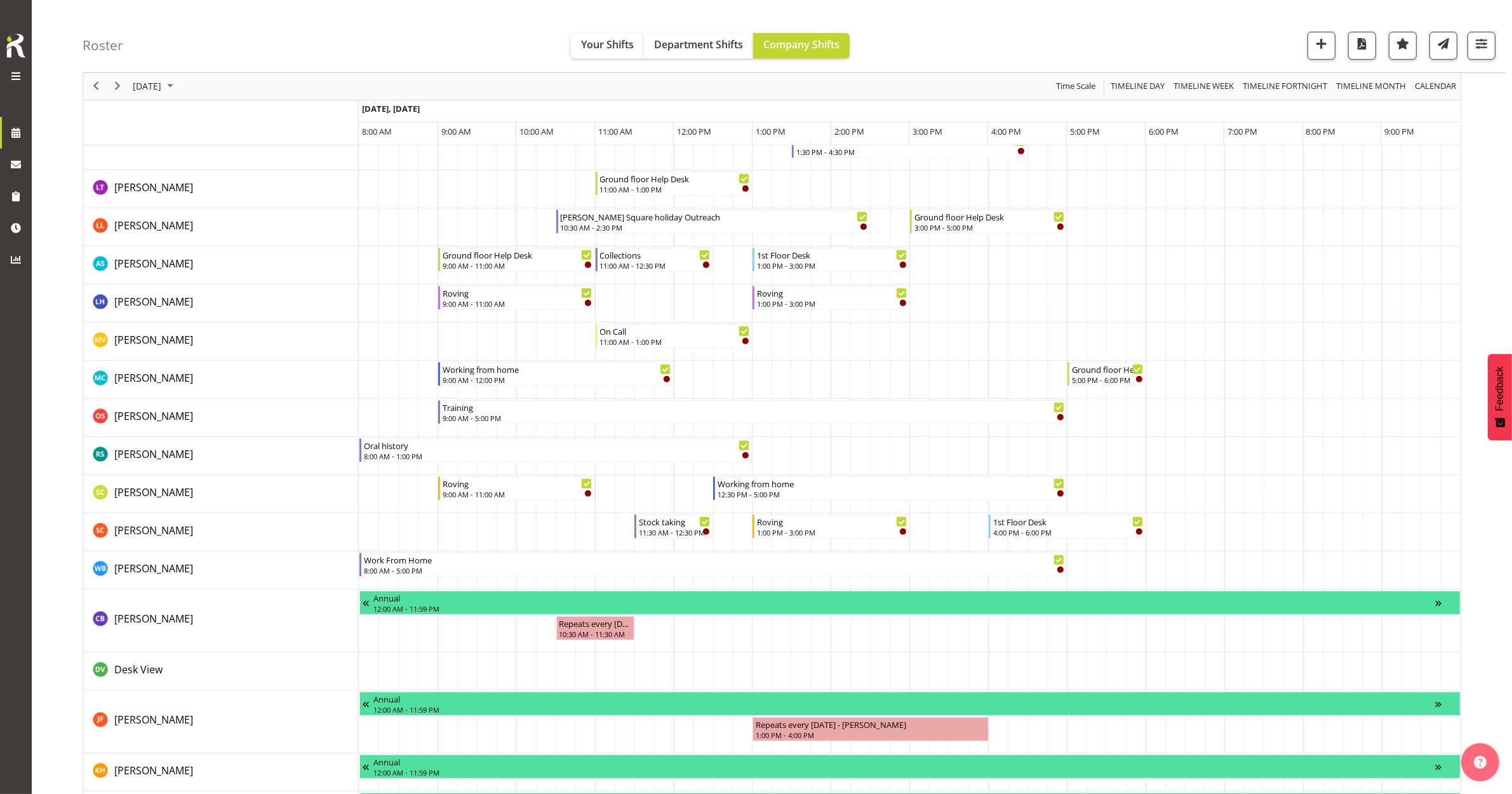
scroll to position [714, 0]
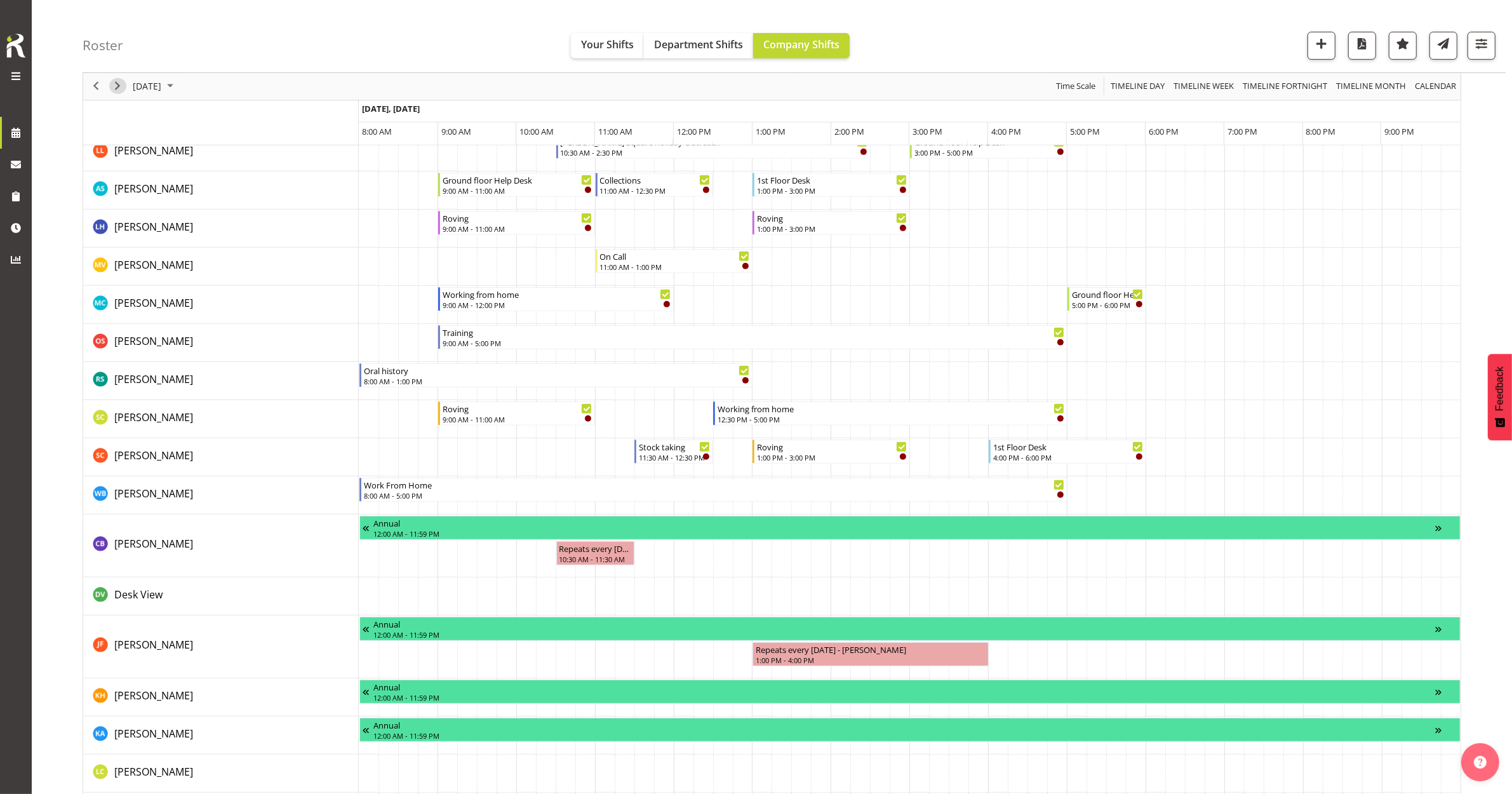
click at [112, 89] on span "Next" at bounding box center [117, 87] width 15 height 16
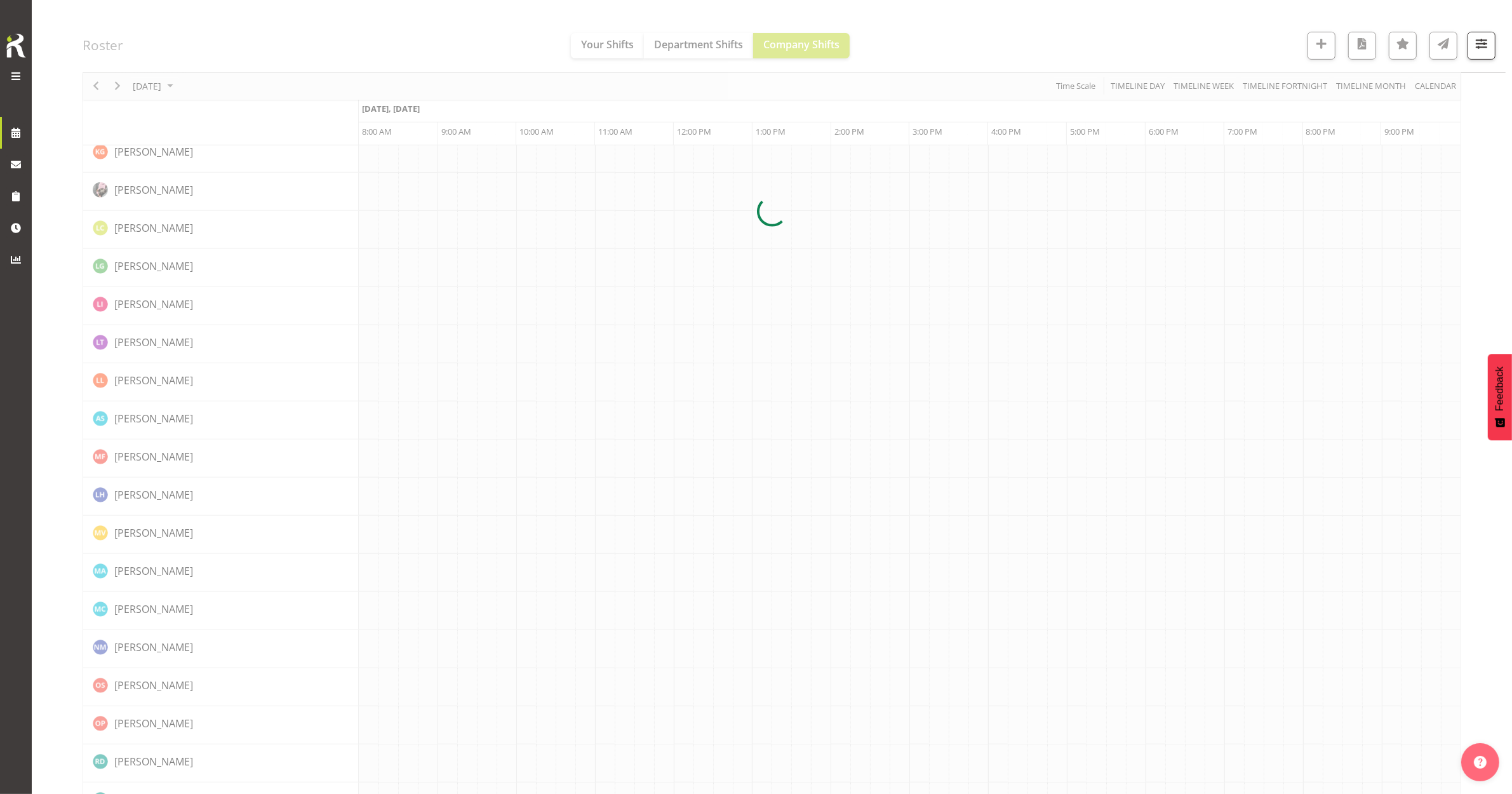
scroll to position [0, 0]
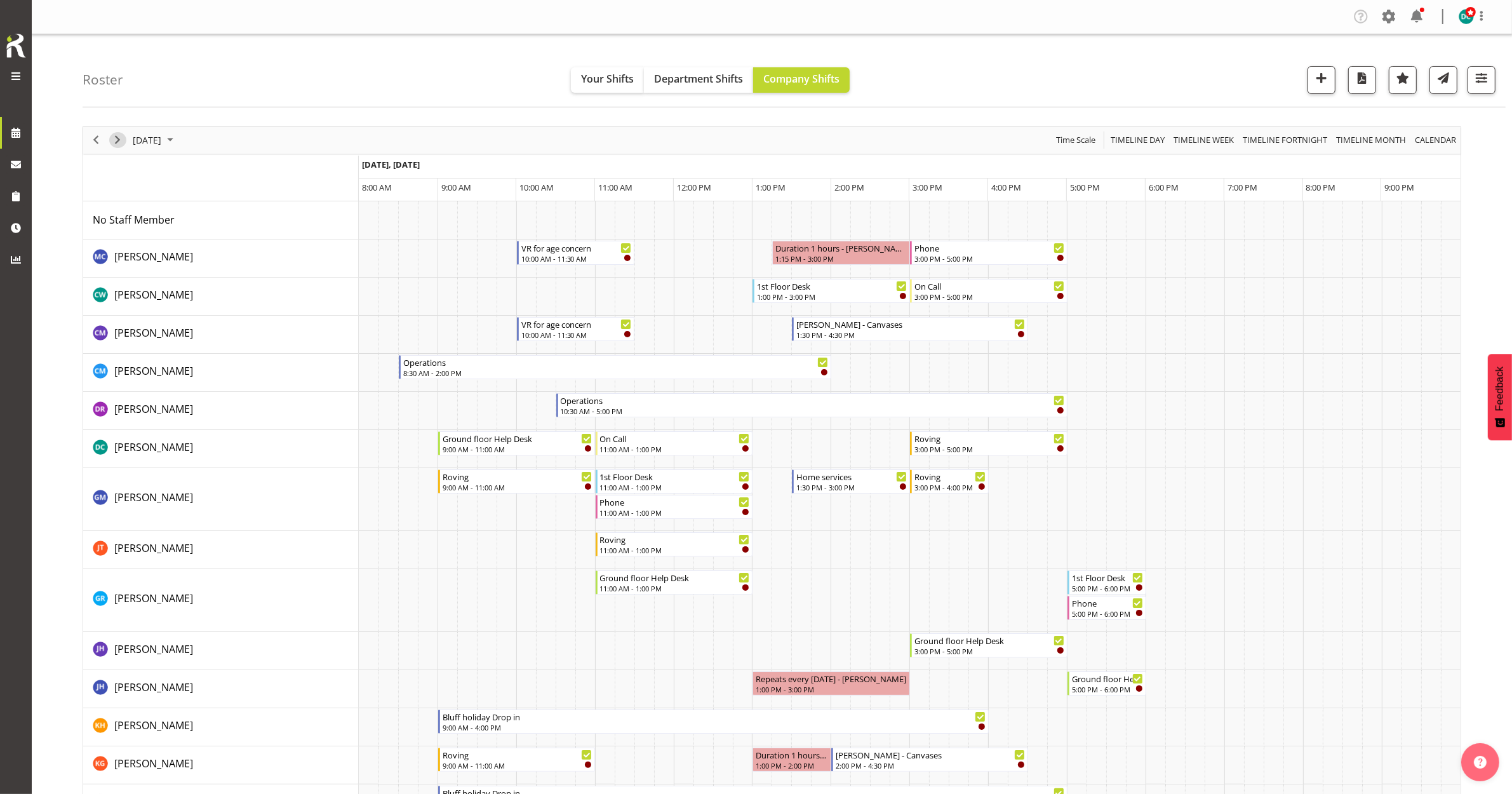
click at [116, 137] on span "Next" at bounding box center [117, 140] width 15 height 16
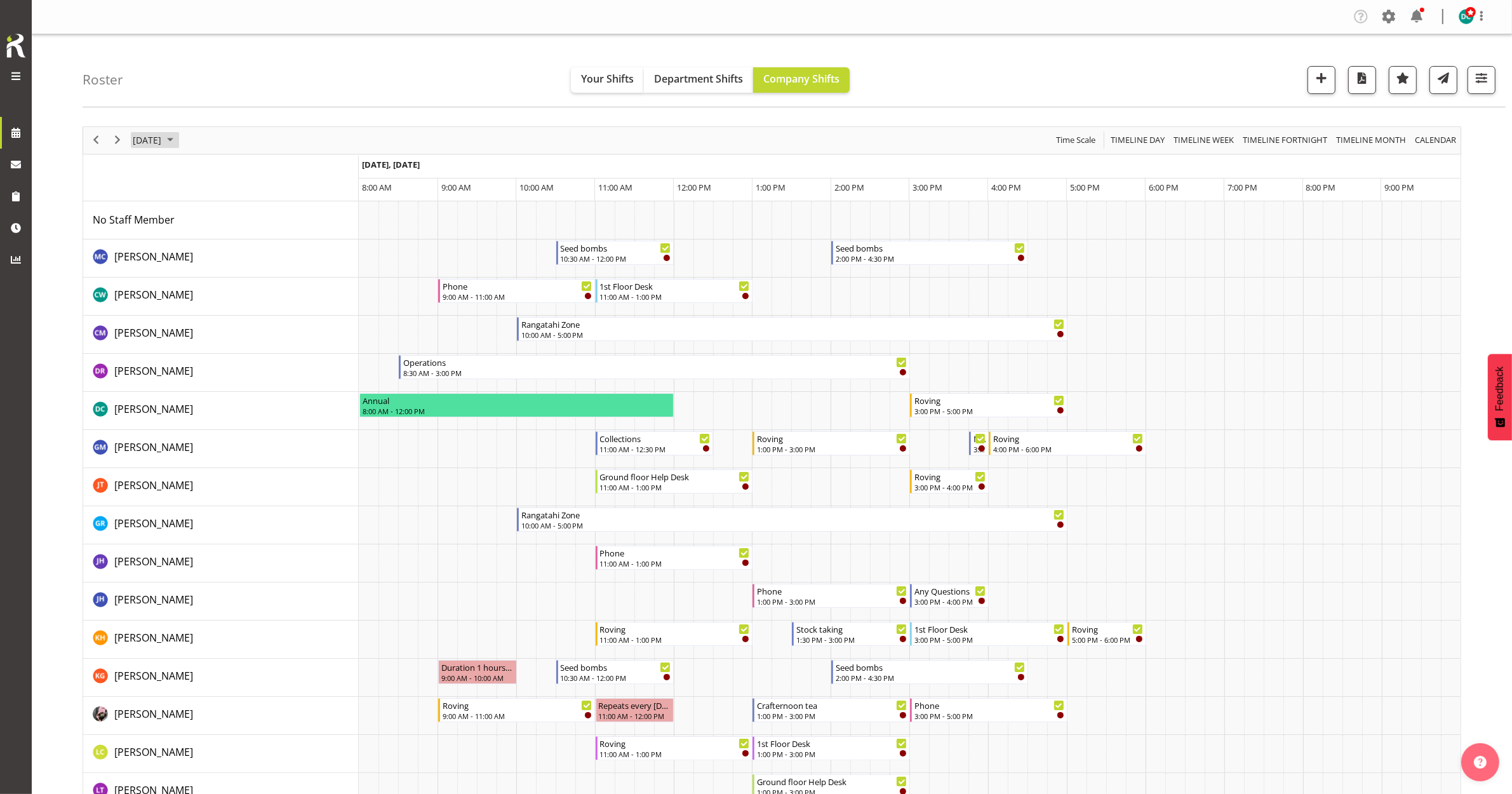
click at [163, 136] on span "September 25, 2025" at bounding box center [146, 140] width 31 height 16
click at [162, 303] on span "29" at bounding box center [166, 302] width 19 height 19
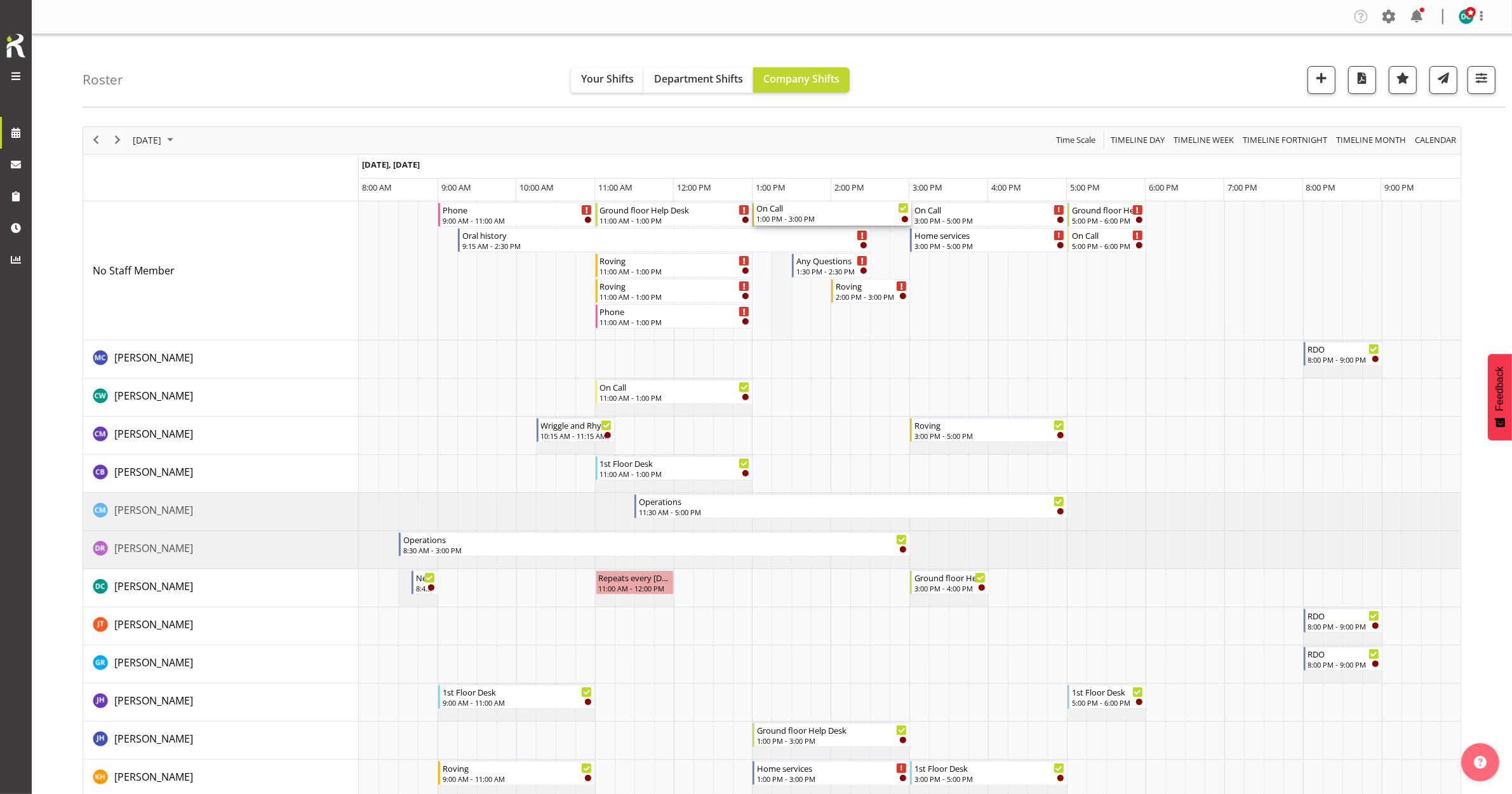
drag, startPoint x: 833, startPoint y: 500, endPoint x: 787, endPoint y: 289, distance: 216.0
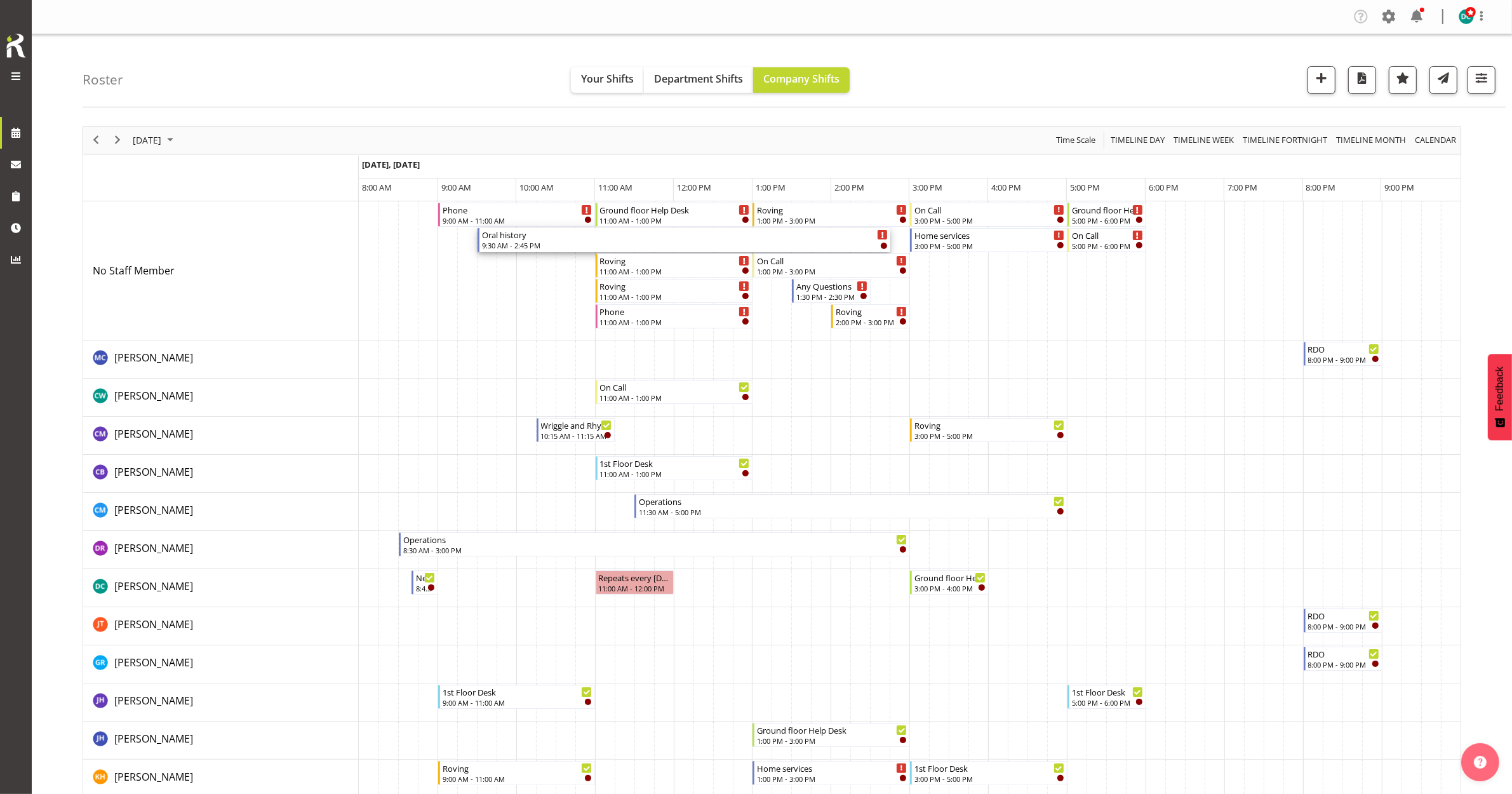
click at [678, 242] on div "9:30 AM - 2:45 PM" at bounding box center [685, 245] width 407 height 10
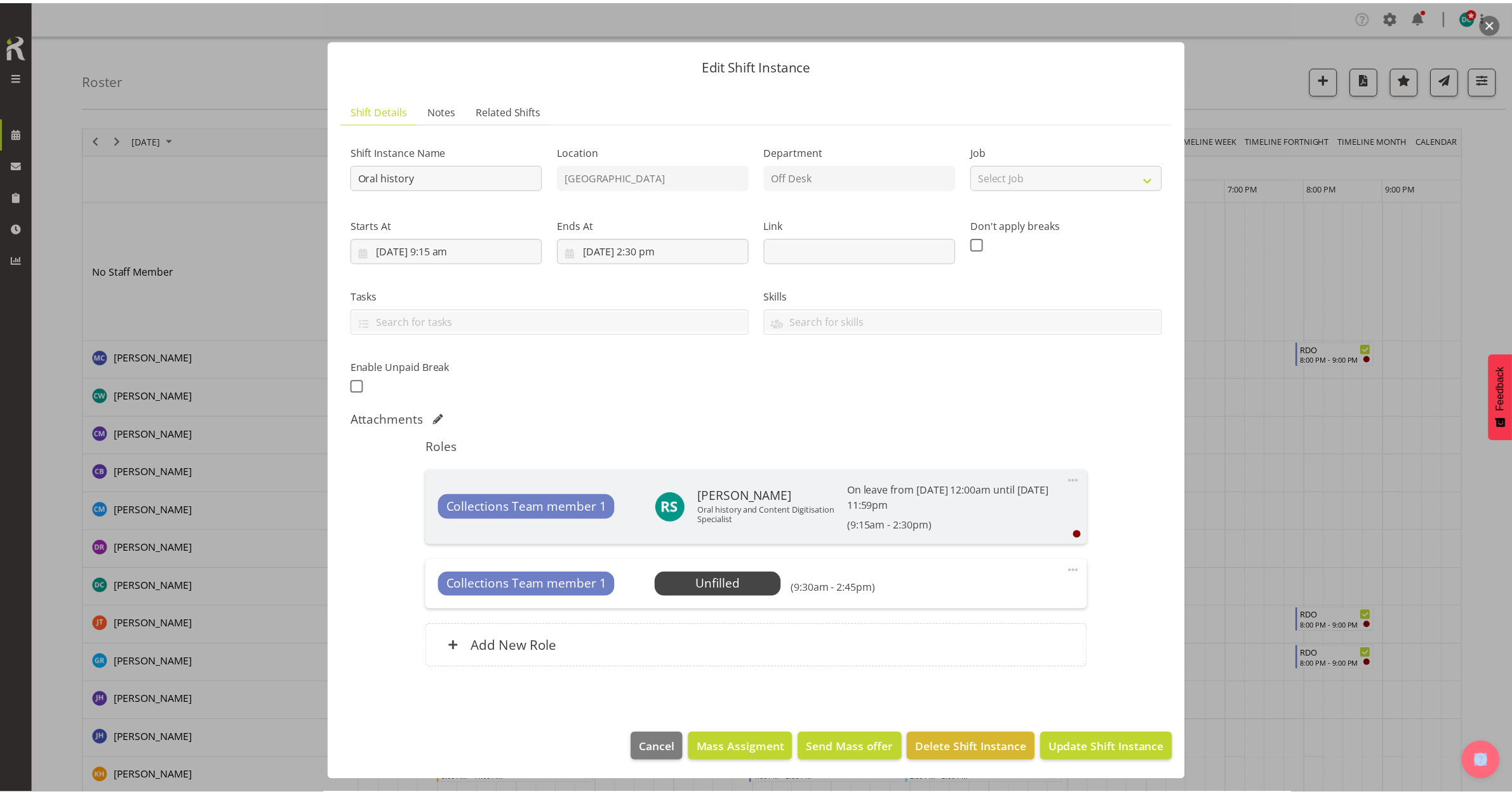
scroll to position [6, 0]
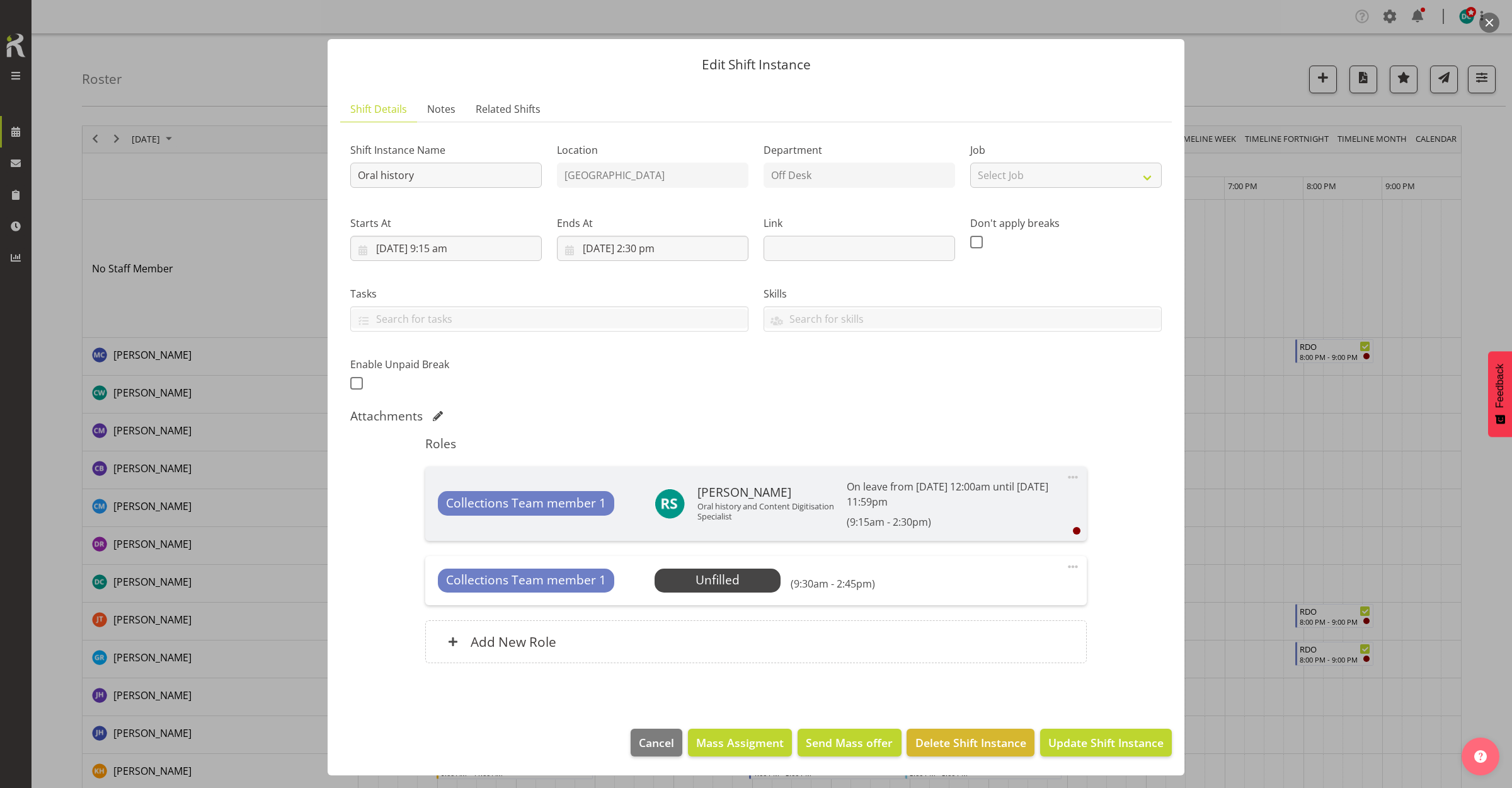
click at [984, 726] on footer "Cancel Mass Assigment Send Mass offer Delete Shift Instance Update Shift Instan…" at bounding box center [756, 746] width 857 height 59
click at [984, 732] on button "Delete Shift Instance" at bounding box center [970, 742] width 127 height 28
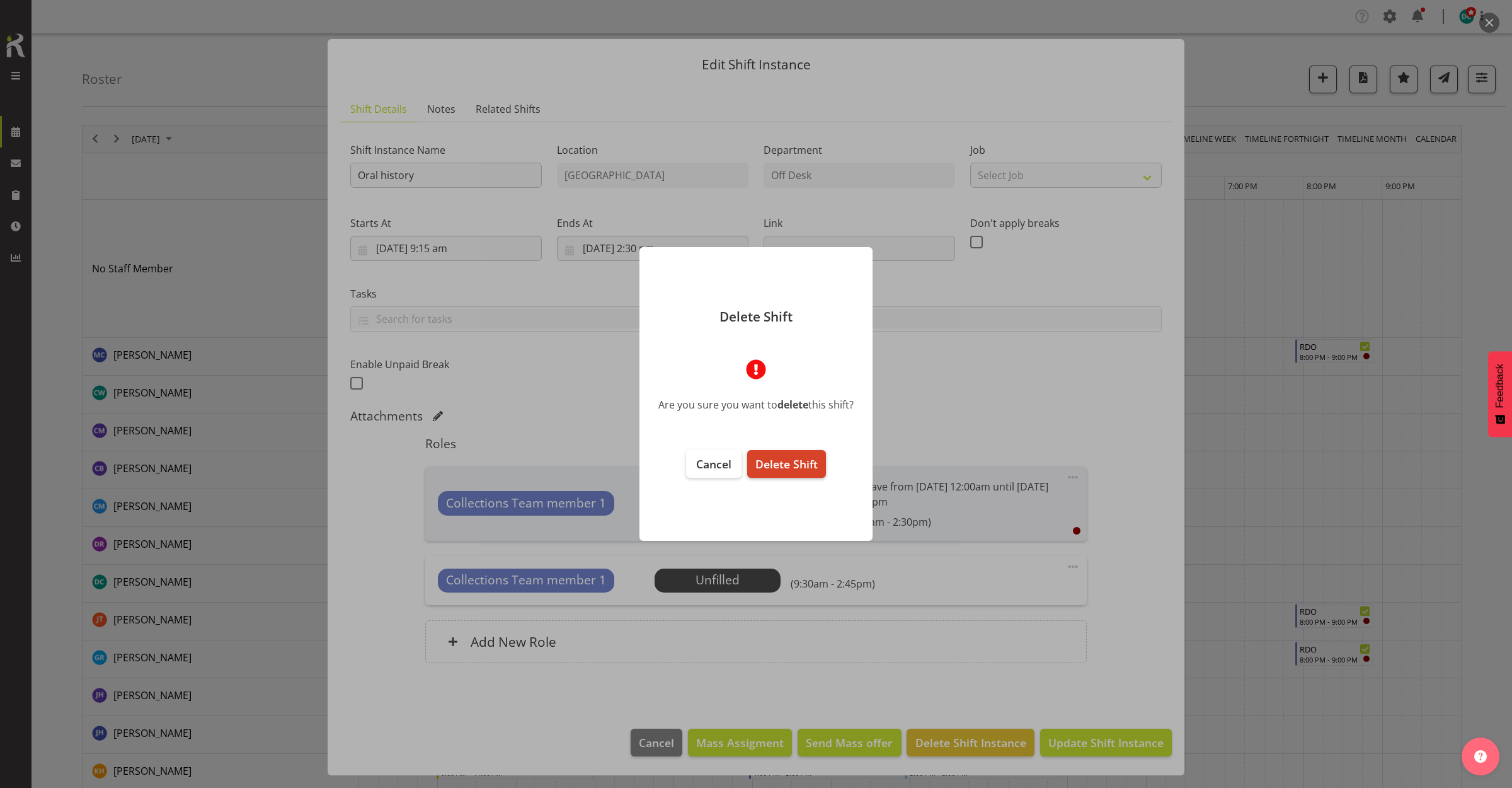
click at [775, 470] on span "Delete Shift" at bounding box center [787, 464] width 62 height 15
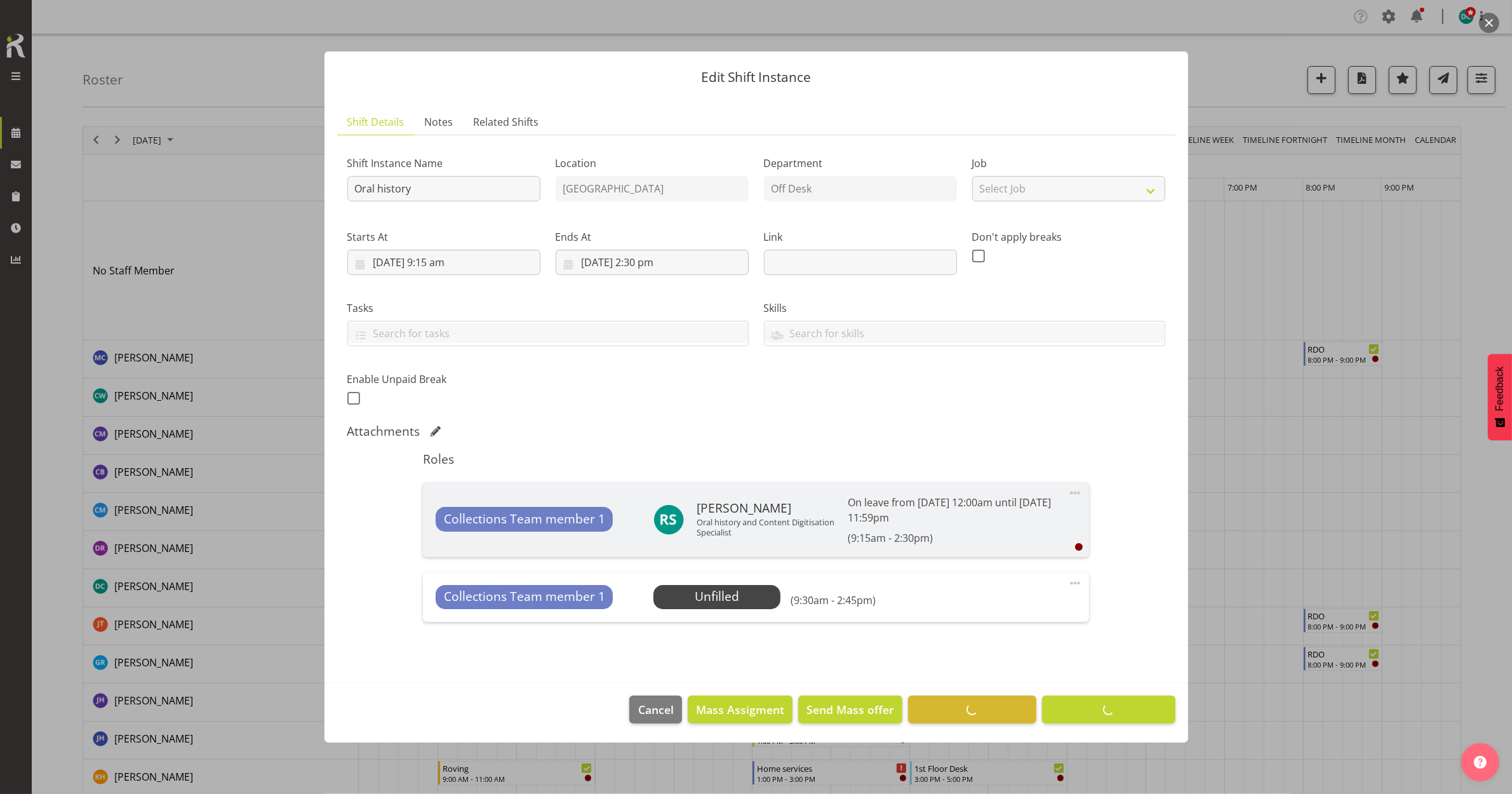
scroll to position [0, 0]
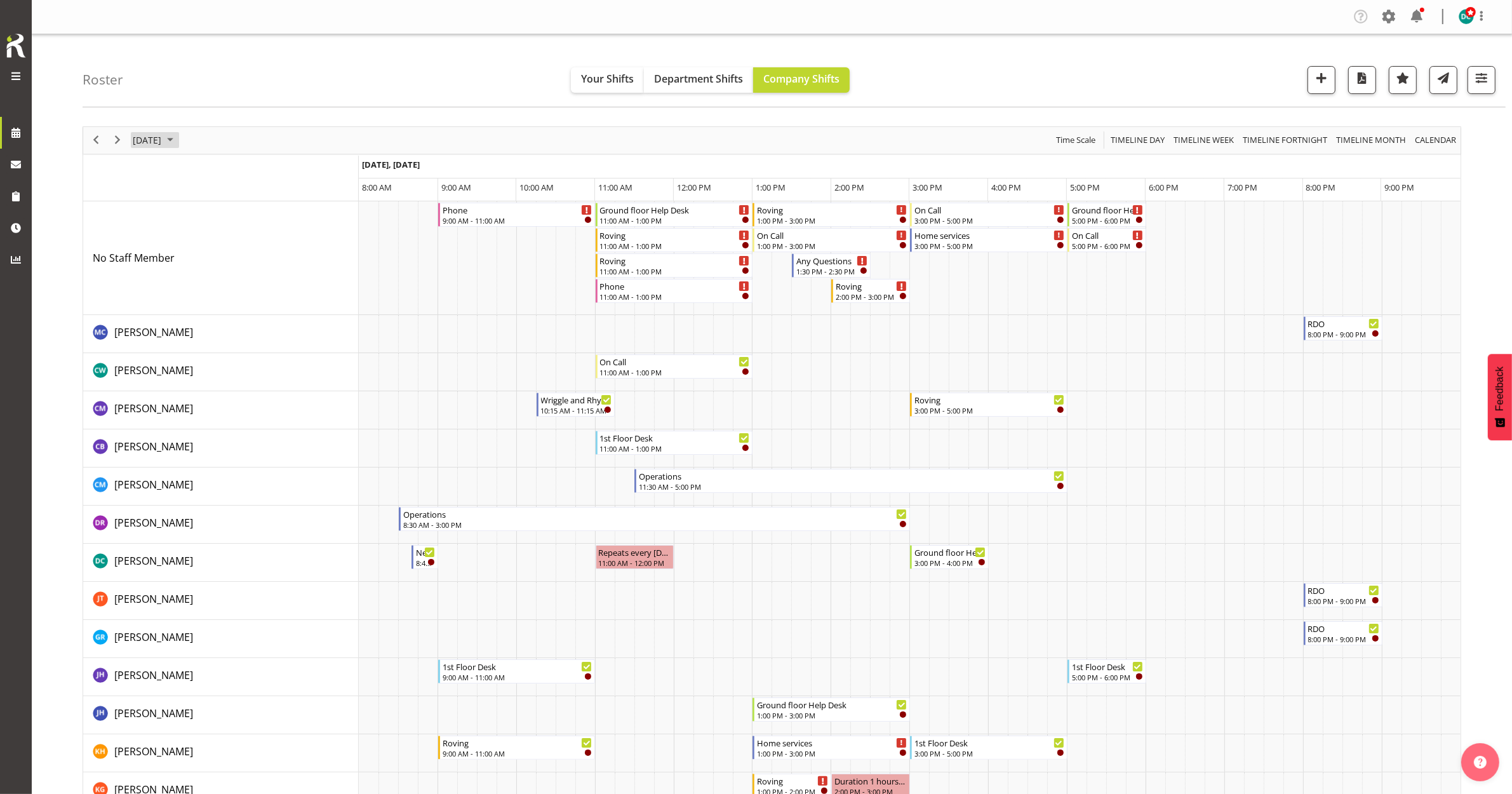
click at [134, 140] on span "September 29, 2025" at bounding box center [146, 140] width 31 height 16
click at [261, 169] on span "next month" at bounding box center [266, 172] width 22 height 23
click at [202, 213] on span "1" at bounding box center [207, 216] width 19 height 19
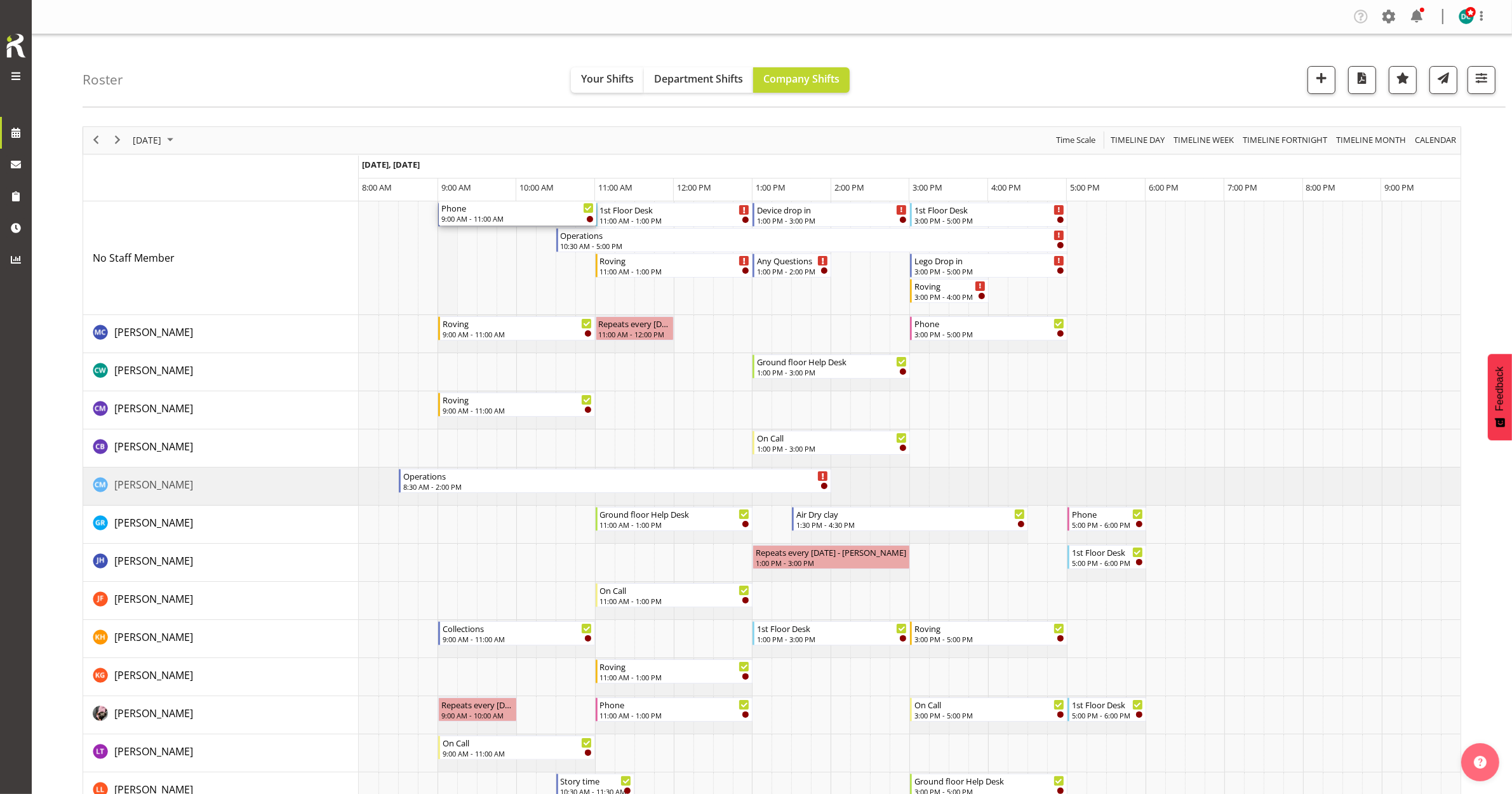
drag, startPoint x: 494, startPoint y: 426, endPoint x: 452, endPoint y: 295, distance: 137.6
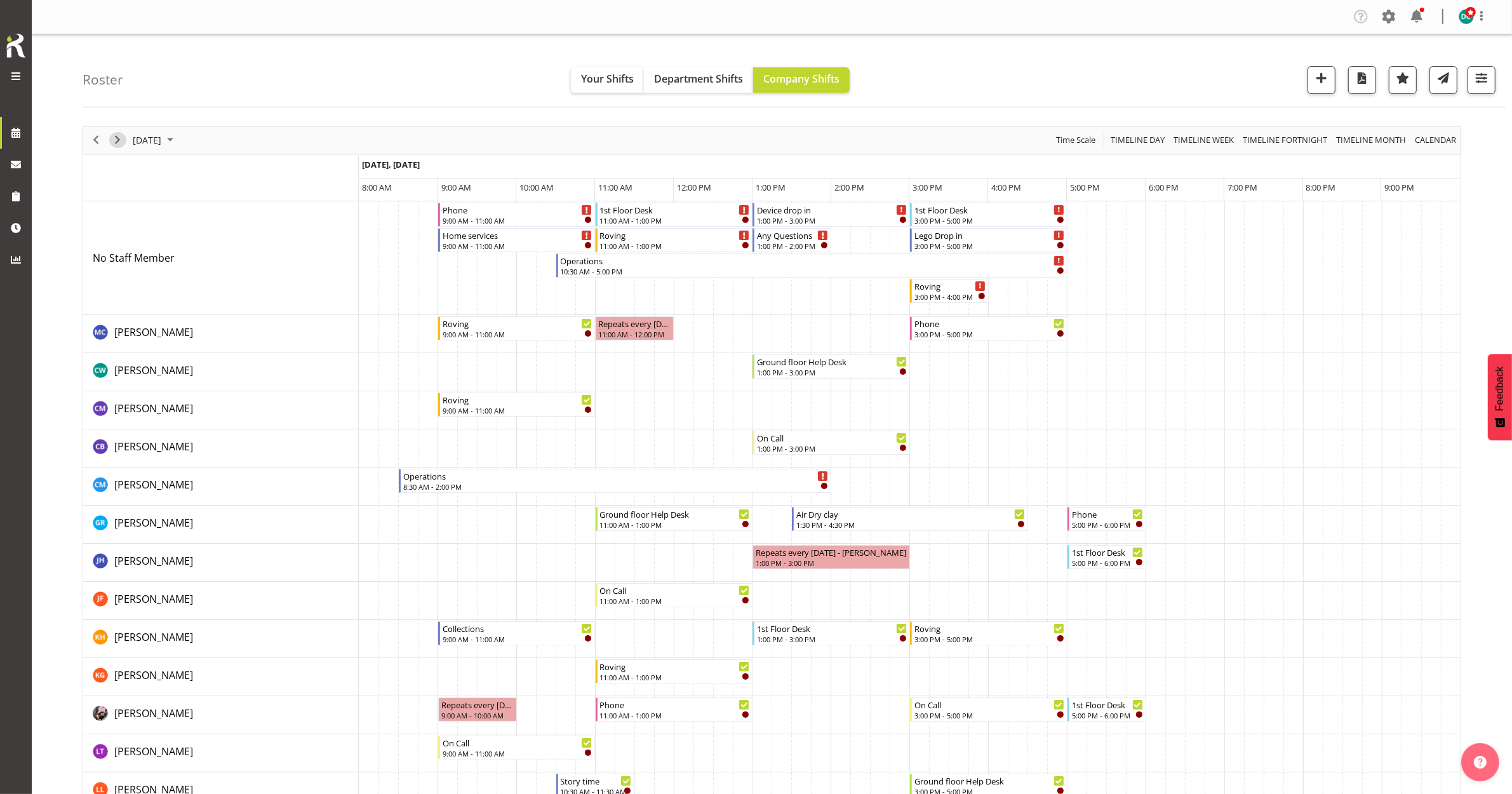
click at [114, 144] on span "Next" at bounding box center [117, 140] width 15 height 16
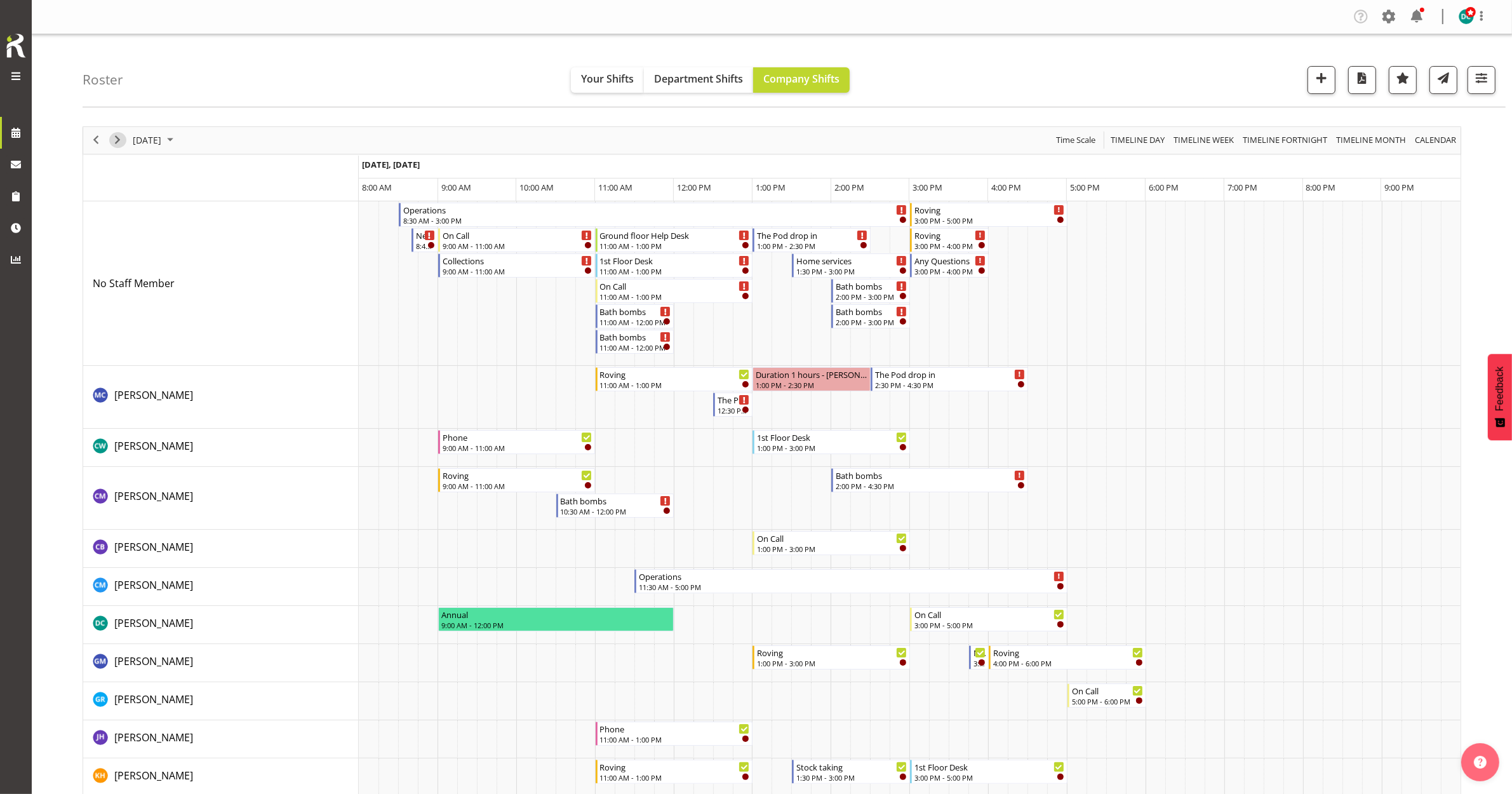
click at [115, 146] on span "Next" at bounding box center [117, 140] width 15 height 16
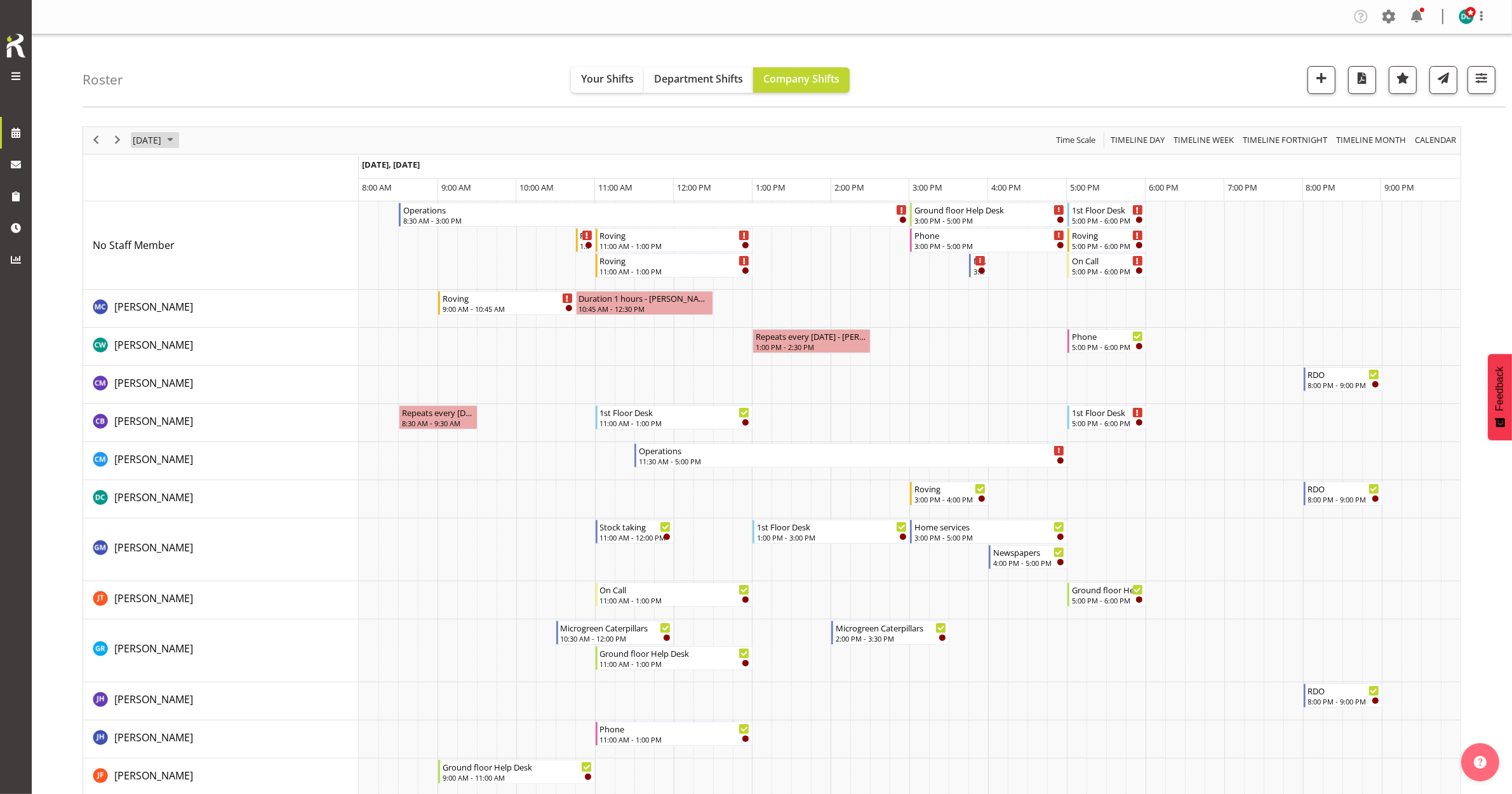
click at [163, 139] on span "October 3, 2025" at bounding box center [146, 140] width 31 height 16
click at [256, 330] on button "[DATE]" at bounding box center [255, 328] width 43 height 18
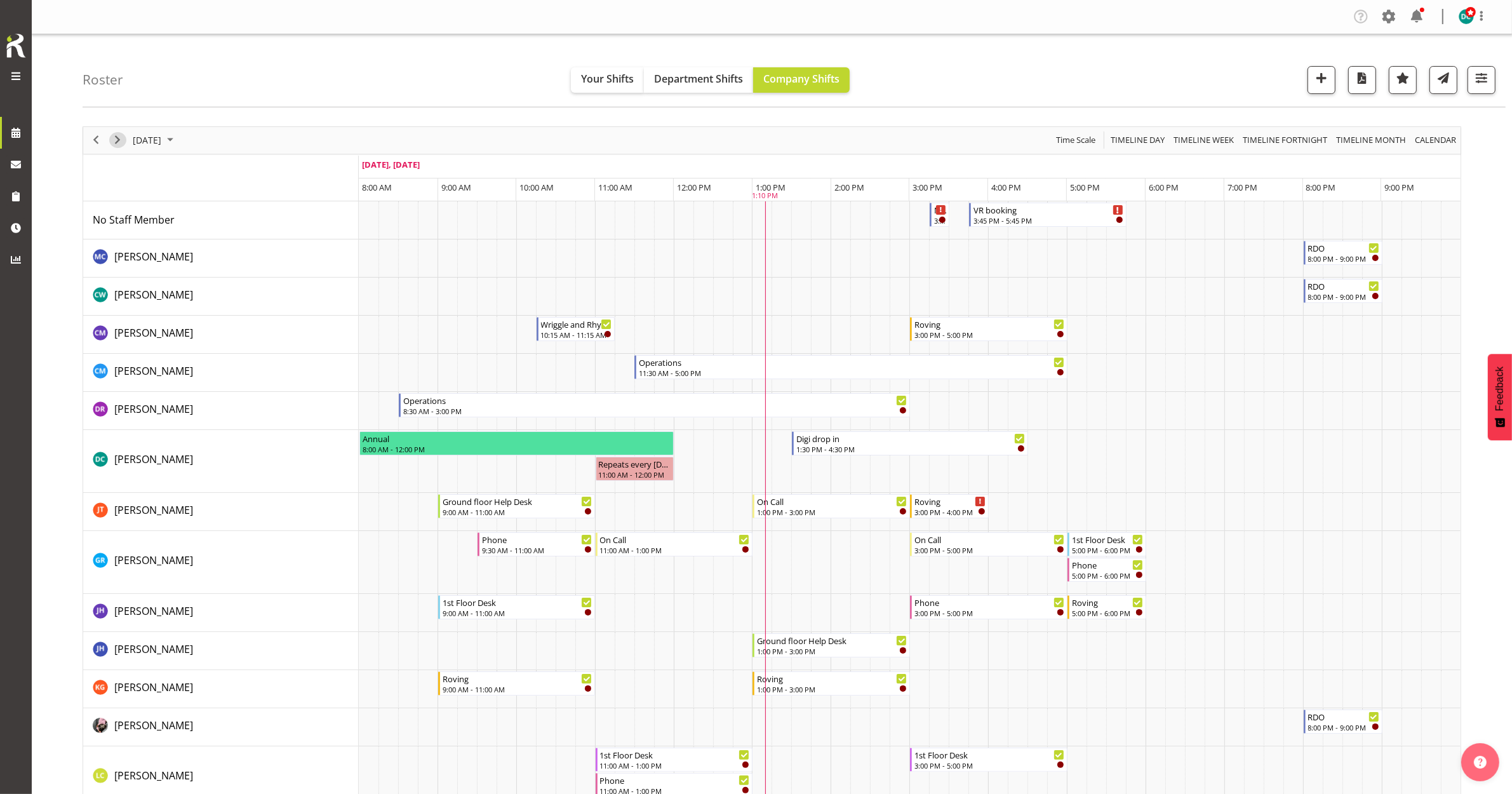
click at [123, 139] on span "Next" at bounding box center [117, 140] width 15 height 16
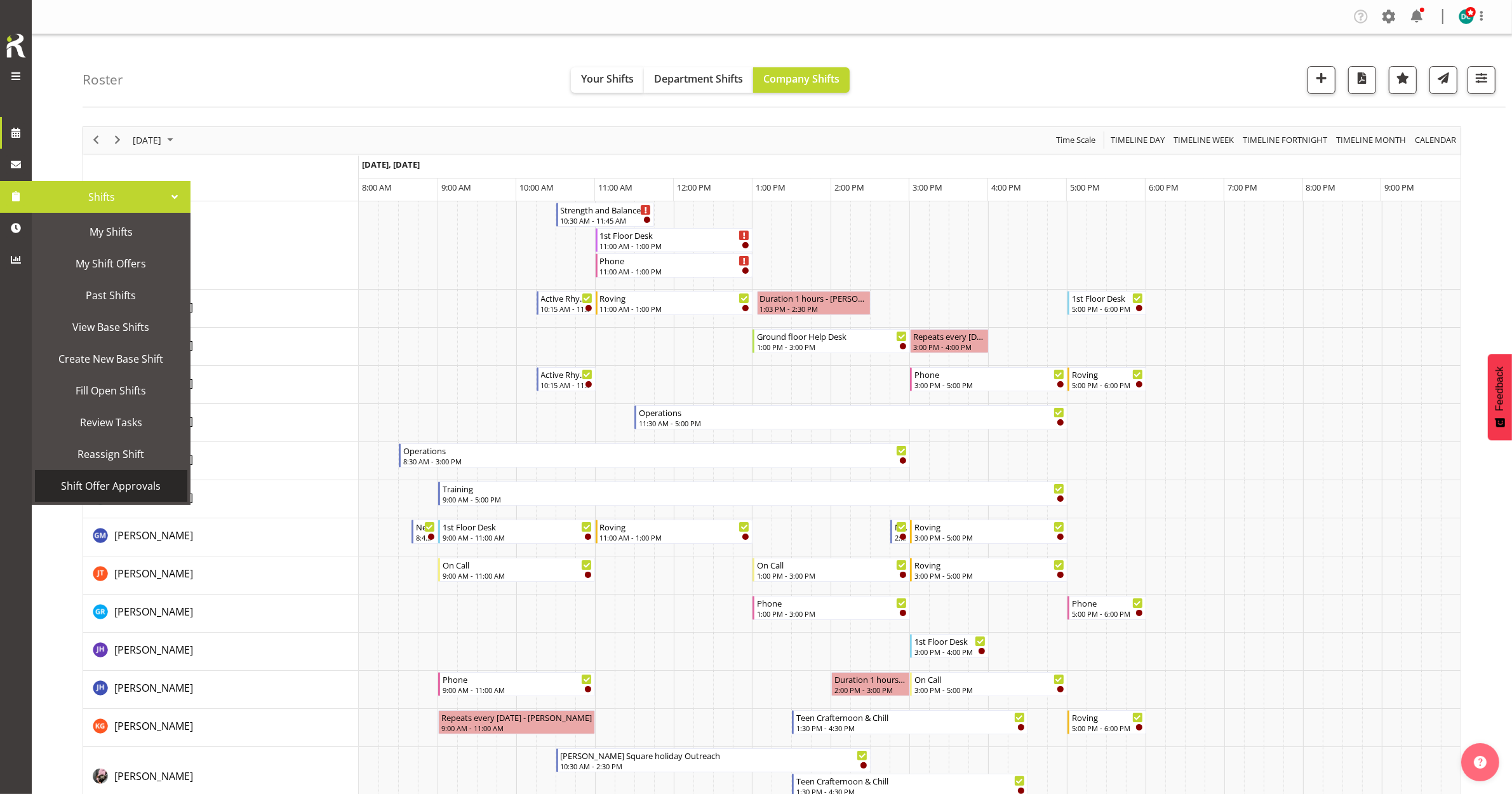
click at [106, 484] on span "Shift Offer Approvals" at bounding box center [111, 486] width 140 height 19
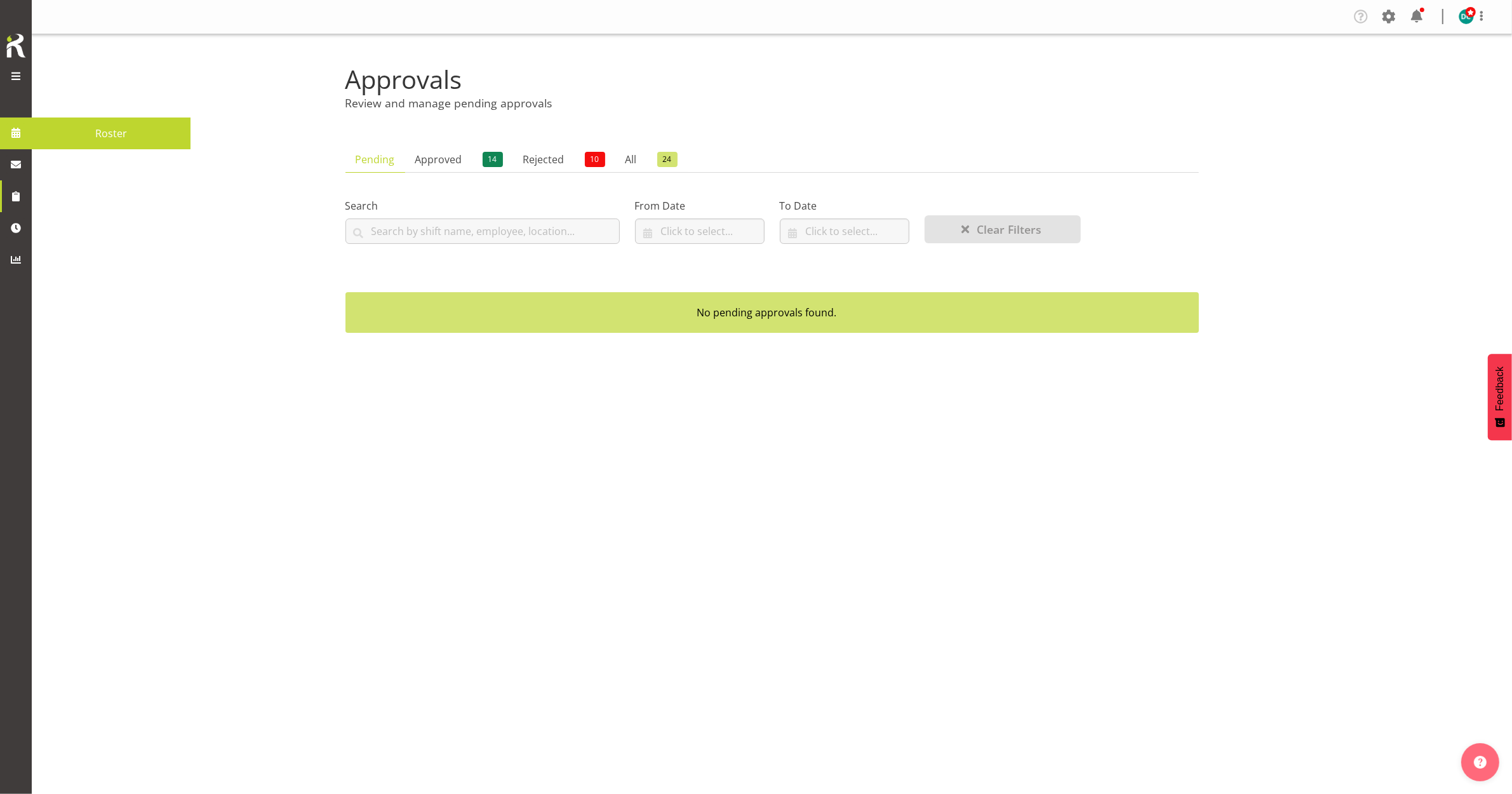
click at [42, 124] on span "Roster" at bounding box center [111, 134] width 146 height 19
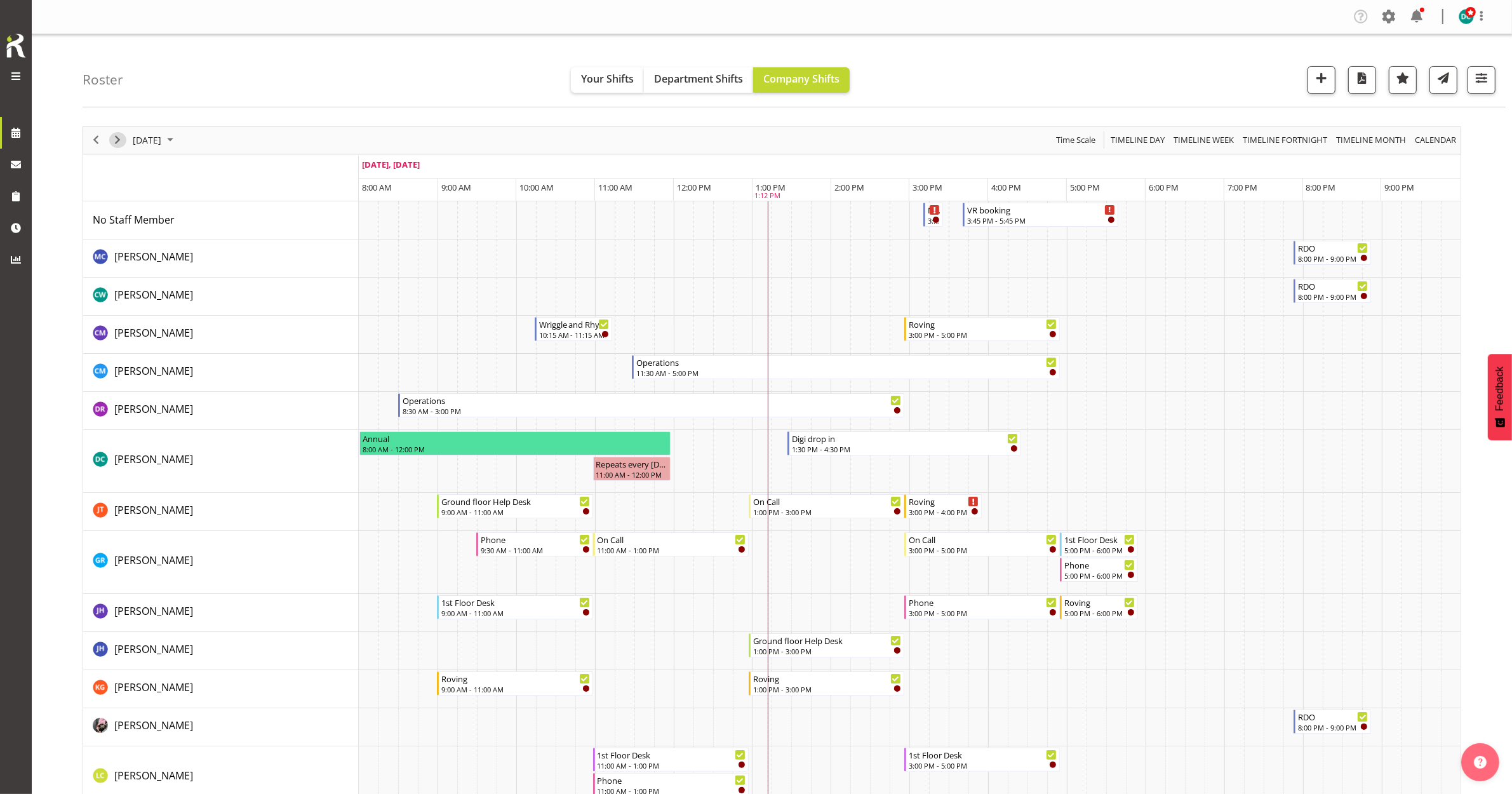
click at [119, 135] on span "Next" at bounding box center [117, 140] width 15 height 16
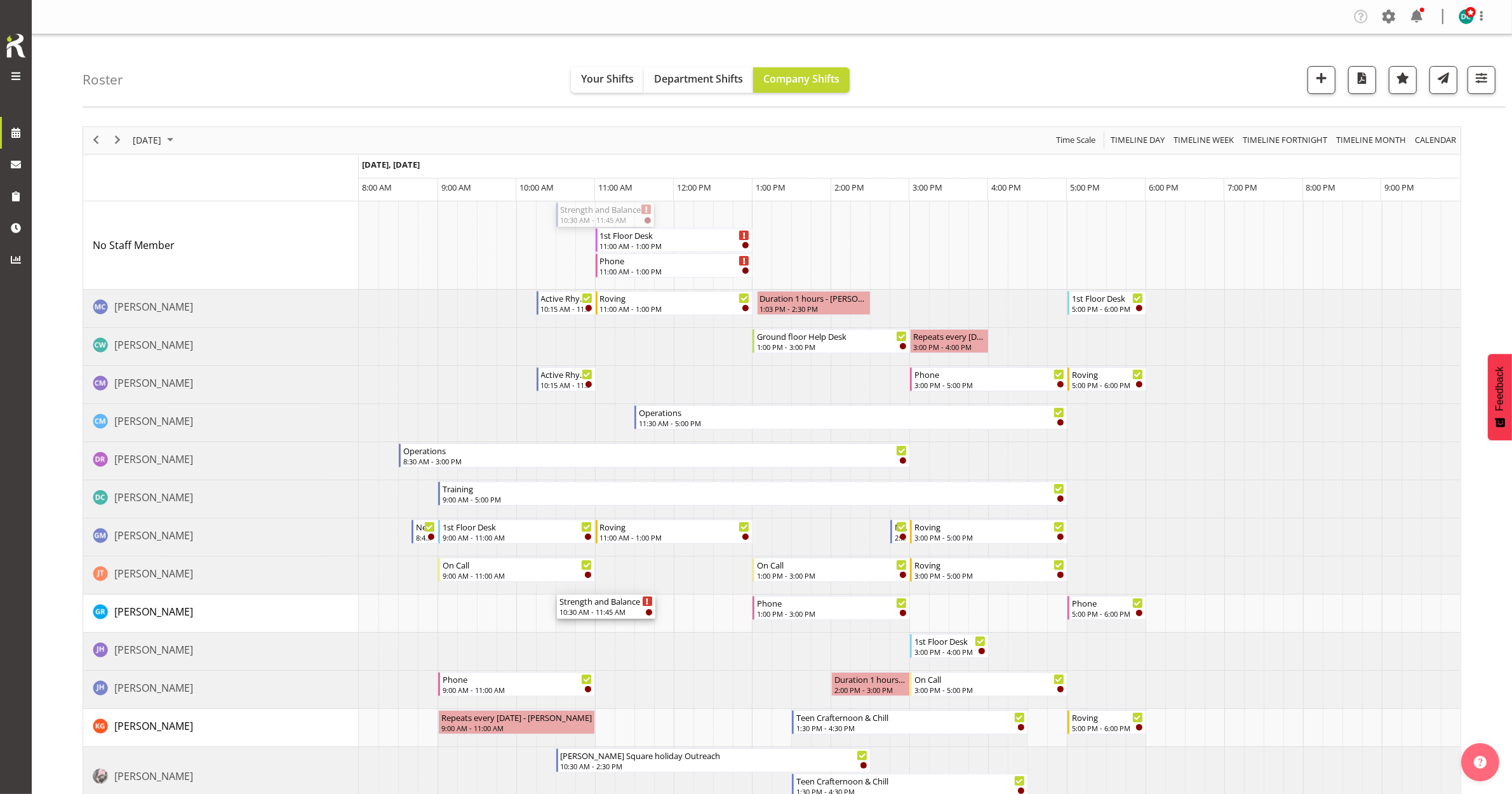
drag, startPoint x: 579, startPoint y: 210, endPoint x: 573, endPoint y: 630, distance: 420.0
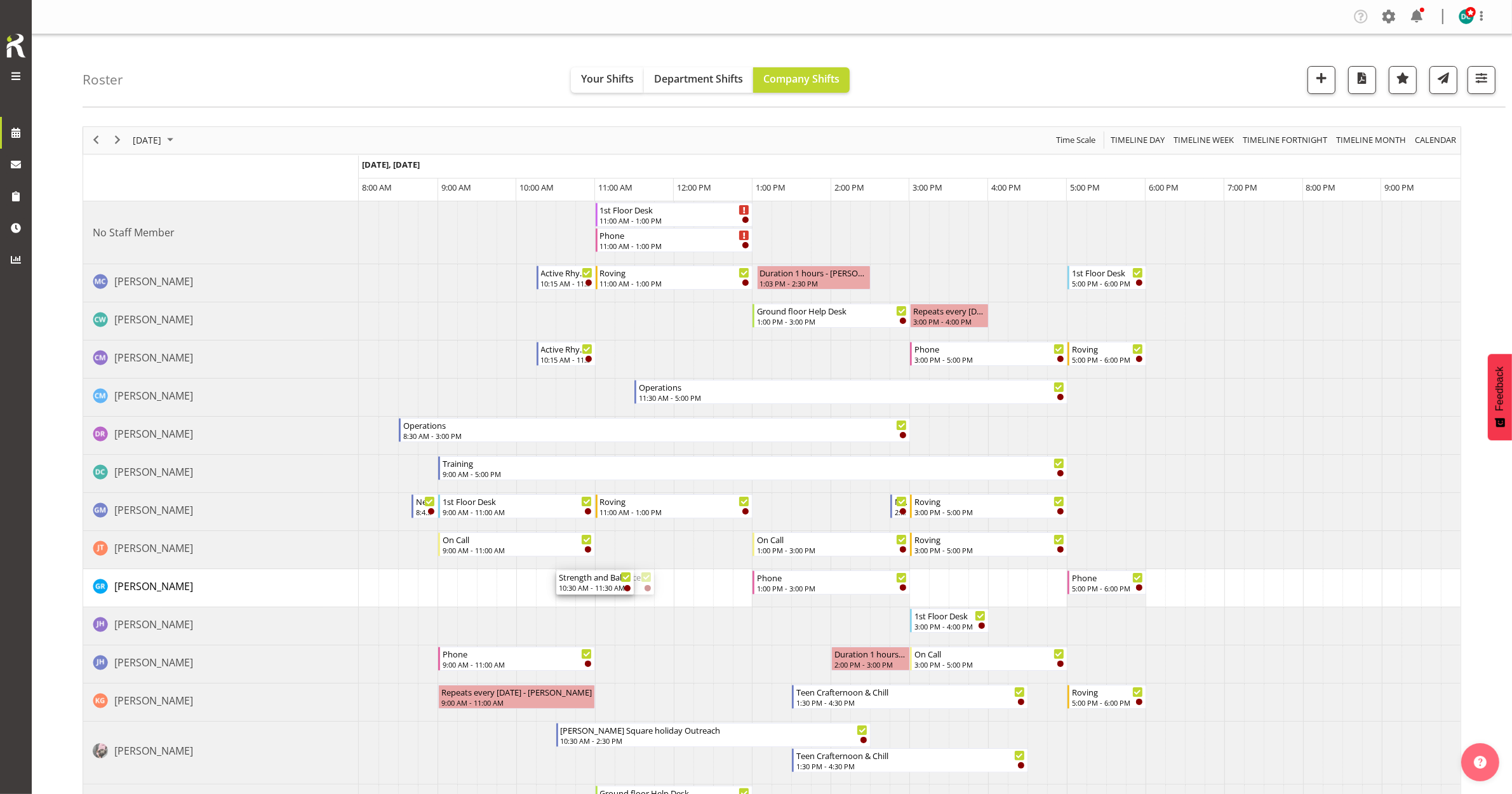
drag, startPoint x: 652, startPoint y: 578, endPoint x: 626, endPoint y: 579, distance: 26.0
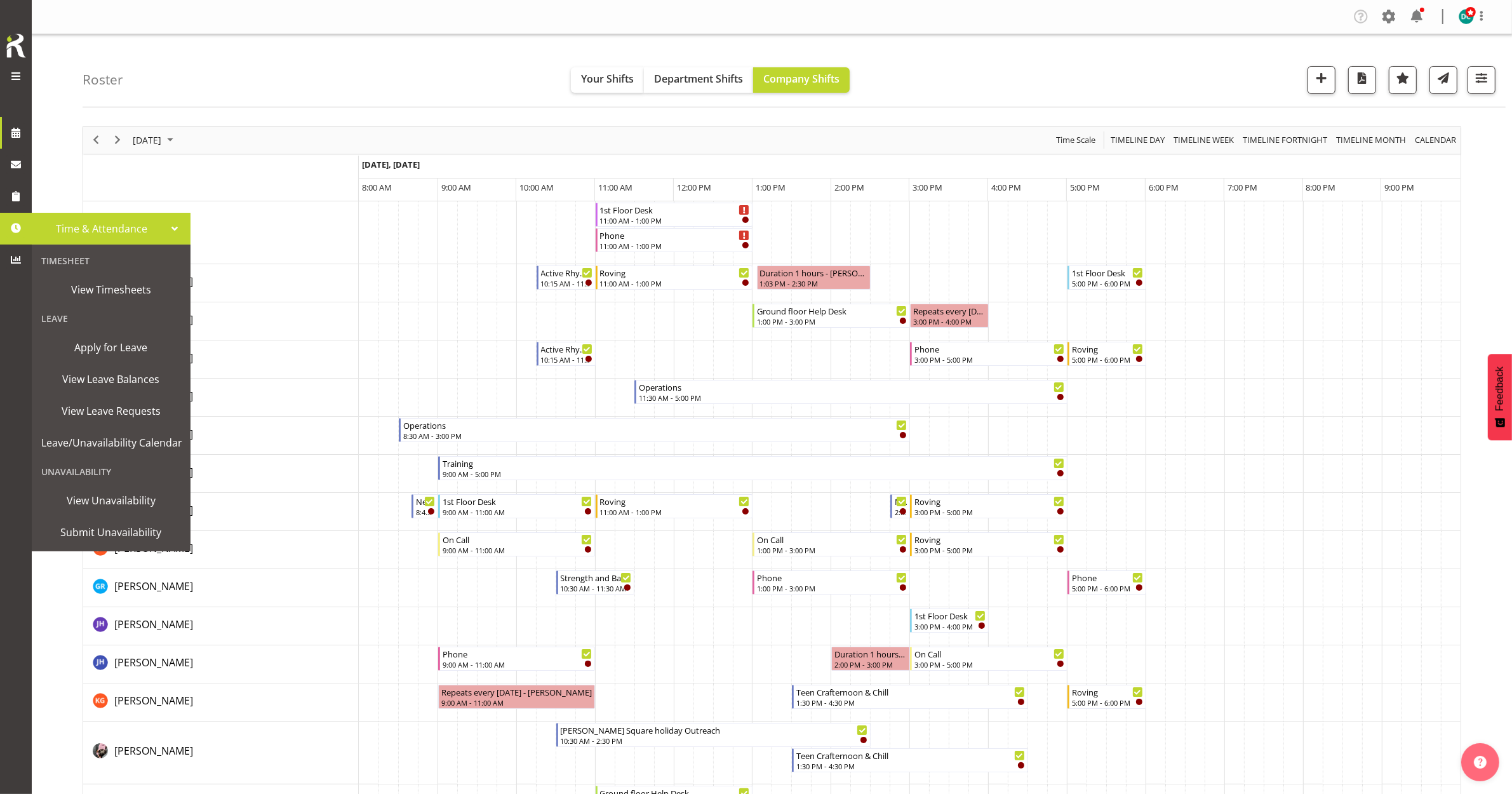
click at [369, 71] on div "Roster Your Shifts Department Shifts Company Shifts All Locations Clear Bluff L…" at bounding box center [794, 71] width 1423 height 73
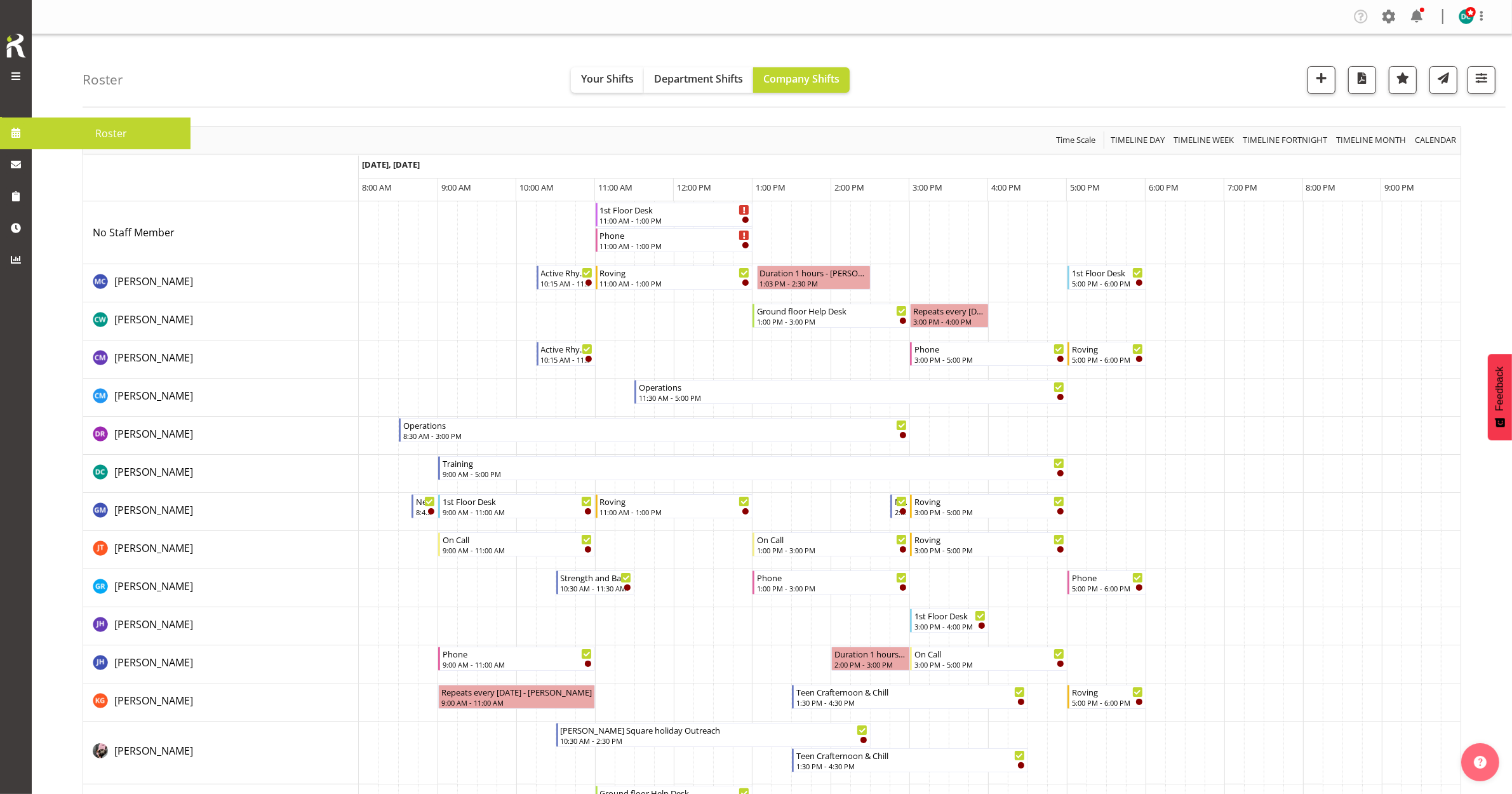
click at [21, 131] on span at bounding box center [15, 133] width 19 height 19
